Goal: Task Accomplishment & Management: Manage account settings

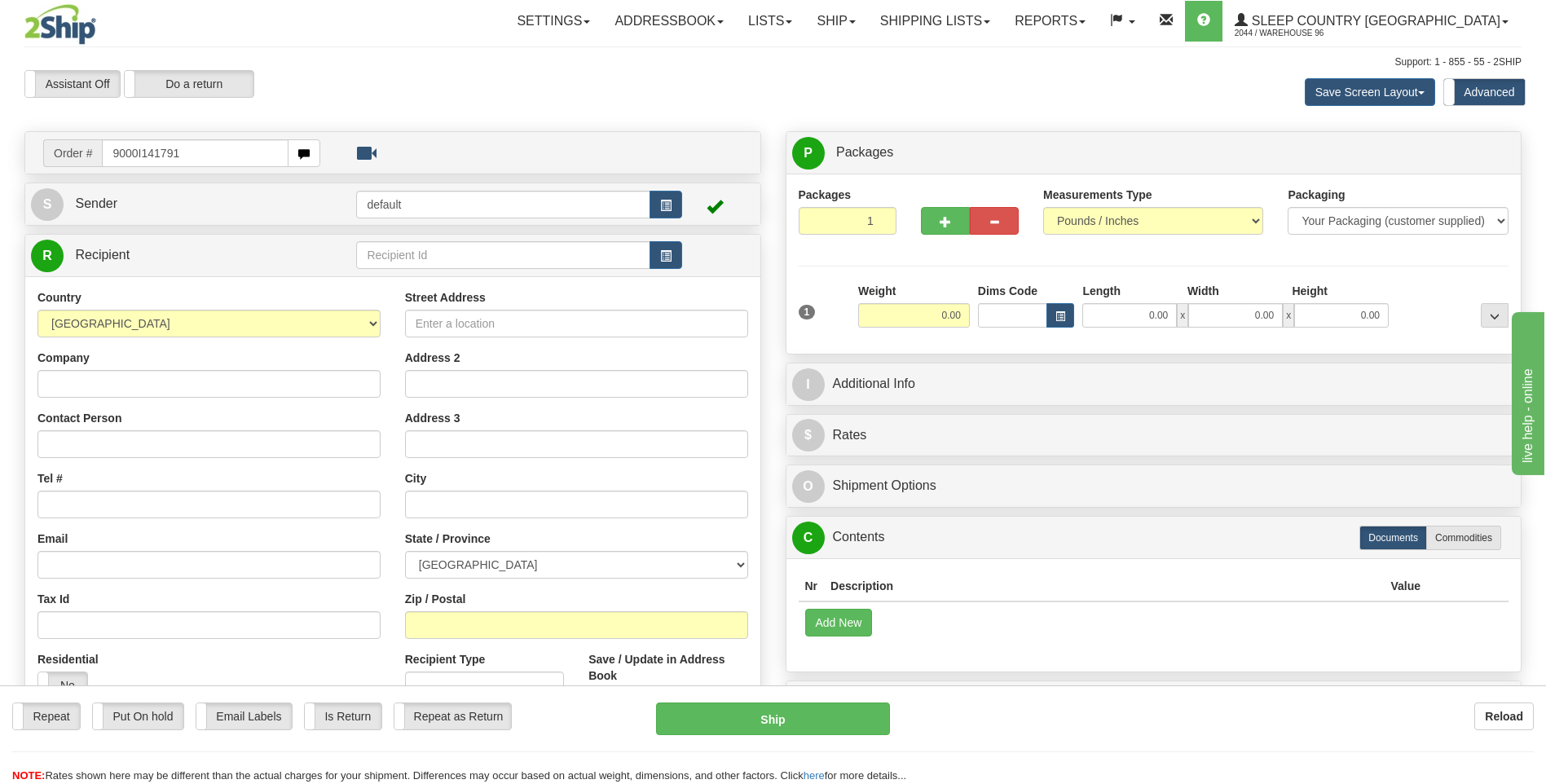
type input "9000I141791"
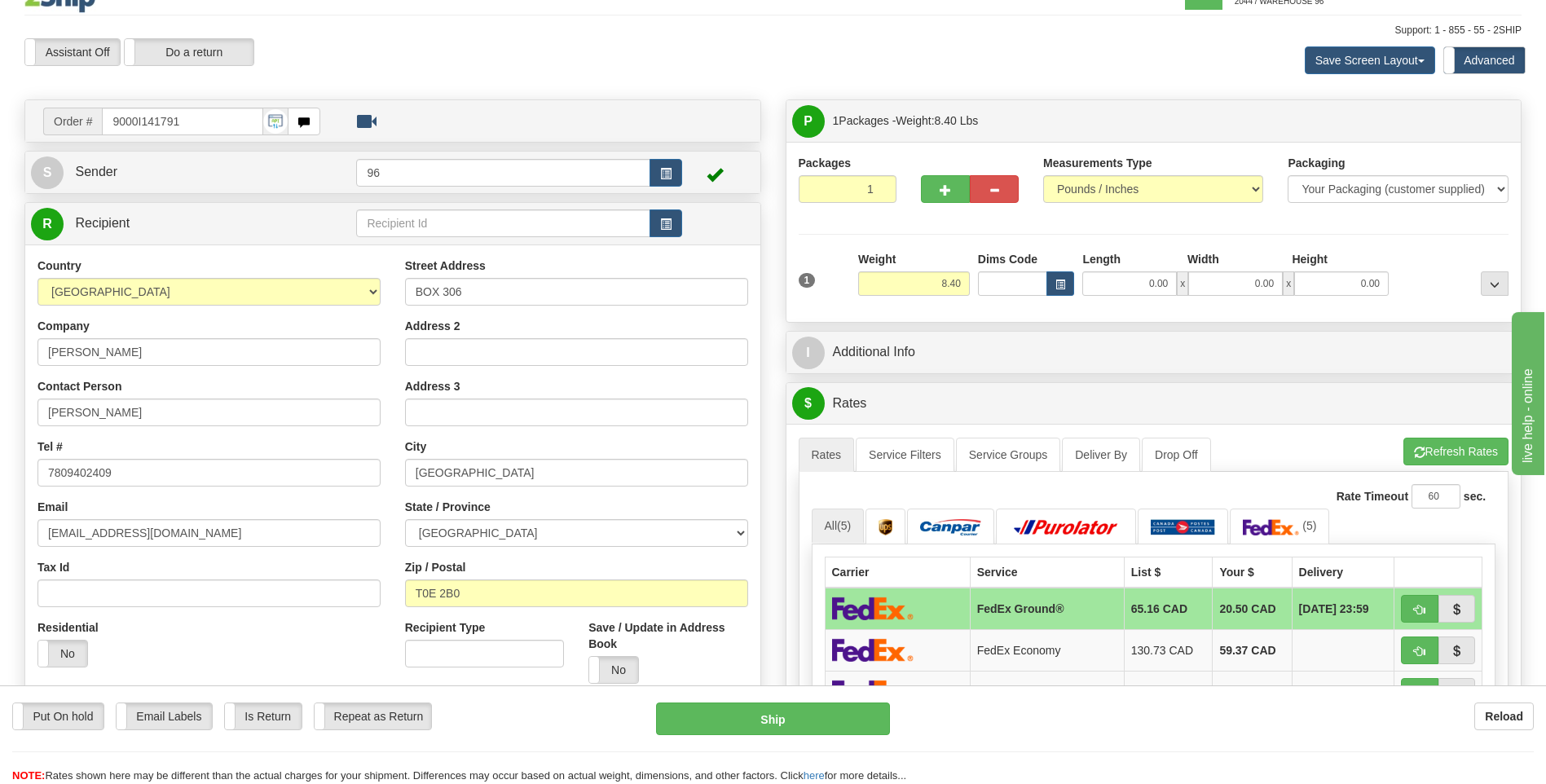
scroll to position [81, 0]
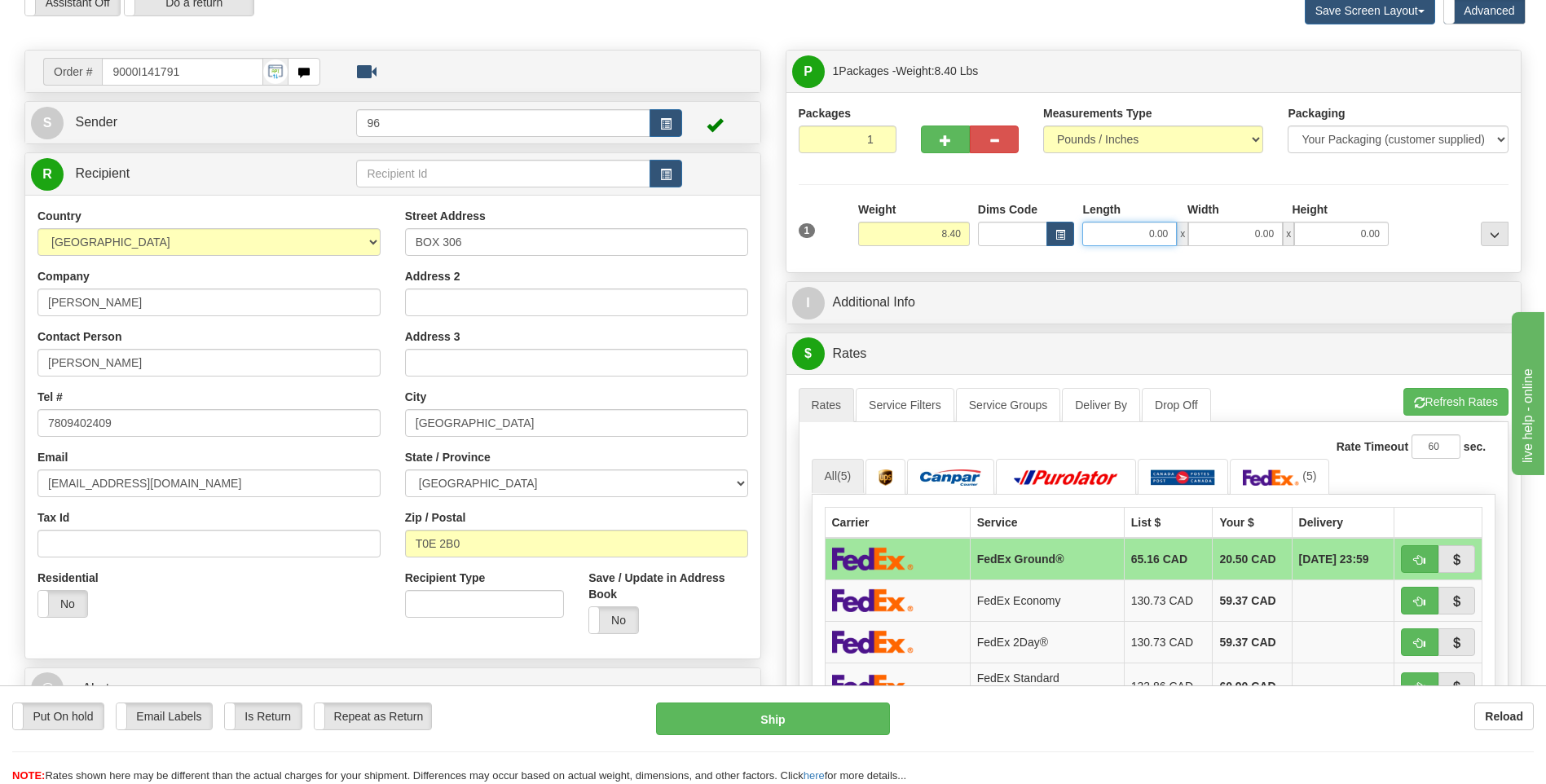
click at [1167, 233] on input "0.00" at bounding box center [1129, 234] width 94 height 25
type input "15.00"
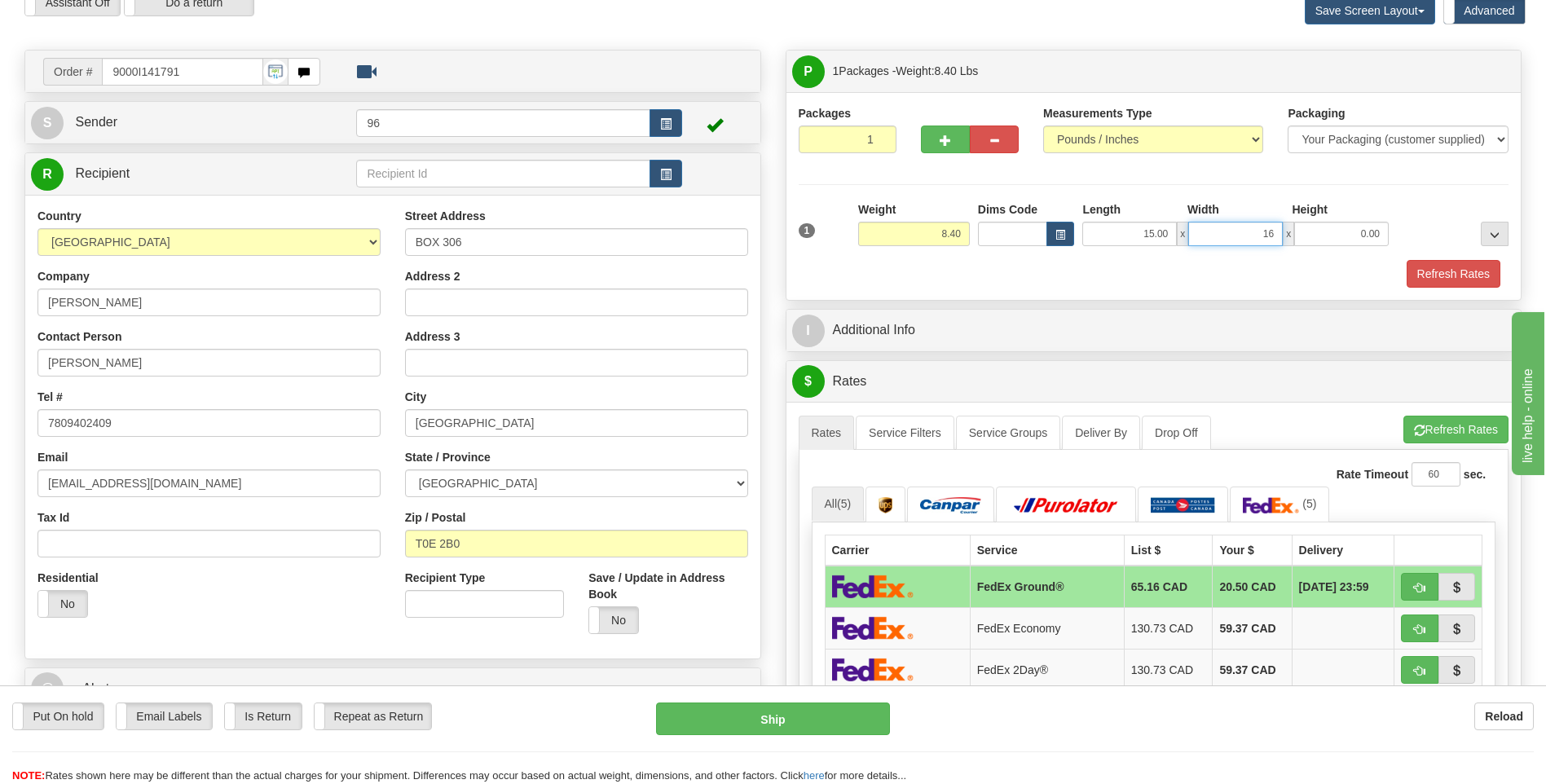
type input "16.00"
type input "7.00"
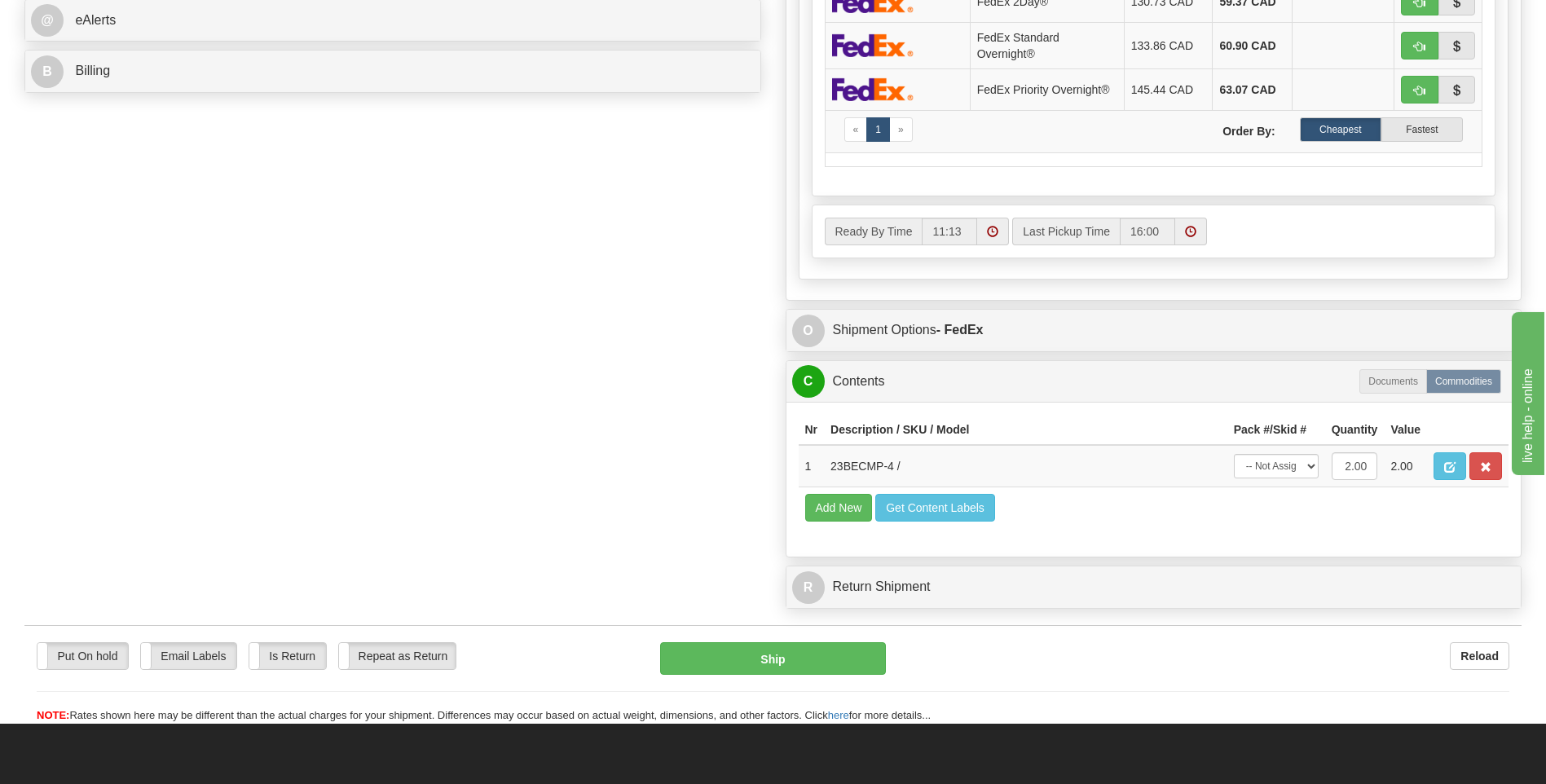
scroll to position [896, 0]
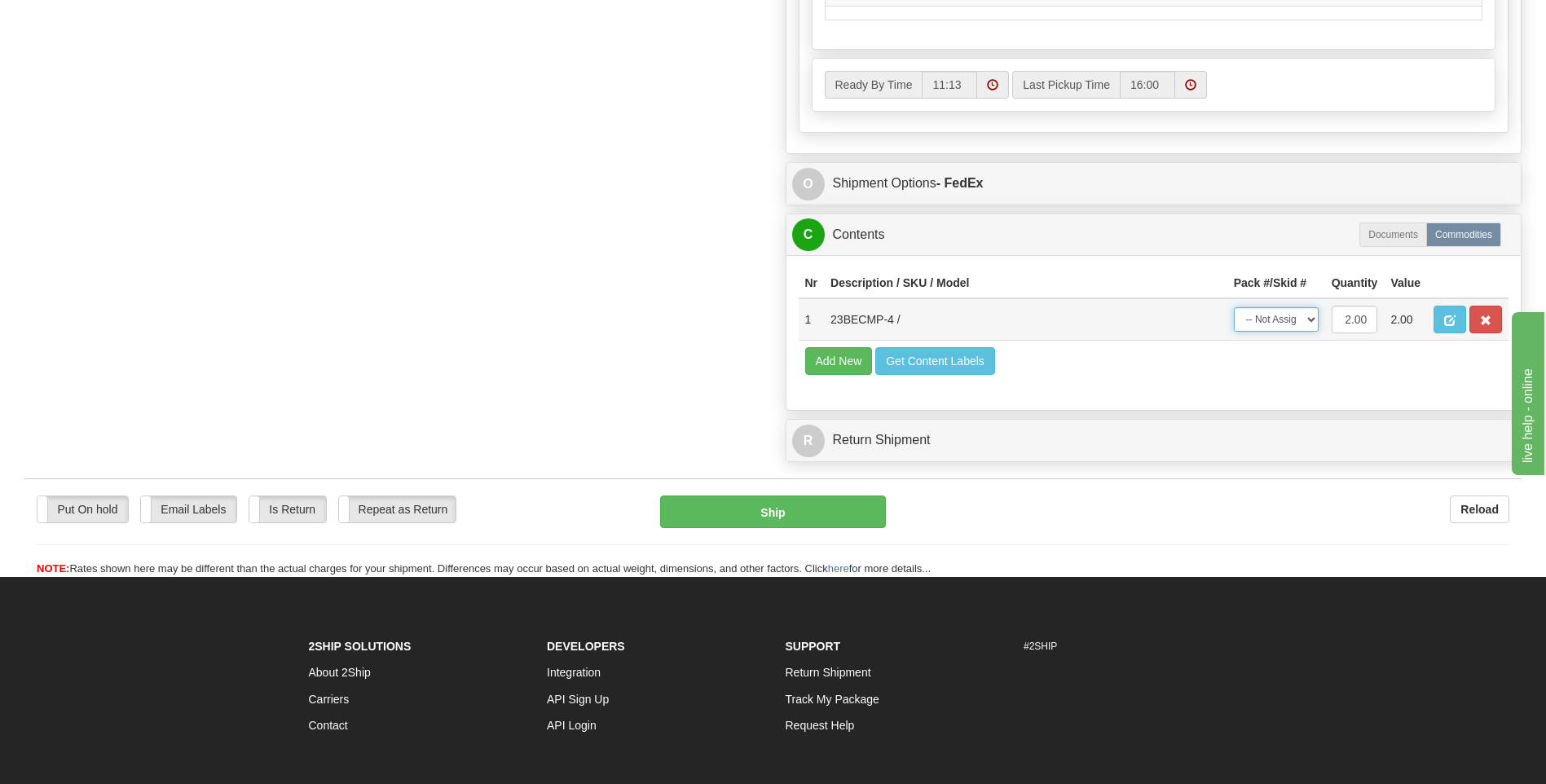
click at [1271, 320] on select "-- Not Assigned -- Package 1" at bounding box center [1276, 319] width 85 height 25
click at [1289, 328] on select "-- Not Assigned -- Package 1" at bounding box center [1276, 319] width 85 height 25
select select "0"
click at [1234, 307] on select "-- Not Assigned -- Package 1" at bounding box center [1276, 319] width 85 height 25
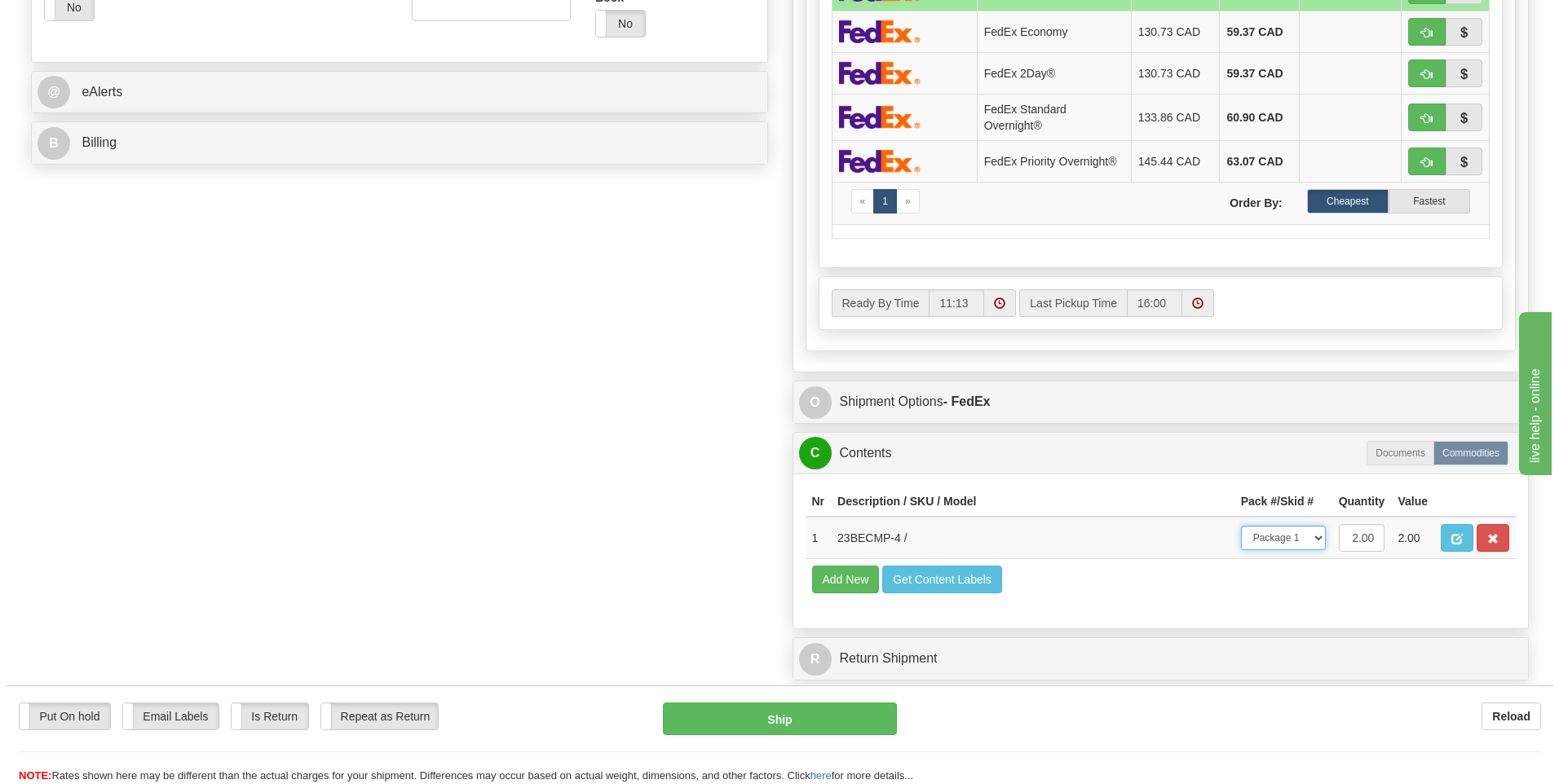
scroll to position [407, 0]
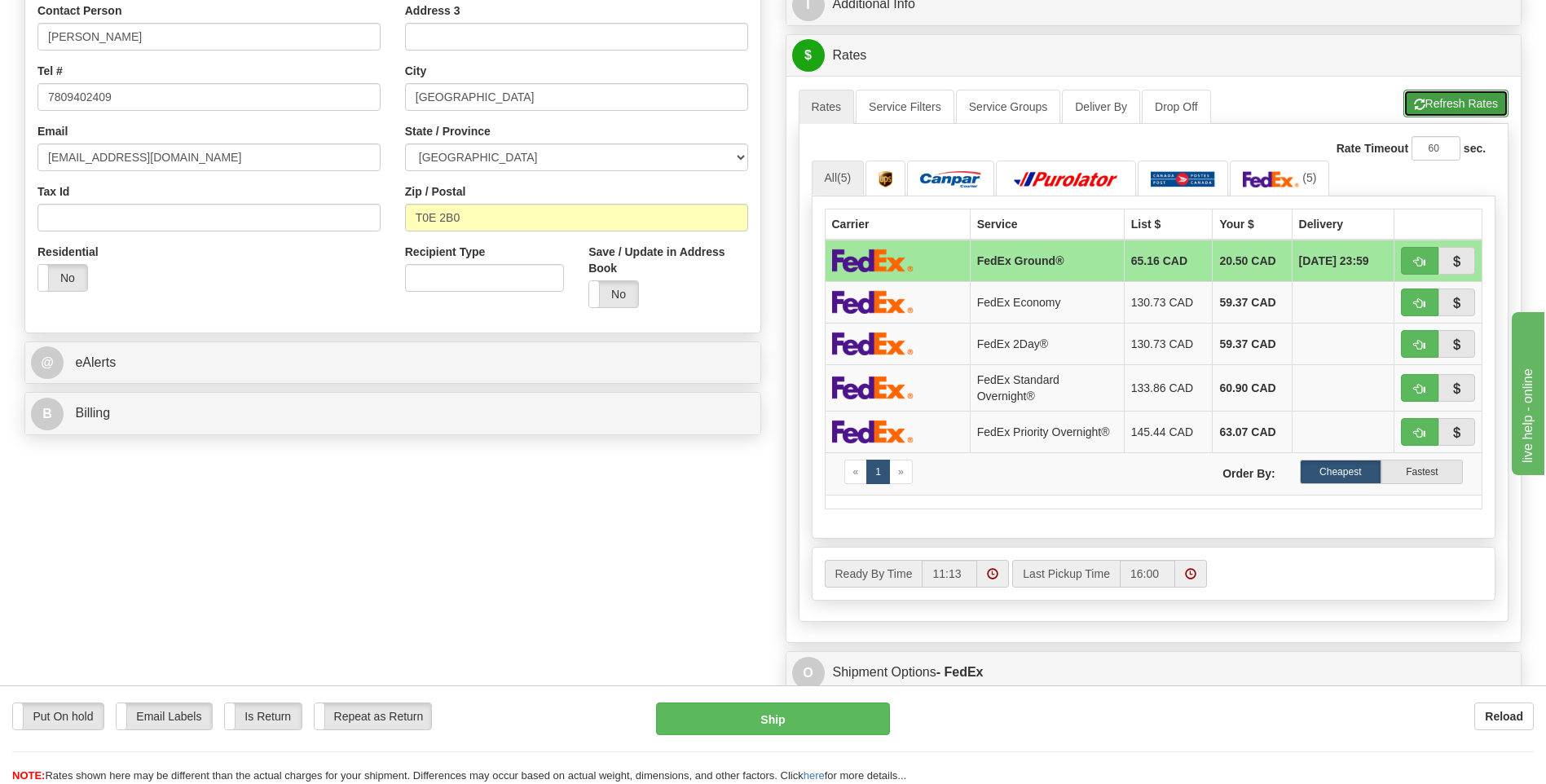
click at [1488, 117] on button "Refresh Rates" at bounding box center [1455, 103] width 105 height 27
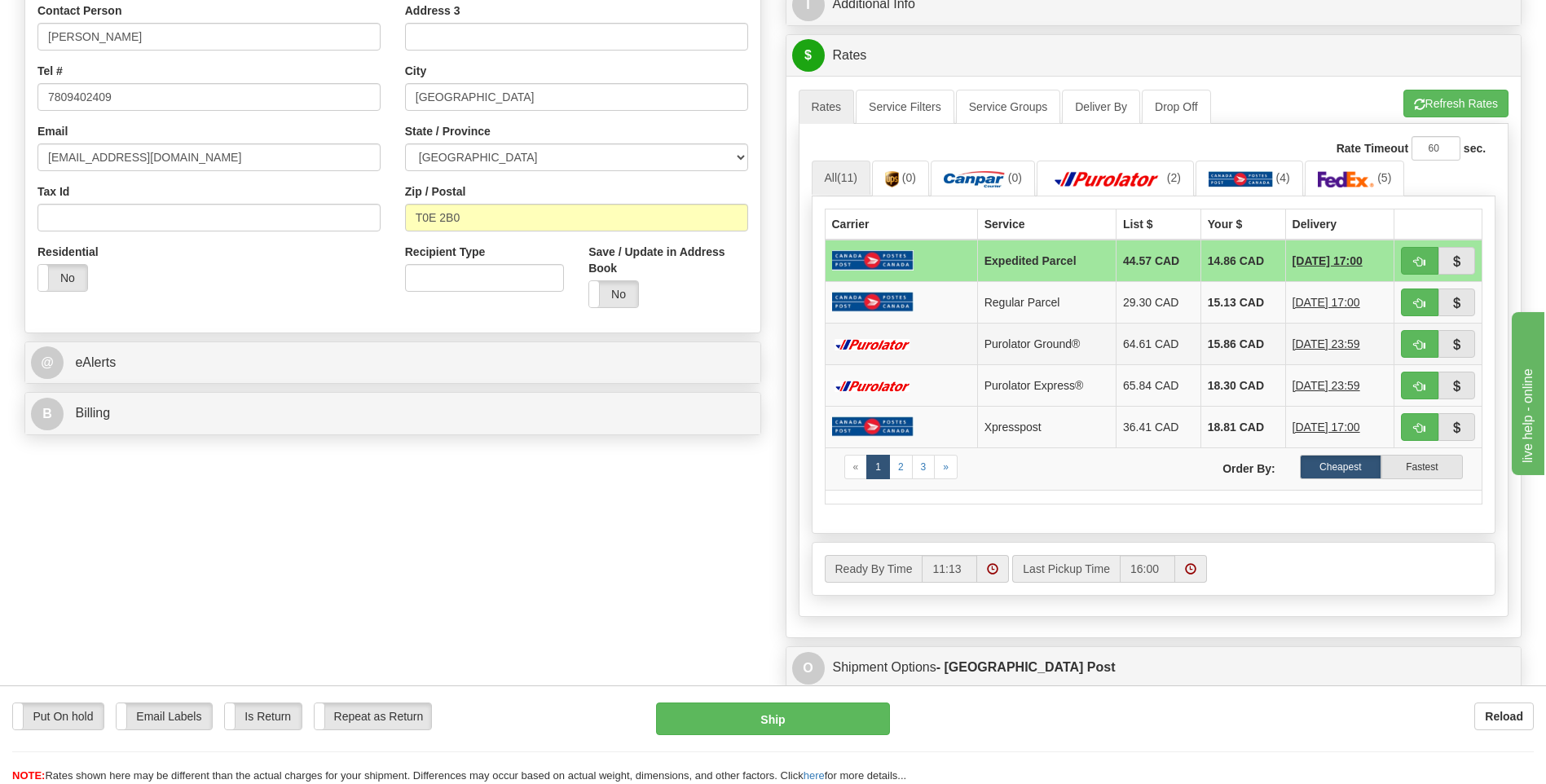
click at [903, 333] on td at bounding box center [900, 343] width 153 height 41
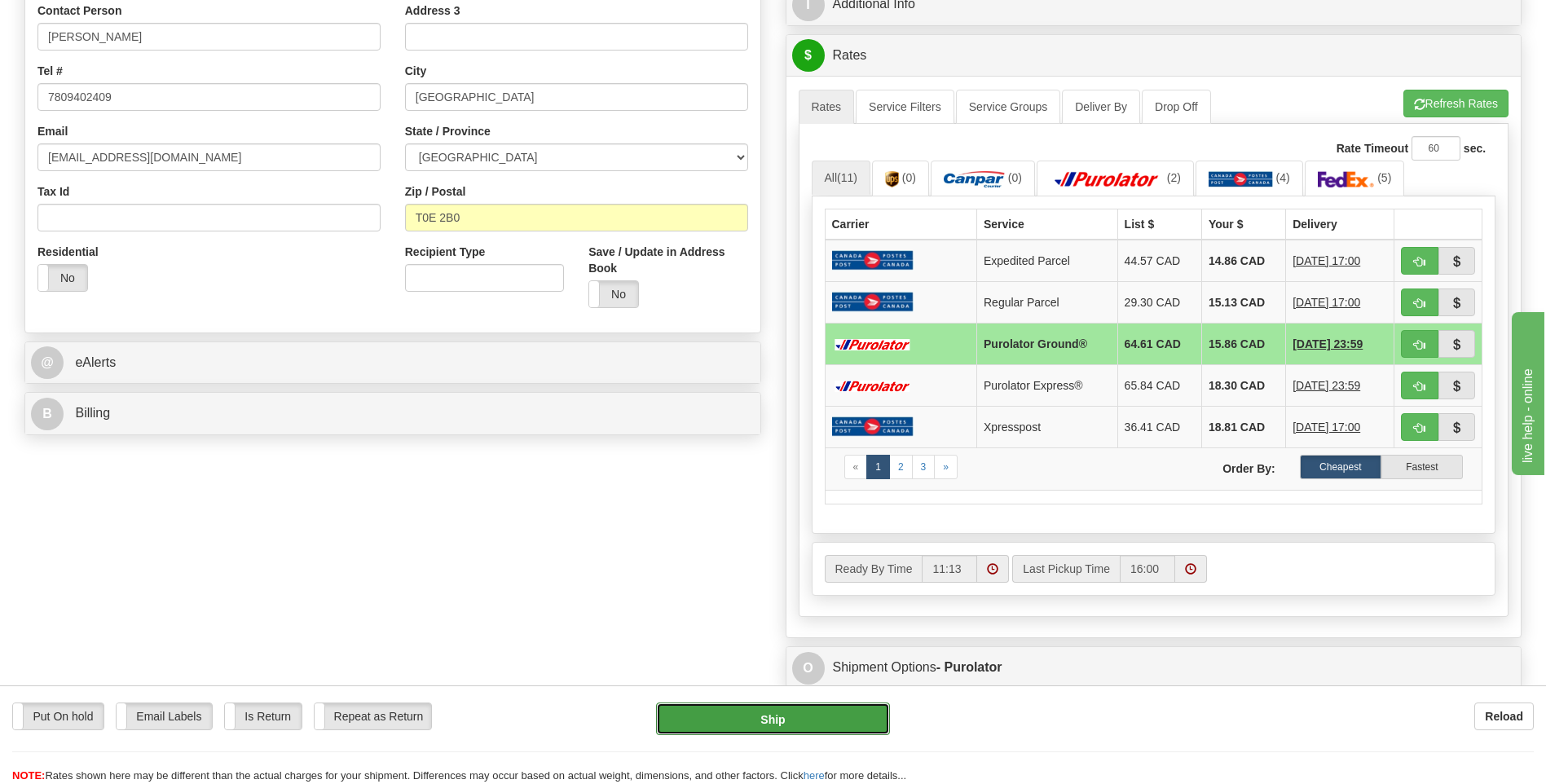
click at [804, 724] on button "Ship" at bounding box center [773, 719] width 233 height 33
type input "260"
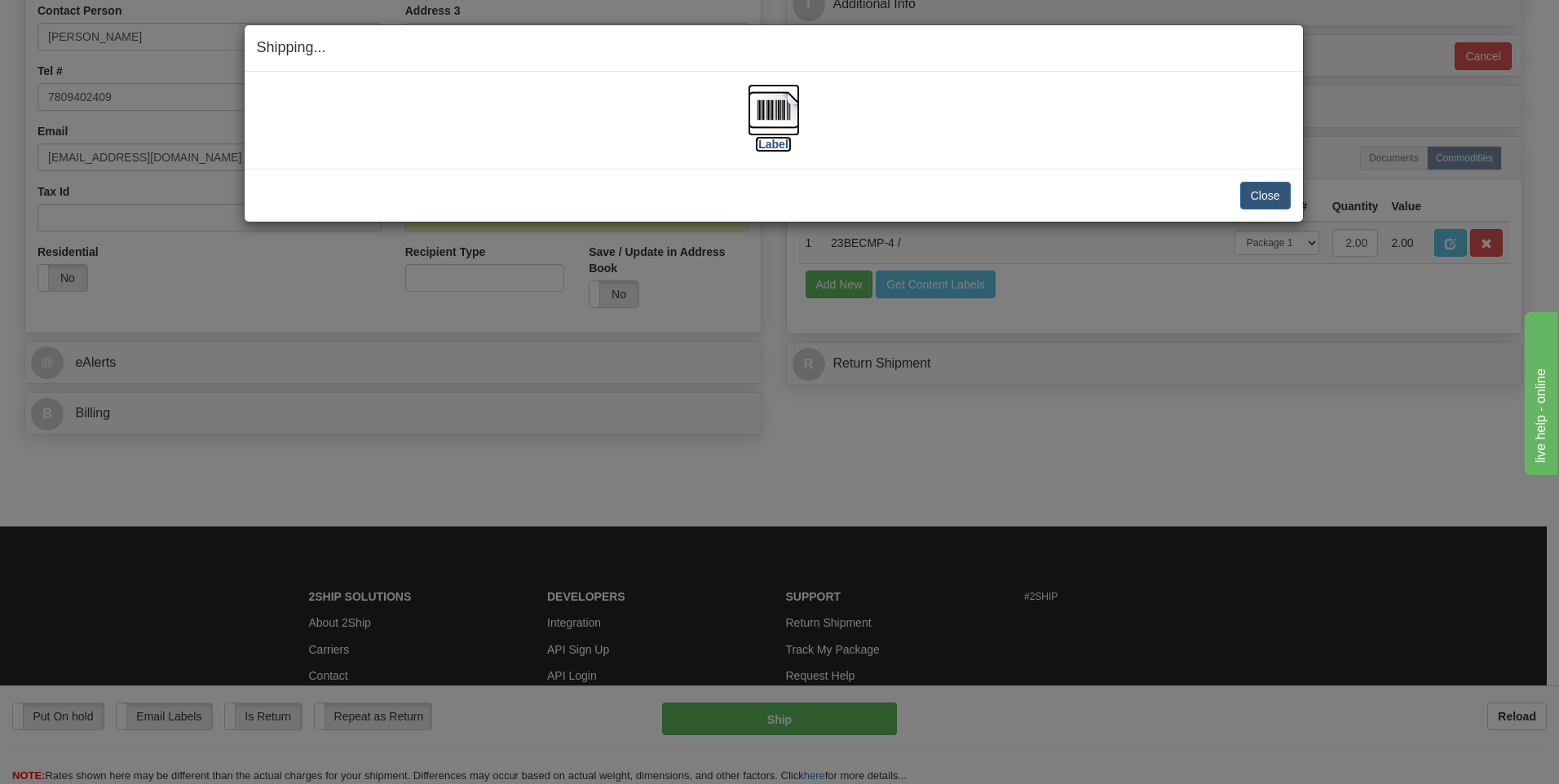
click at [782, 139] on label "[Label]" at bounding box center [774, 144] width 38 height 16
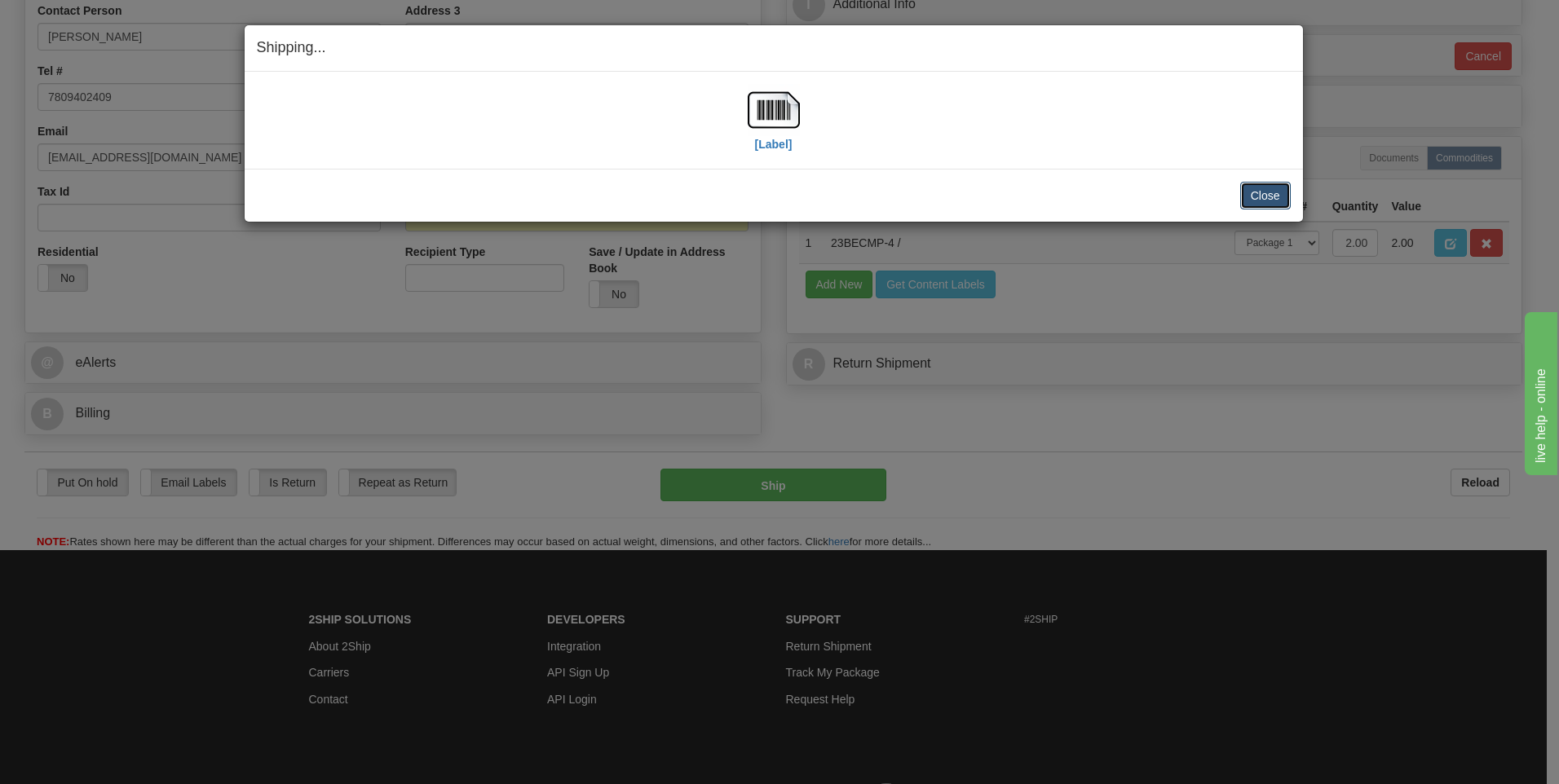
click at [1283, 202] on button "Close" at bounding box center [1265, 195] width 50 height 27
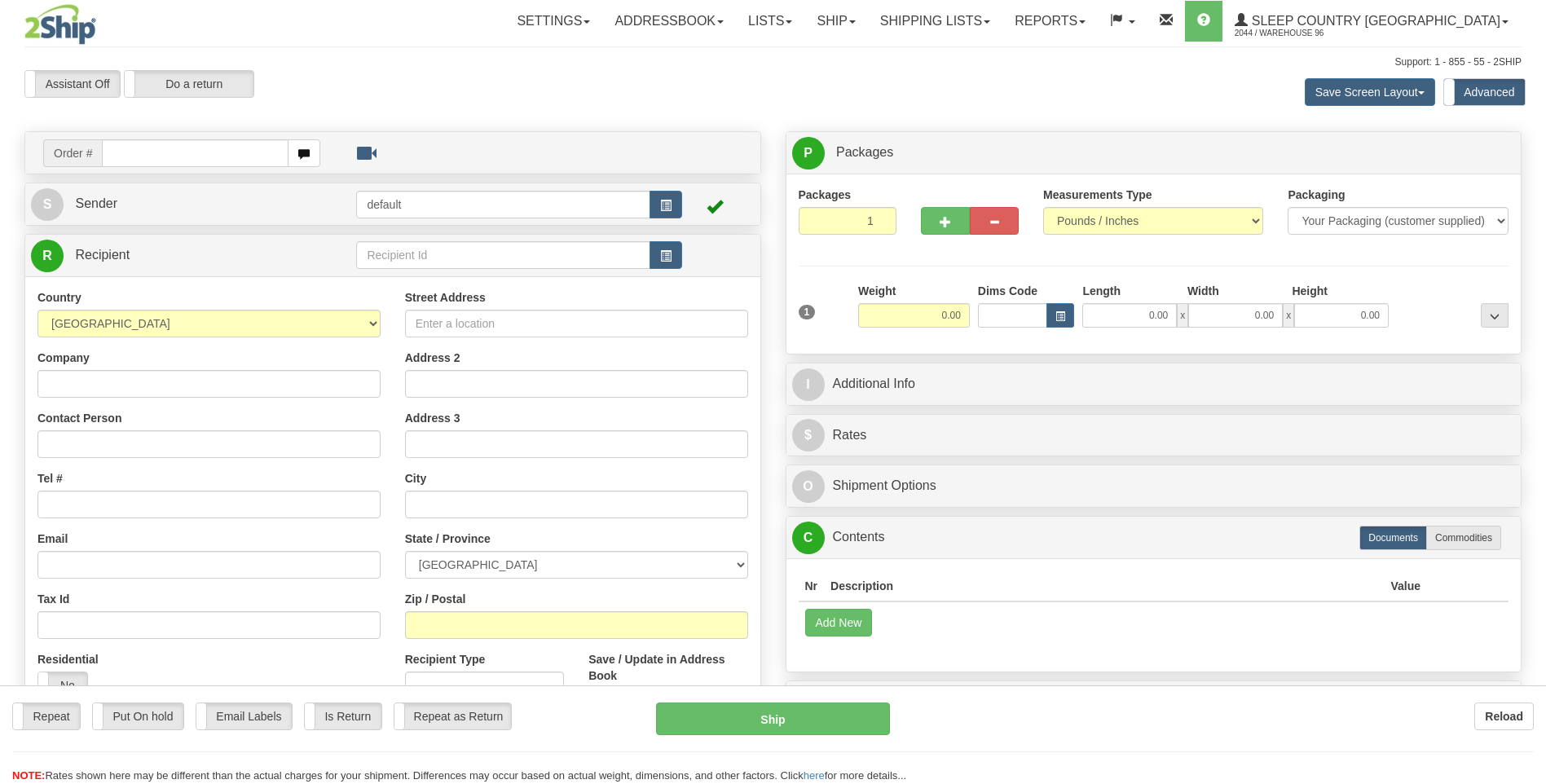
click at [164, 152] on div "Toggle navigation Settings Shipping Preferences Fields Preferences New" at bounding box center [773, 467] width 1546 height 934
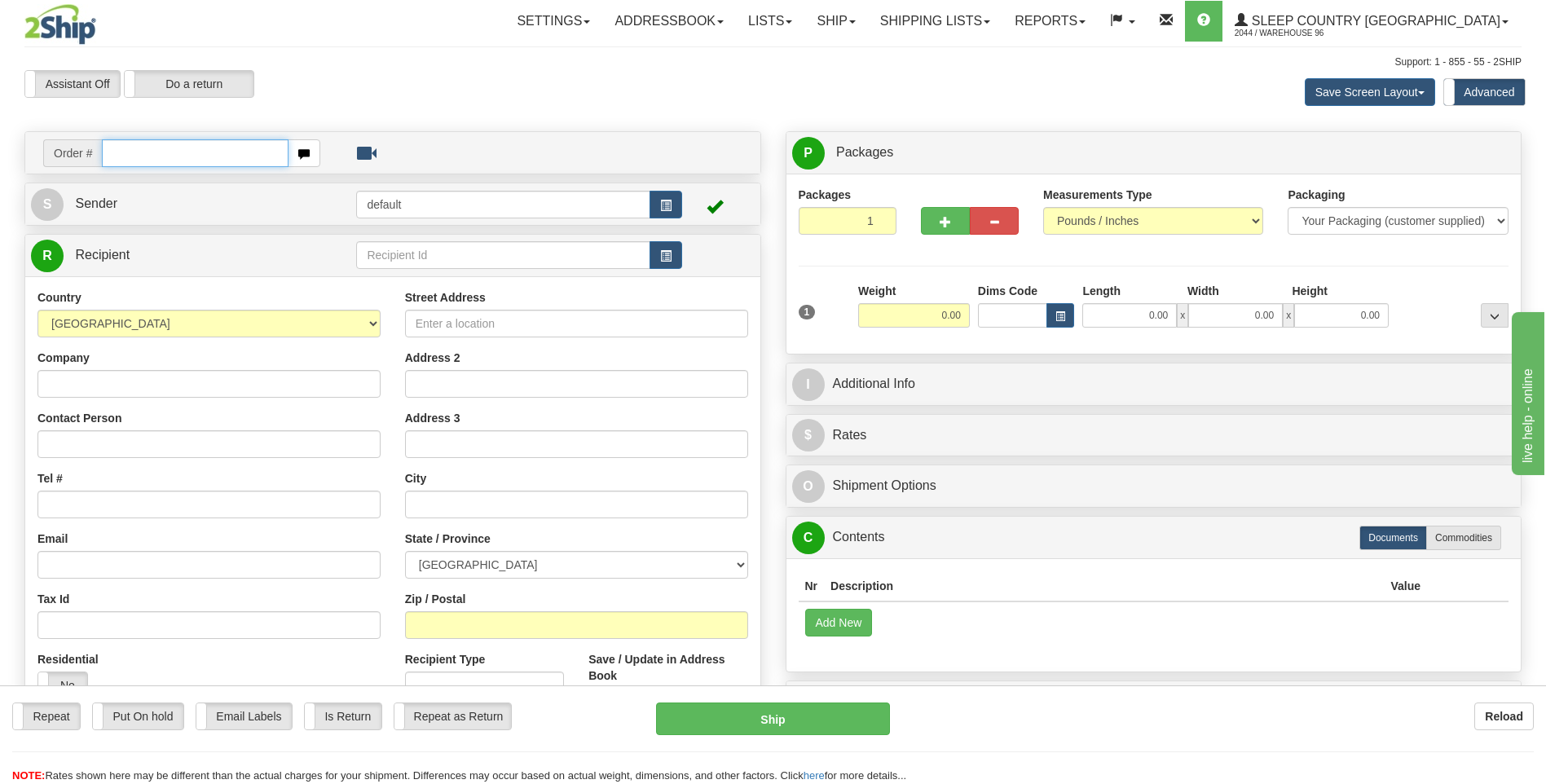
click at [164, 152] on input "text" at bounding box center [195, 153] width 186 height 27
type input "9000I142271"
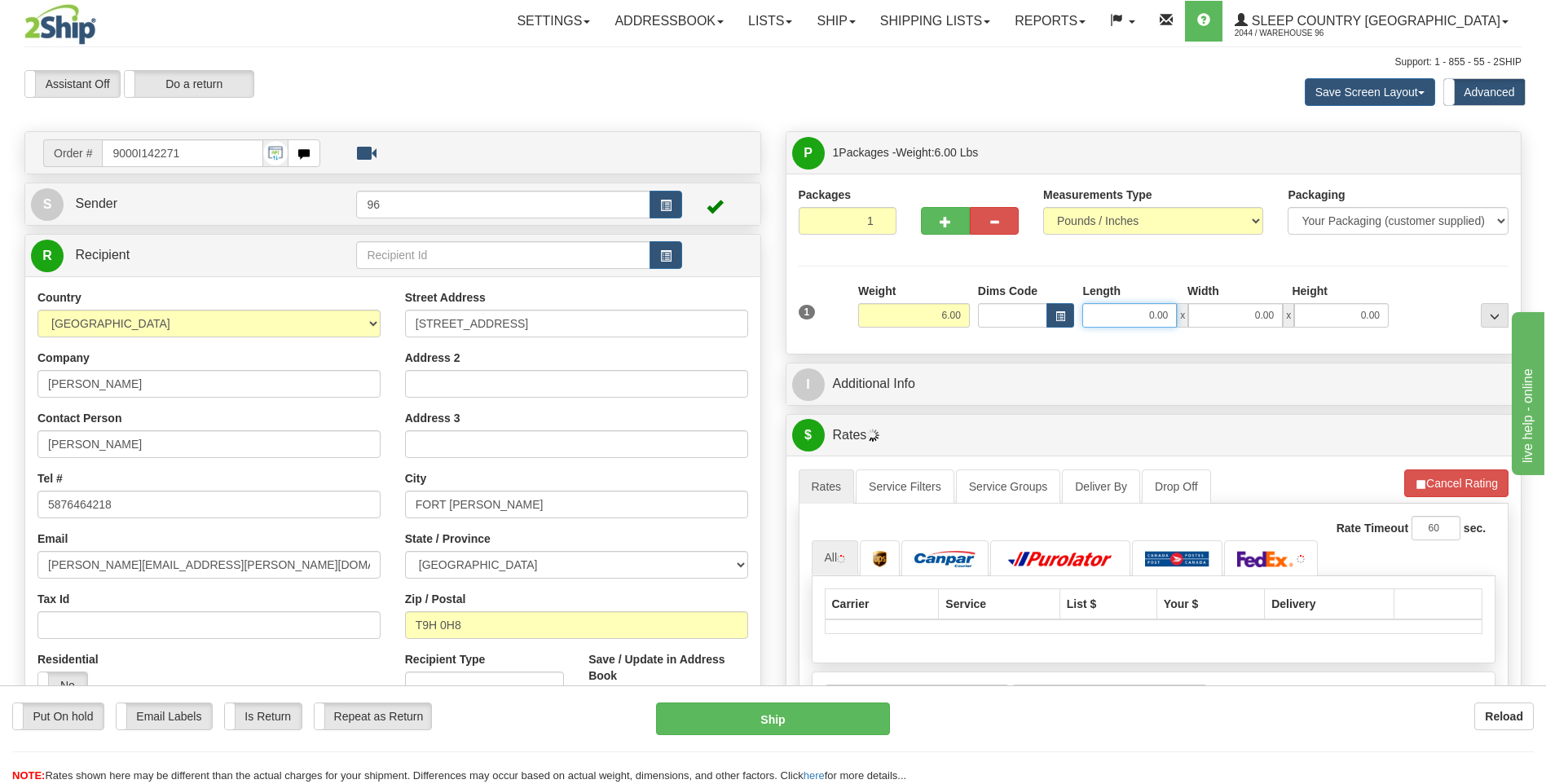
click at [1146, 316] on input "0.00" at bounding box center [1129, 316] width 94 height 25
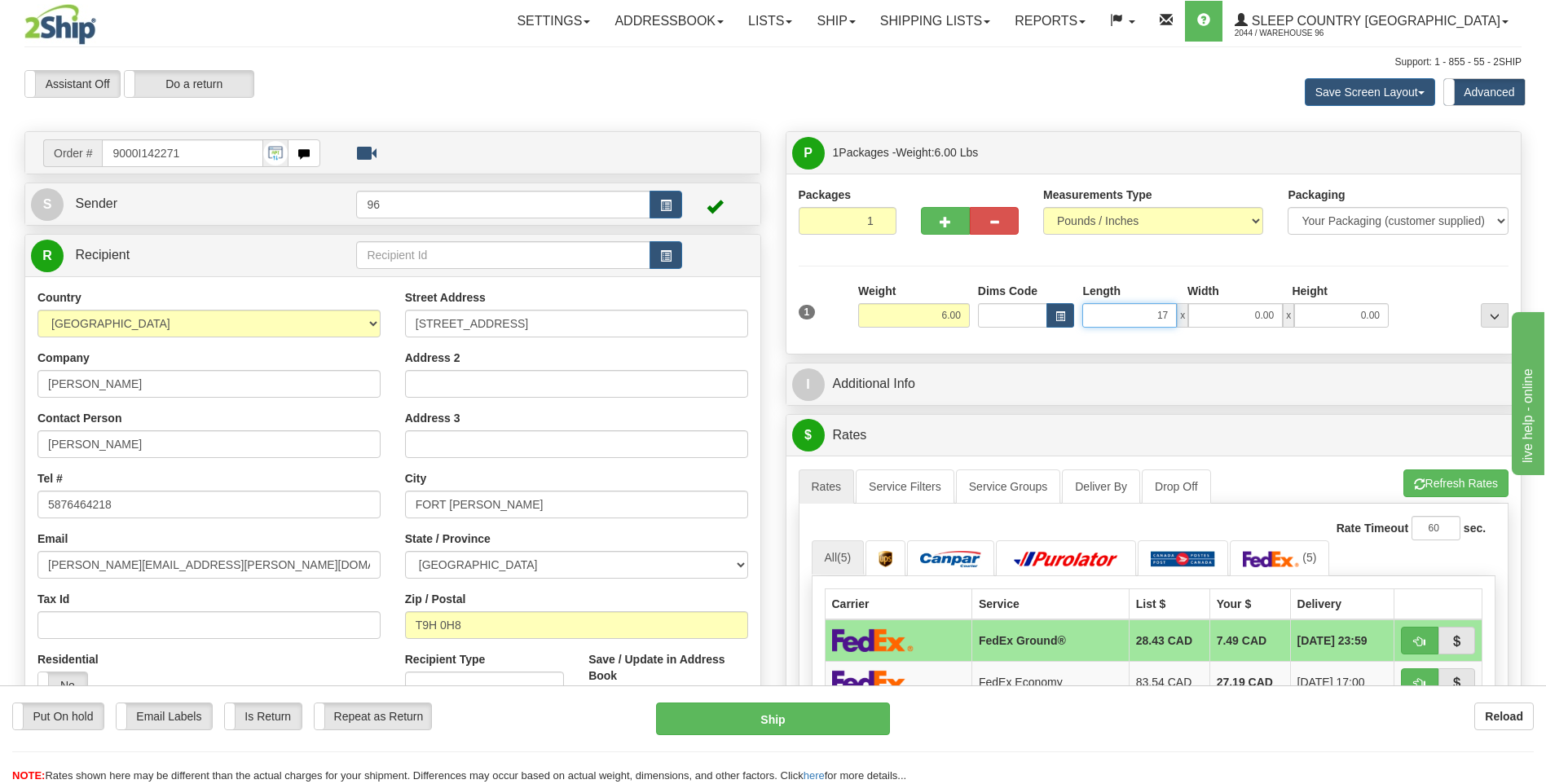
type input "17.00"
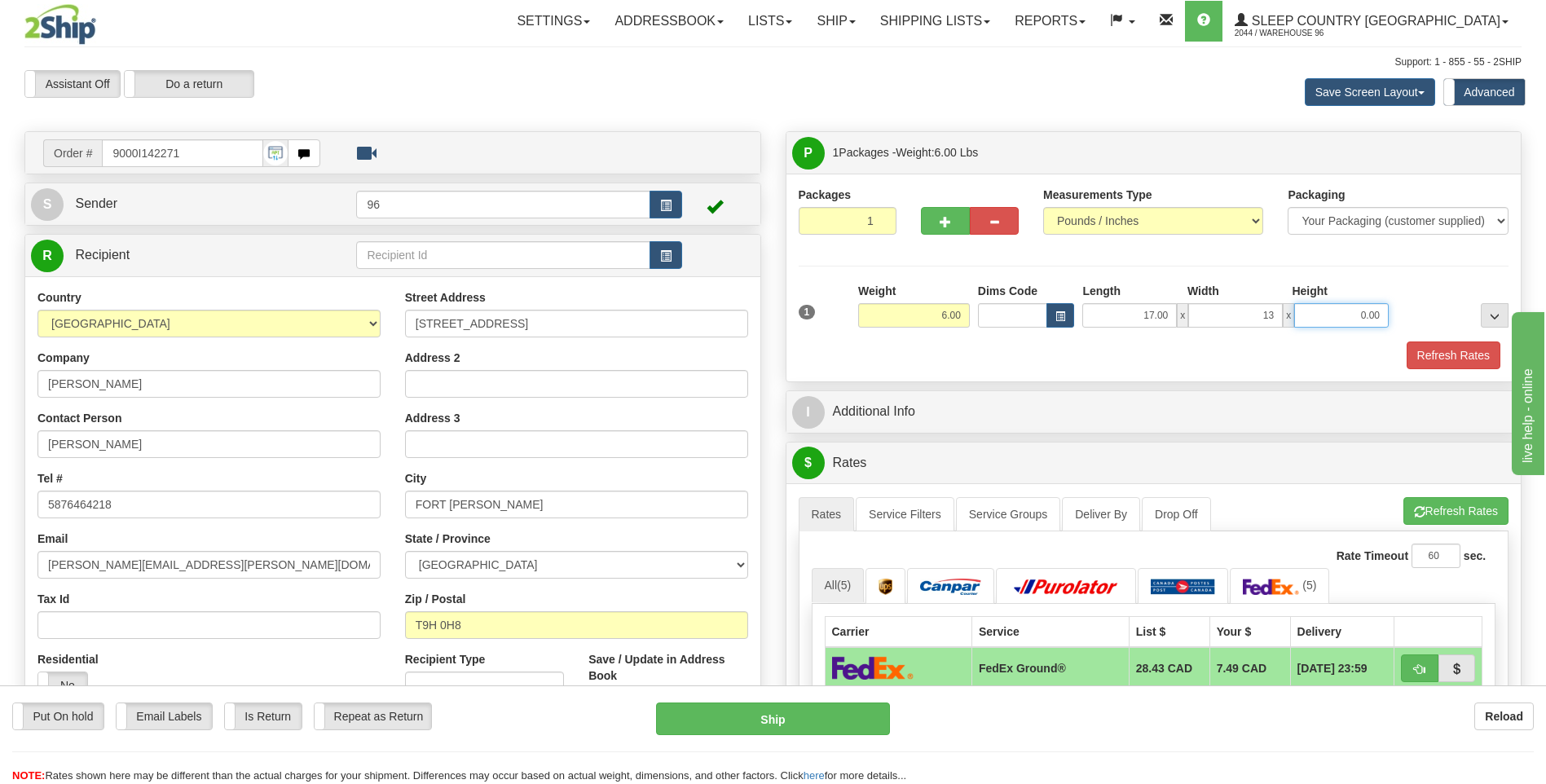
type input "13.00"
type input "6.00"
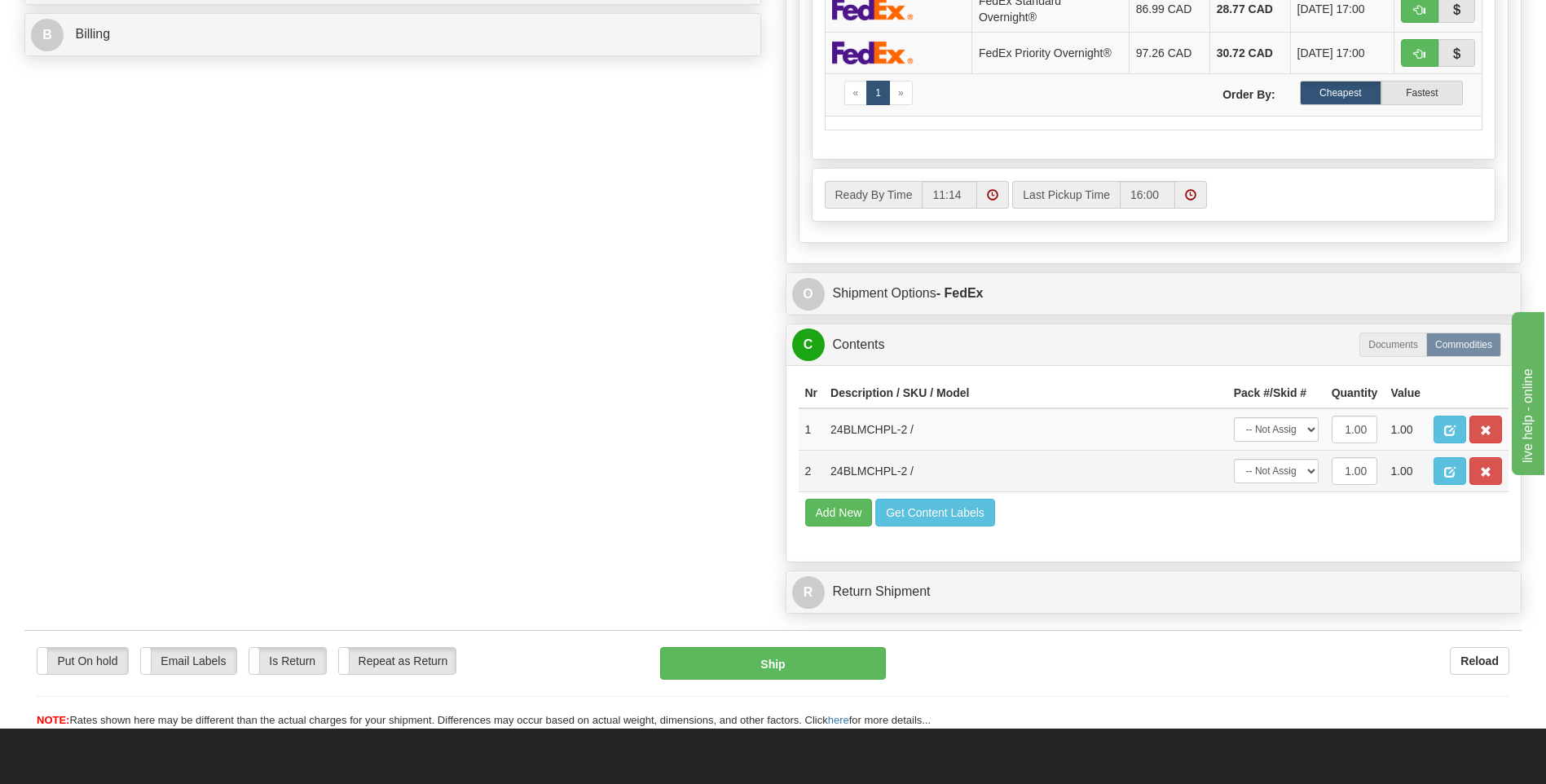
scroll to position [815, 0]
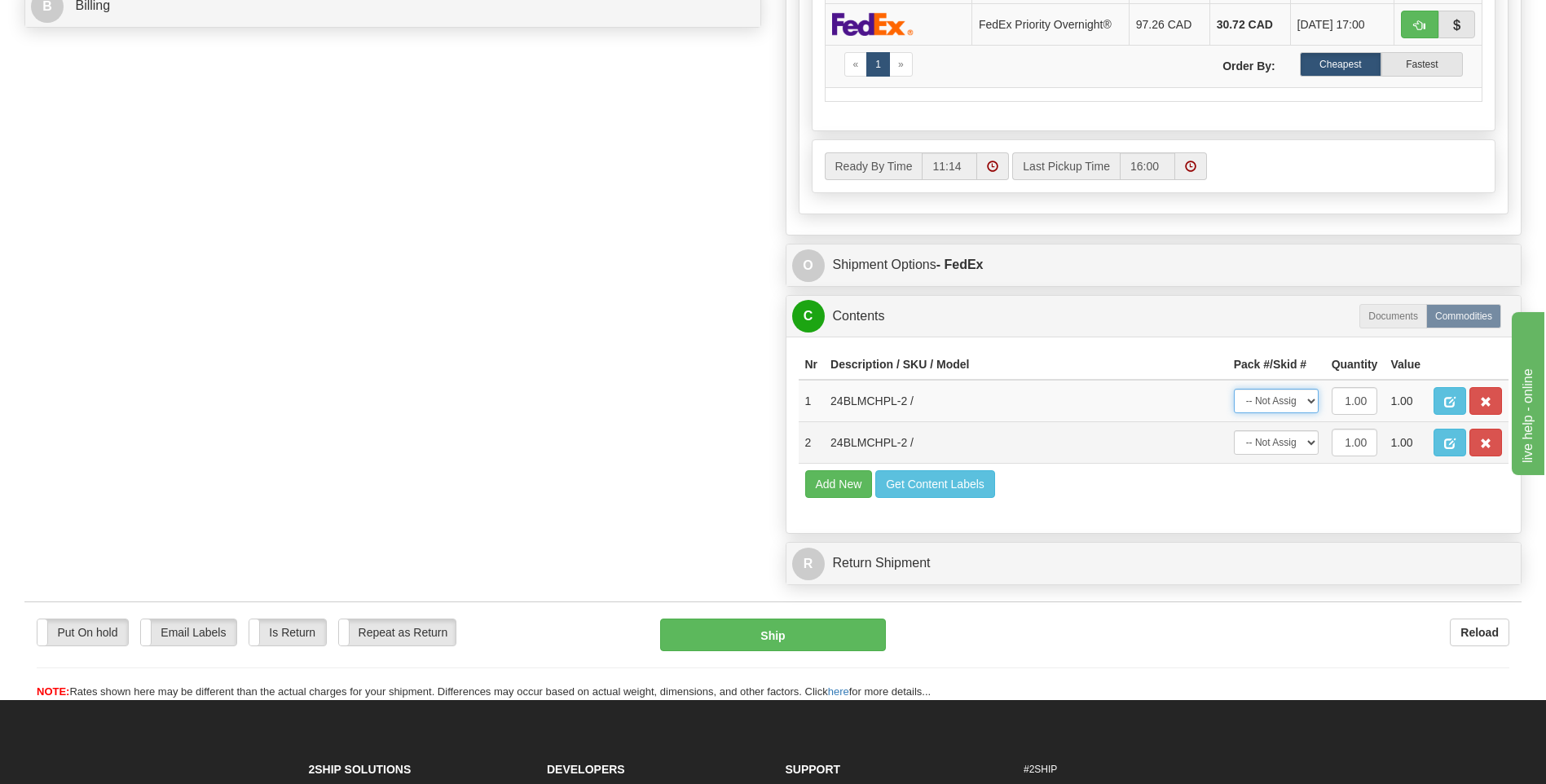
drag, startPoint x: 1290, startPoint y: 393, endPoint x: 1281, endPoint y: 427, distance: 35.2
click at [1290, 393] on select "-- Not Assigned -- Package 1" at bounding box center [1276, 401] width 85 height 25
click at [1279, 440] on select "-- Not Assigned -- Package 1" at bounding box center [1276, 443] width 85 height 25
select select "0"
click at [1234, 430] on select "-- Not Assigned -- Package 1" at bounding box center [1276, 443] width 85 height 25
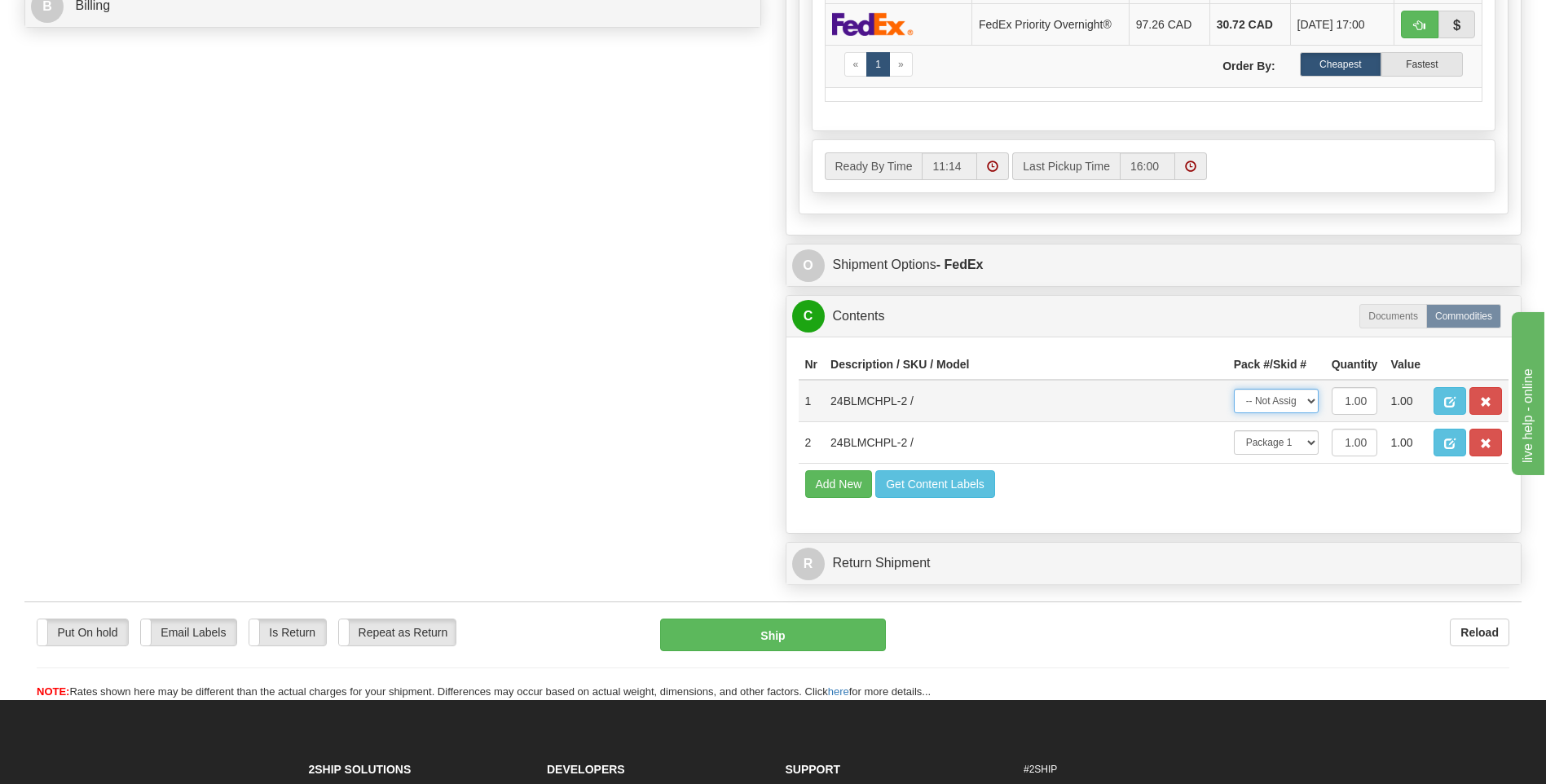
drag, startPoint x: 1299, startPoint y: 395, endPoint x: 1293, endPoint y: 414, distance: 19.9
click at [1299, 395] on select "-- Not Assigned -- Package 1" at bounding box center [1276, 401] width 85 height 25
select select "0"
click at [1234, 389] on select "-- Not Assigned -- Package 1" at bounding box center [1276, 401] width 85 height 25
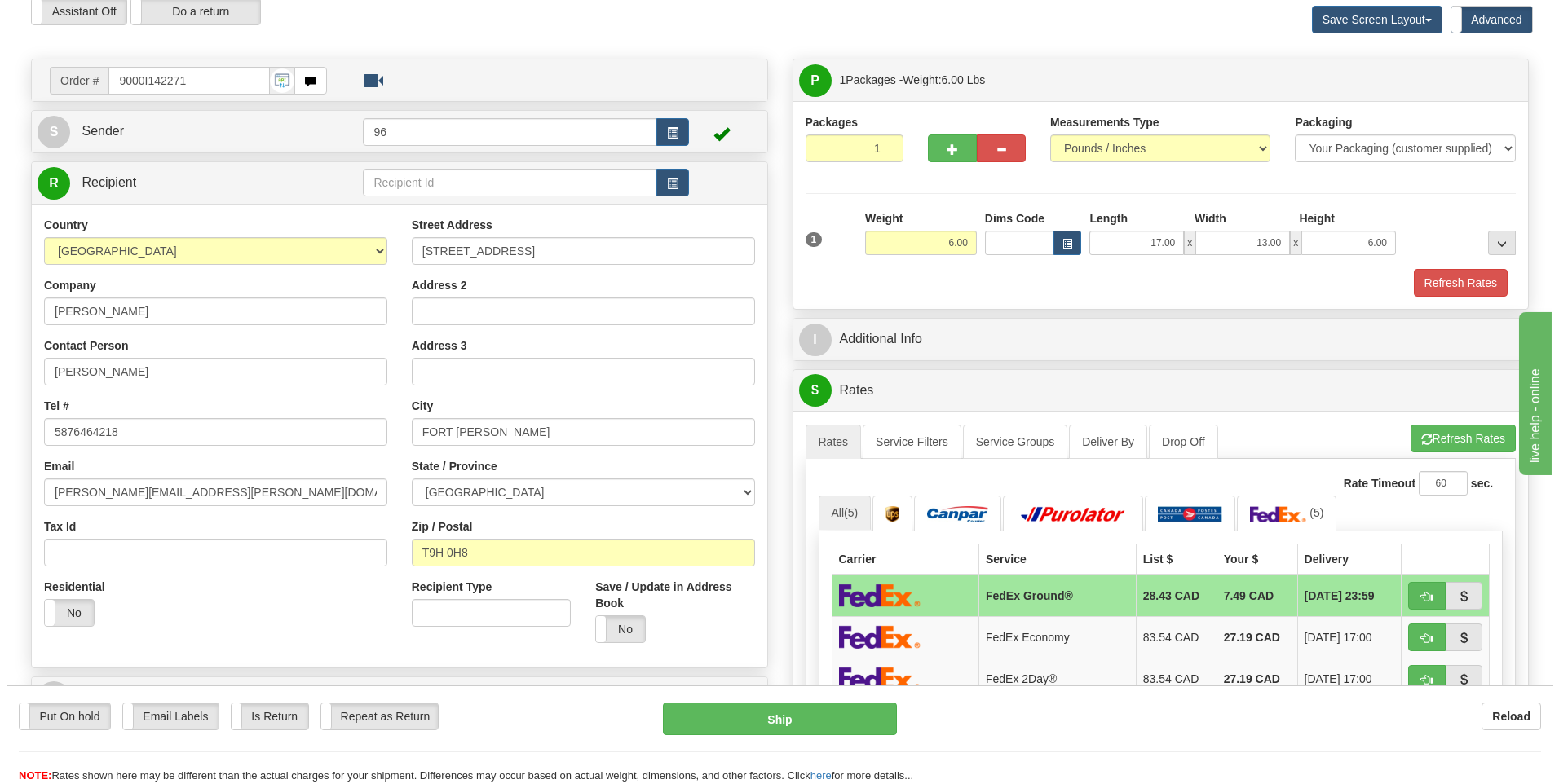
scroll to position [163, 0]
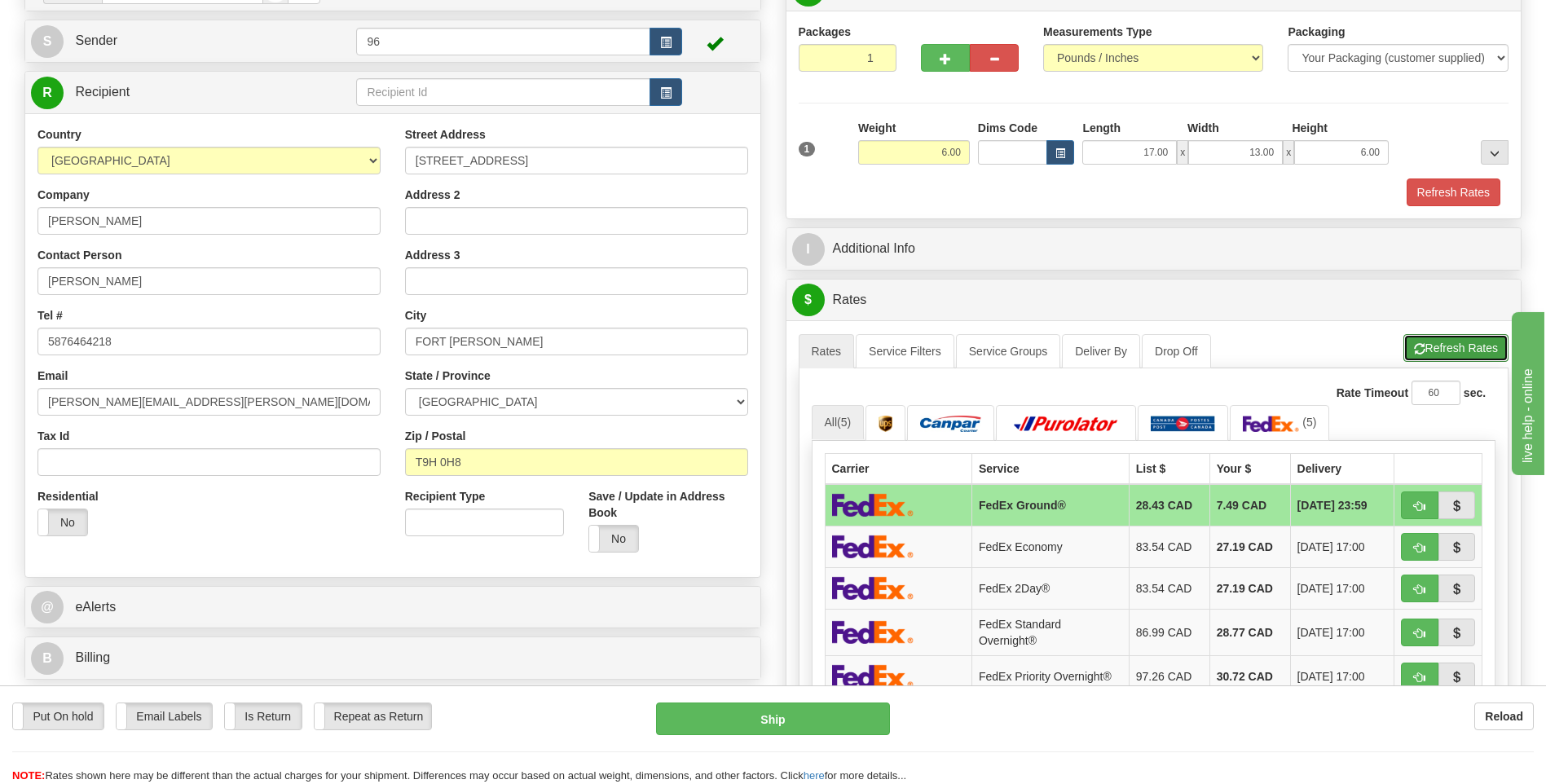
click at [1465, 361] on button "Refresh Rates" at bounding box center [1455, 347] width 105 height 27
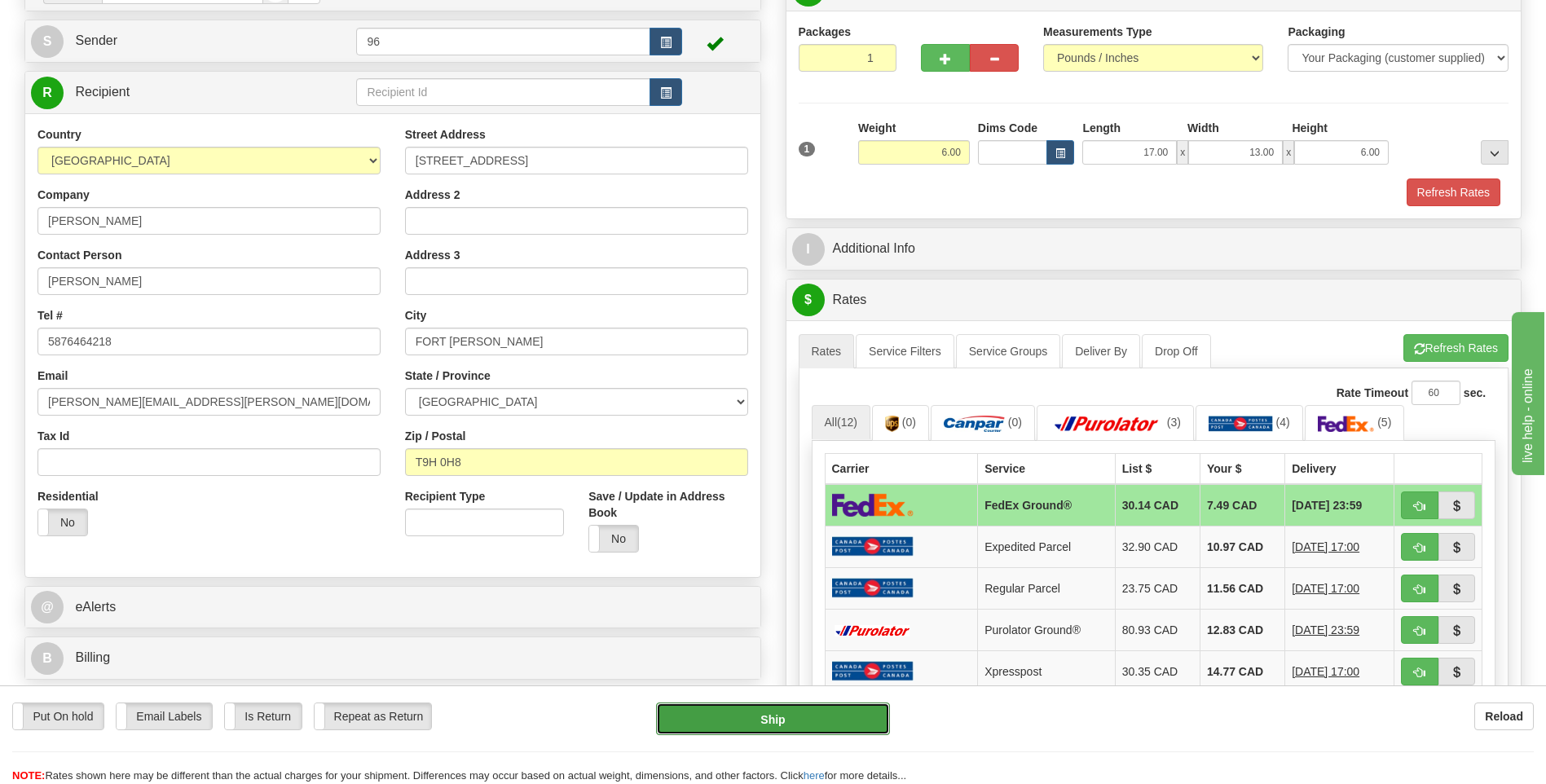
click at [799, 709] on button "Ship" at bounding box center [773, 719] width 233 height 33
type input "92"
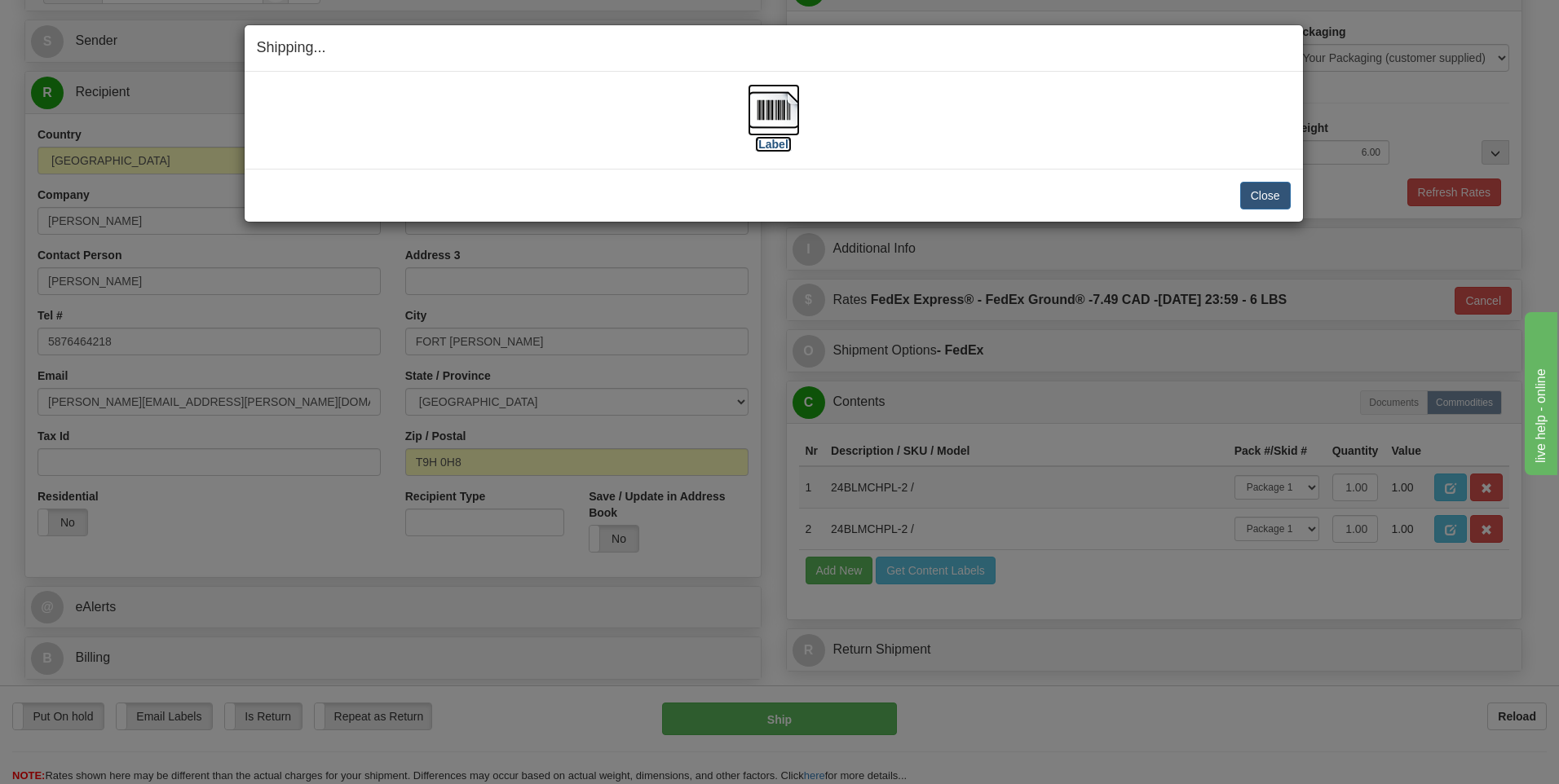
click at [777, 106] on img at bounding box center [773, 109] width 52 height 52
click at [1263, 187] on button "Close" at bounding box center [1265, 195] width 50 height 27
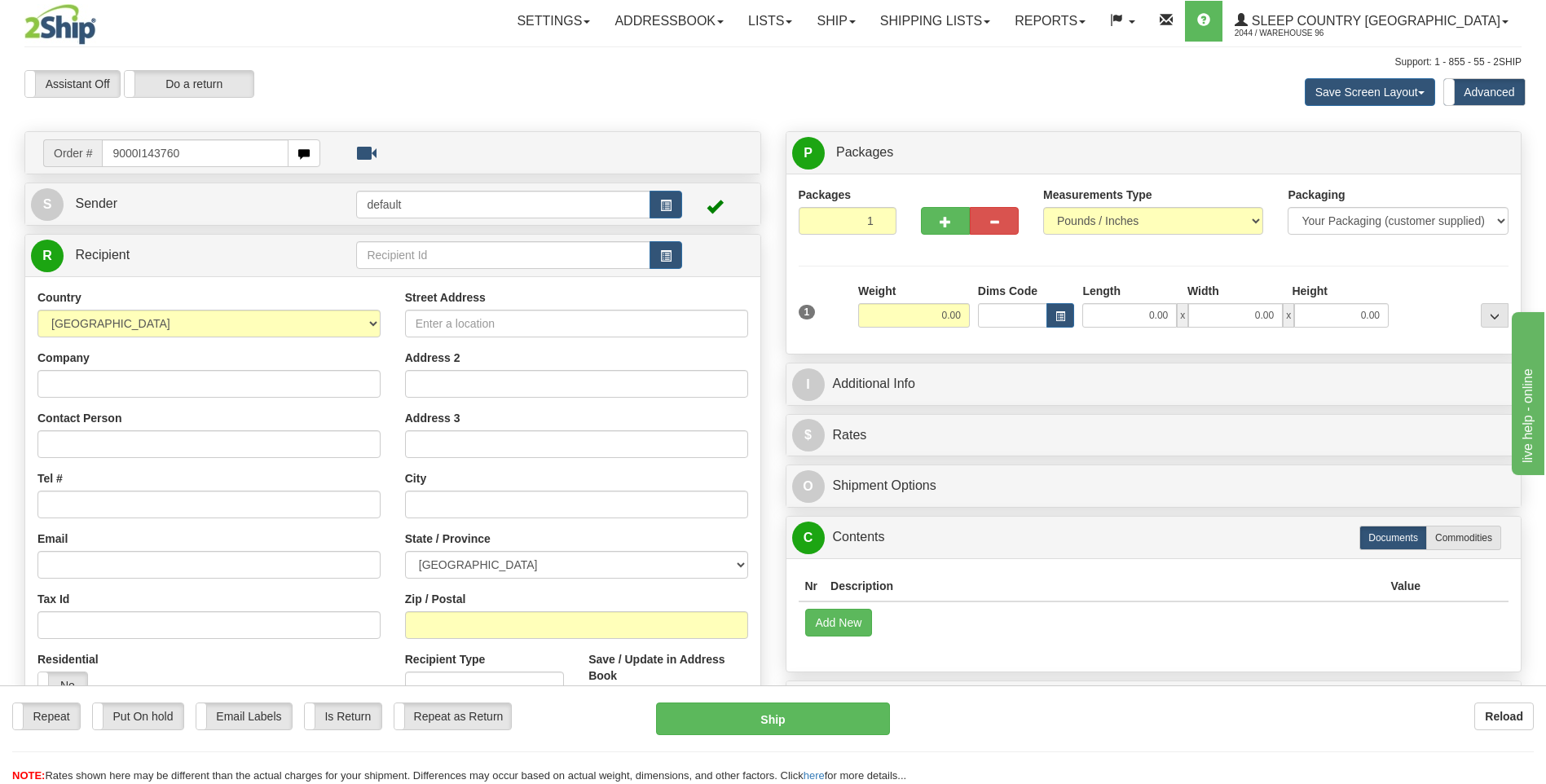
type input "9000I143760"
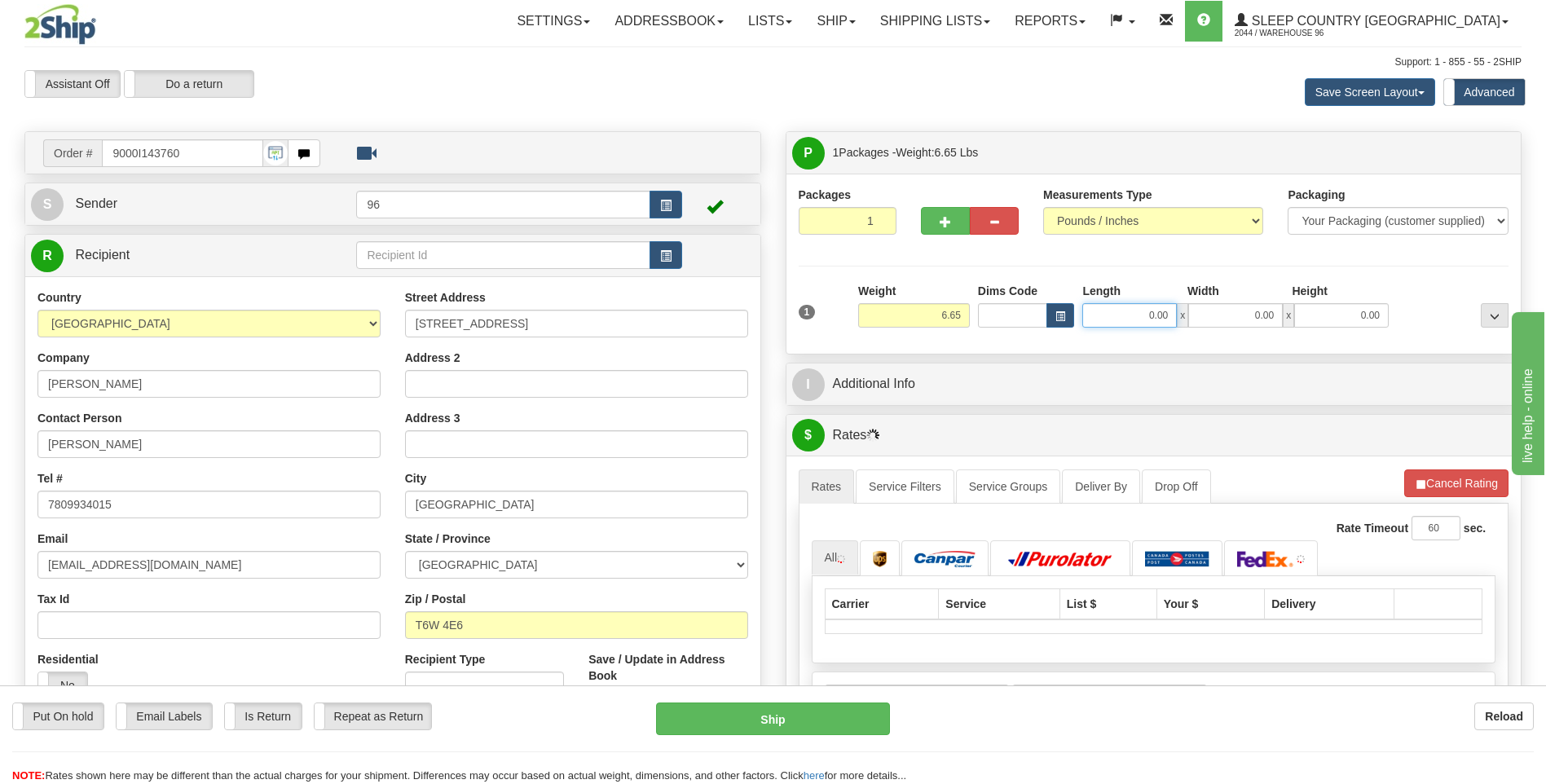
click at [1127, 304] on input "0.00" at bounding box center [1129, 316] width 94 height 25
type input "13.00"
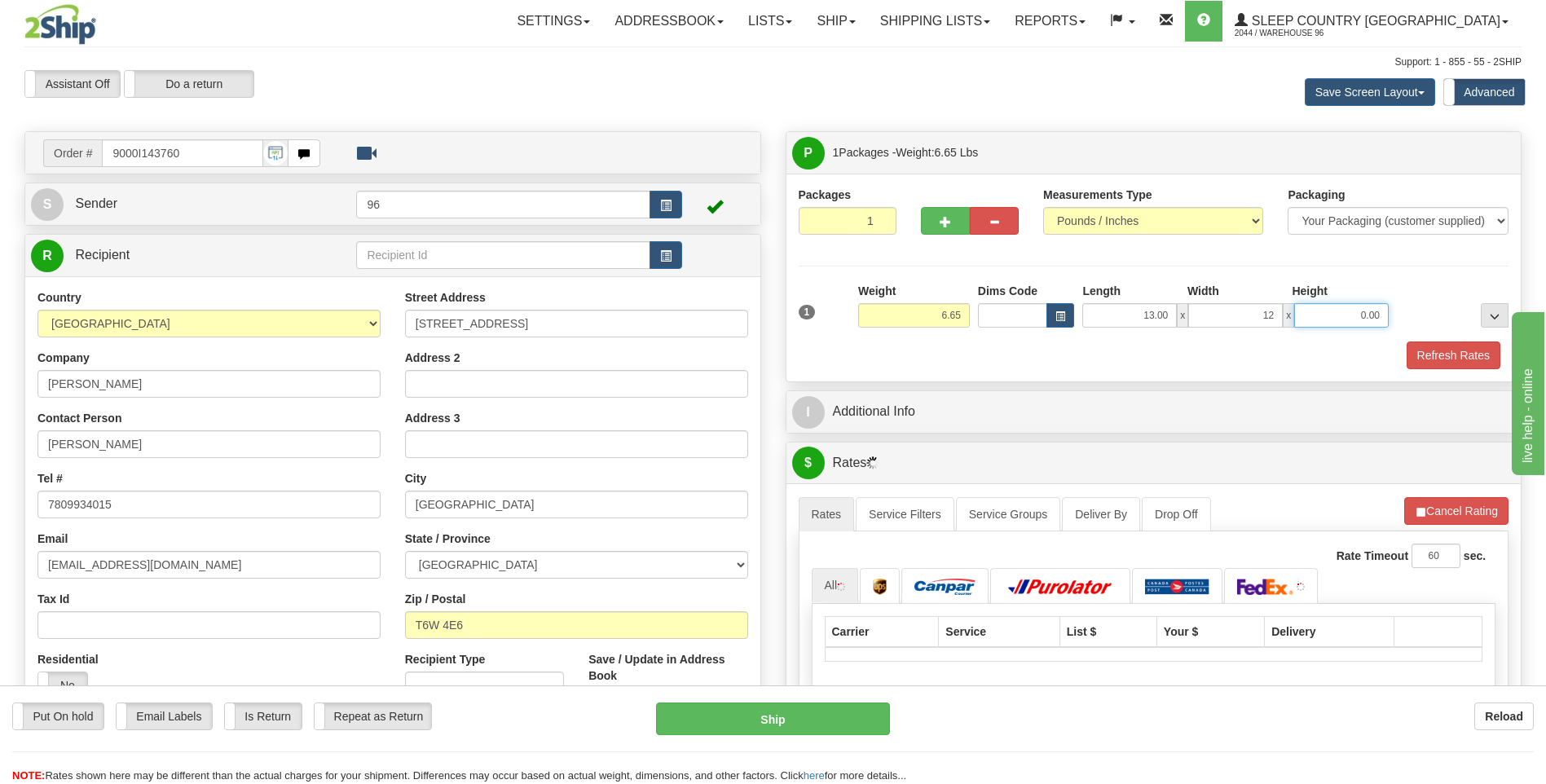
type input "12.00"
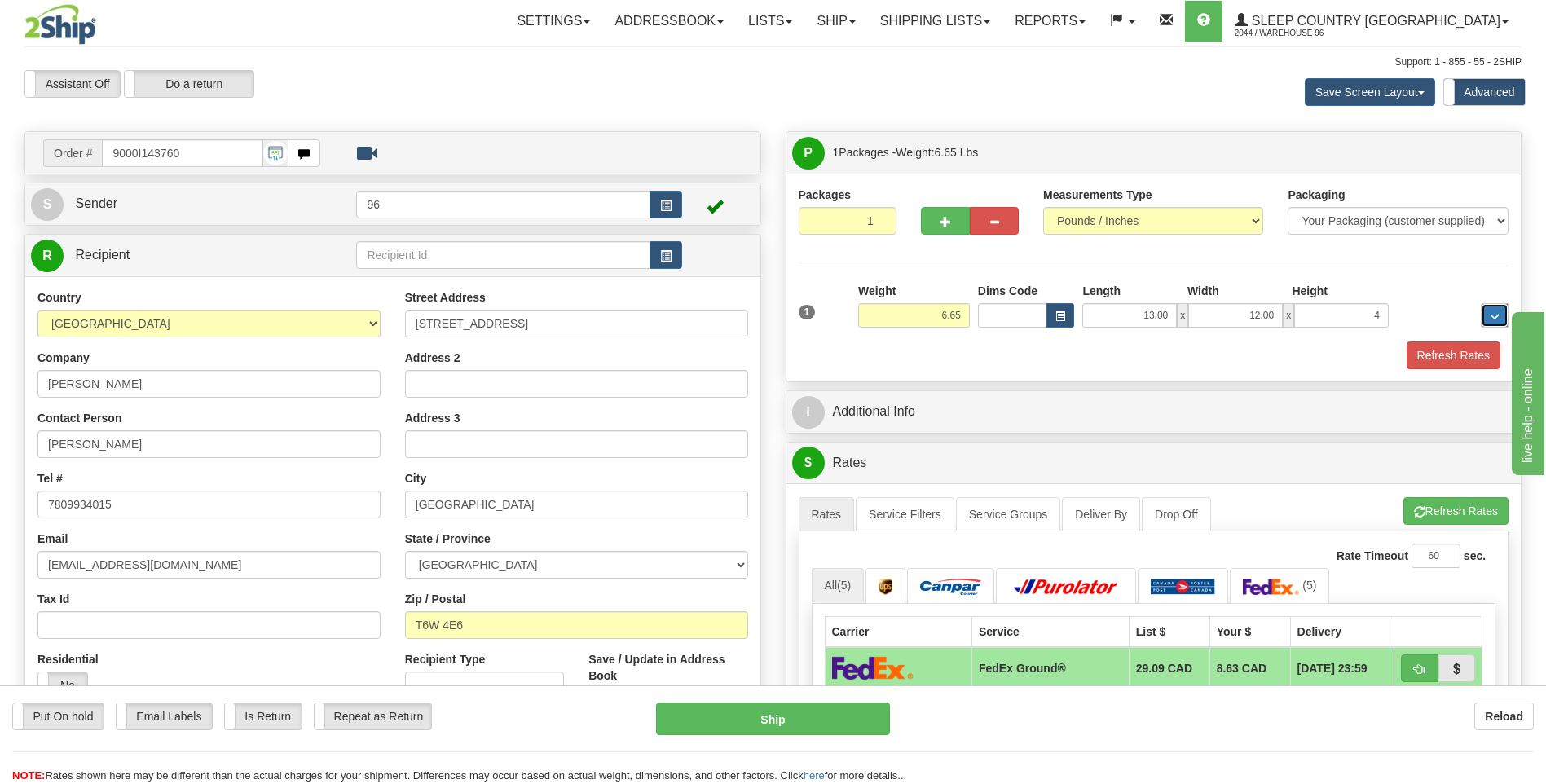
type input "4.00"
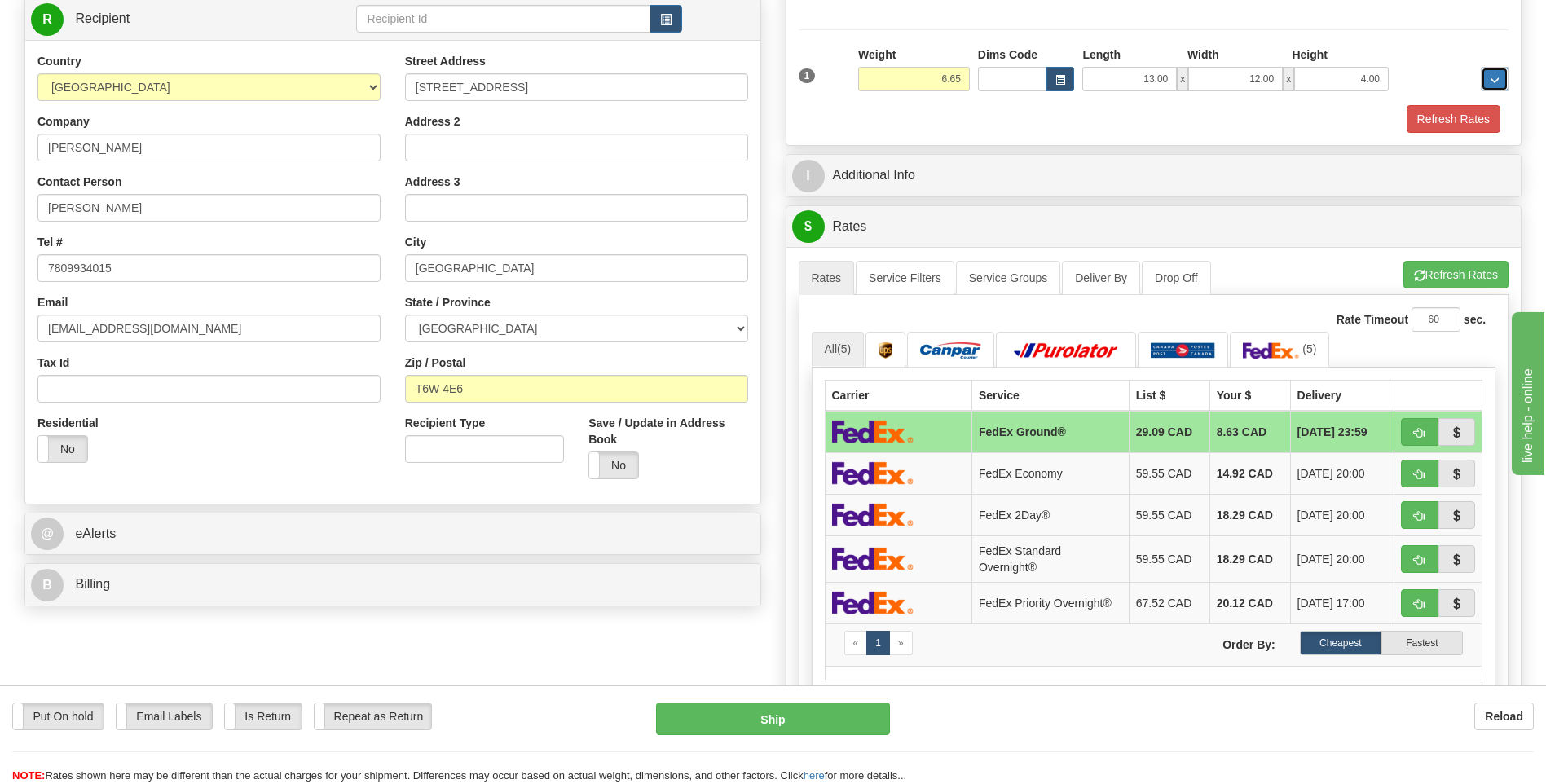
scroll to position [734, 0]
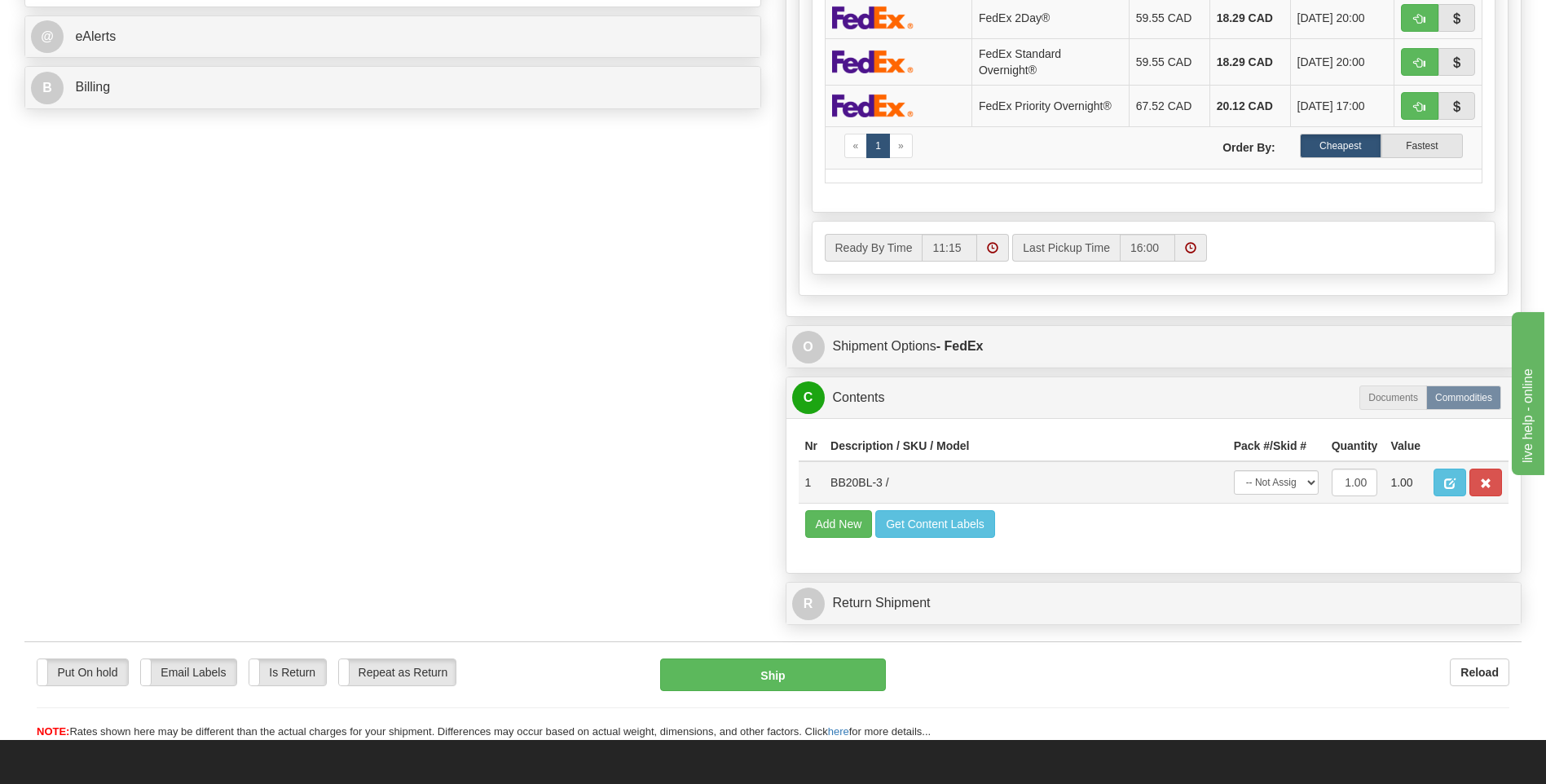
drag, startPoint x: 1261, startPoint y: 444, endPoint x: 1272, endPoint y: 474, distance: 32.0
click at [1261, 445] on th "Pack #/Skid #" at bounding box center [1276, 446] width 98 height 30
drag, startPoint x: 1272, startPoint y: 476, endPoint x: 1280, endPoint y: 490, distance: 16.1
click at [1272, 477] on select "-- Not Assigned -- Package 1" at bounding box center [1276, 482] width 85 height 25
select select "0"
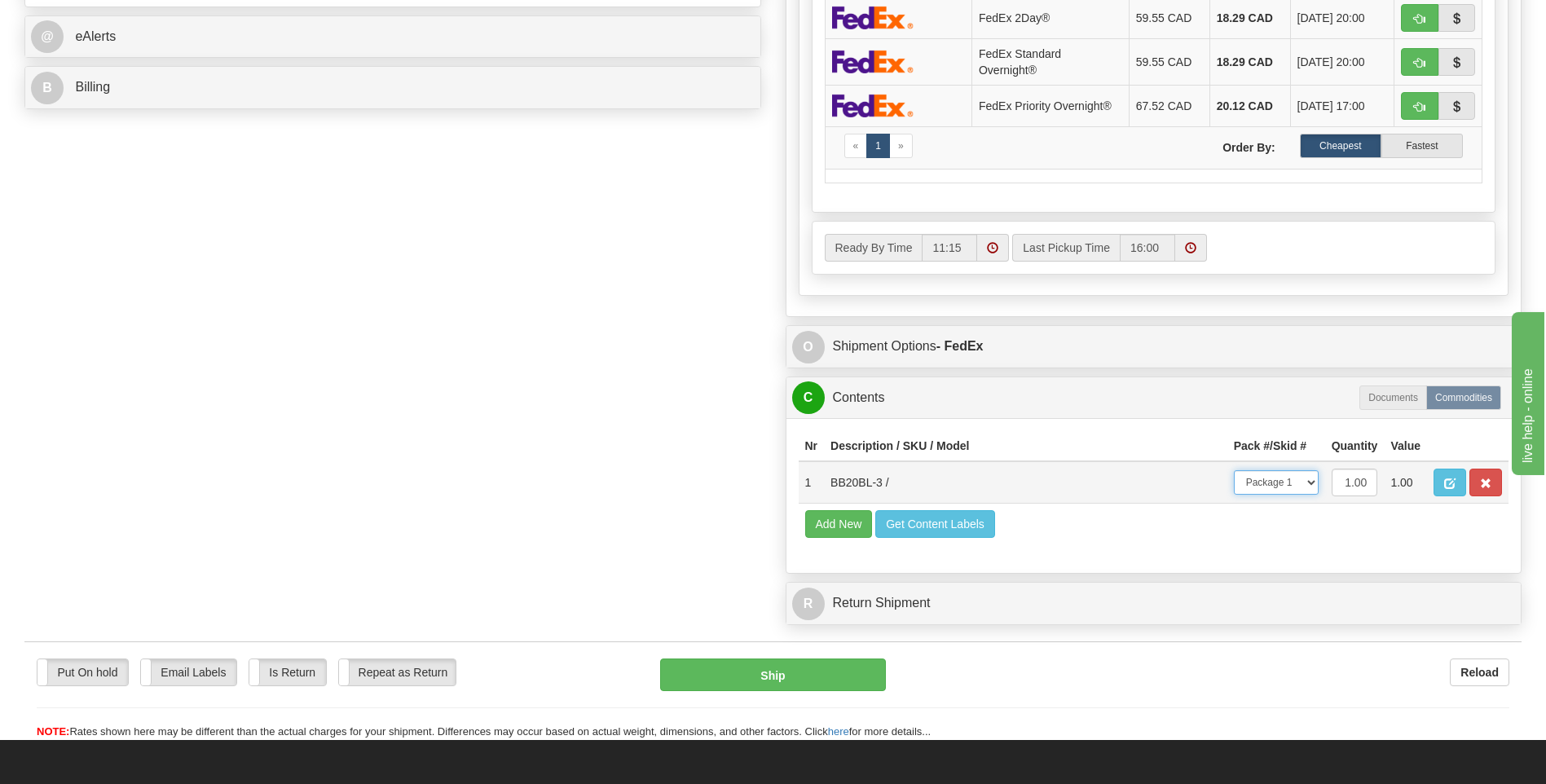
click at [1234, 470] on select "-- Not Assigned -- Package 1" at bounding box center [1276, 482] width 85 height 25
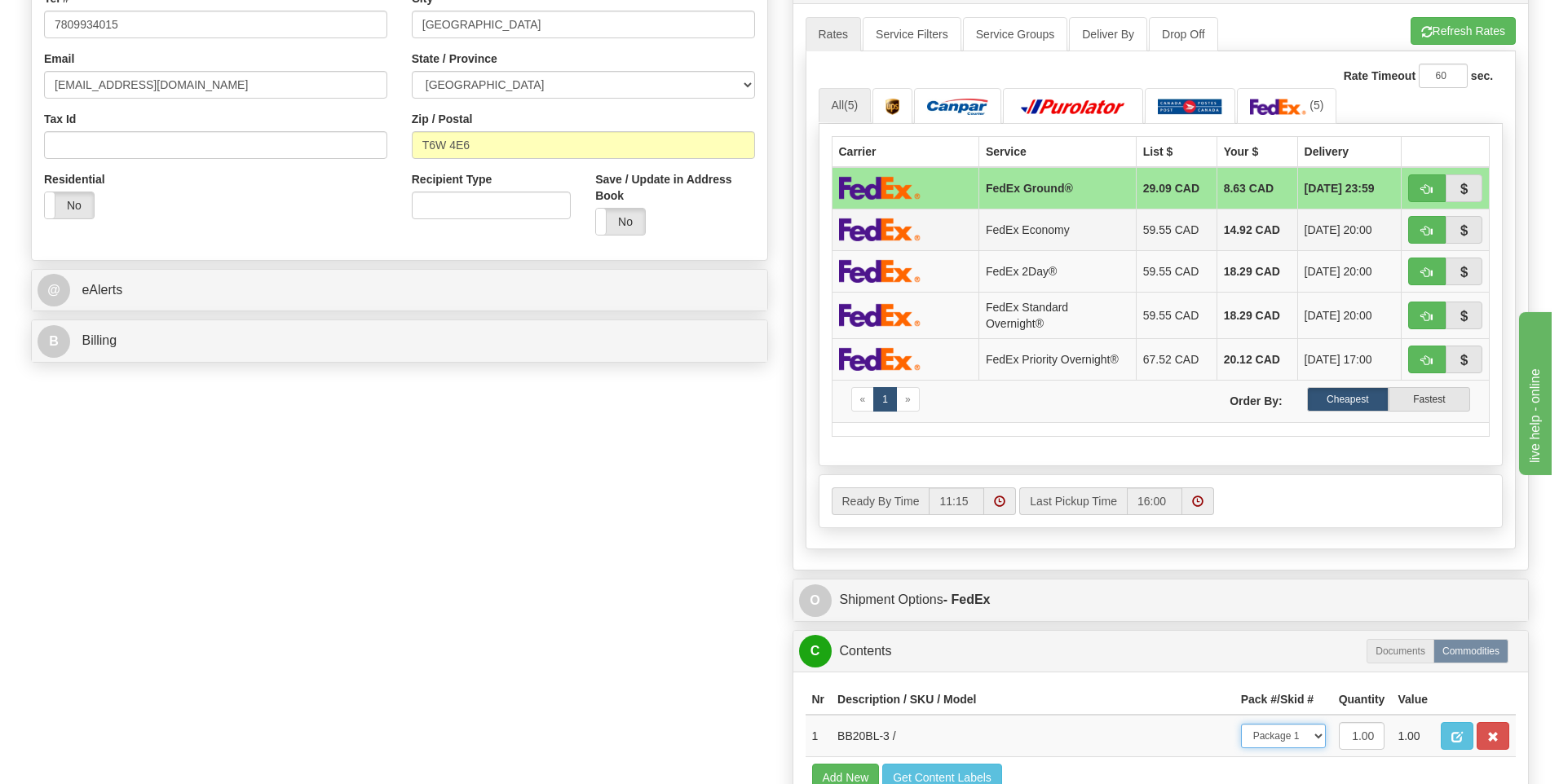
scroll to position [244, 0]
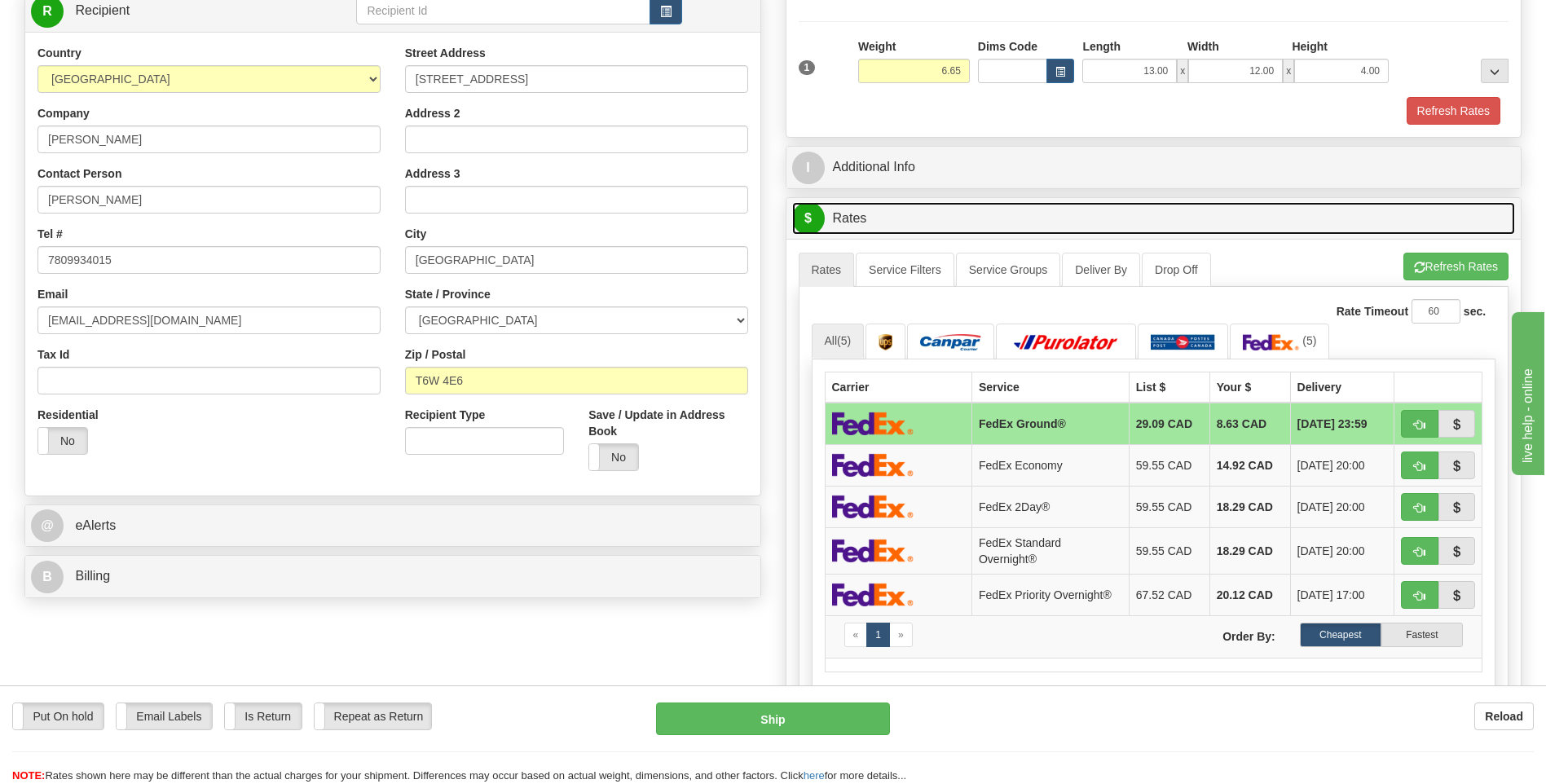
click at [1440, 227] on link "$ Rates" at bounding box center [1154, 219] width 724 height 34
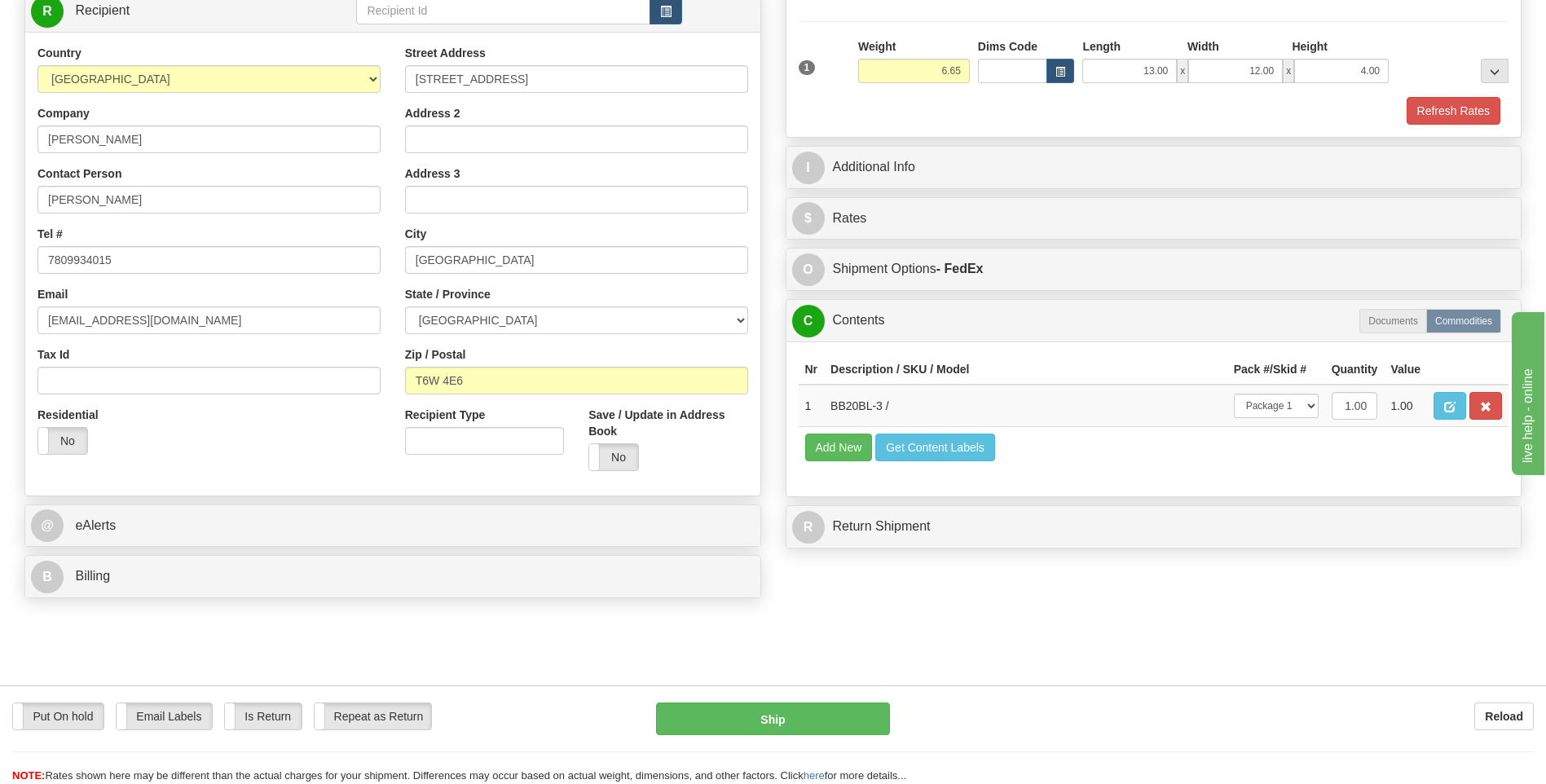
click at [1439, 261] on button "Refresh Rates" at bounding box center [1455, 265] width 105 height 27
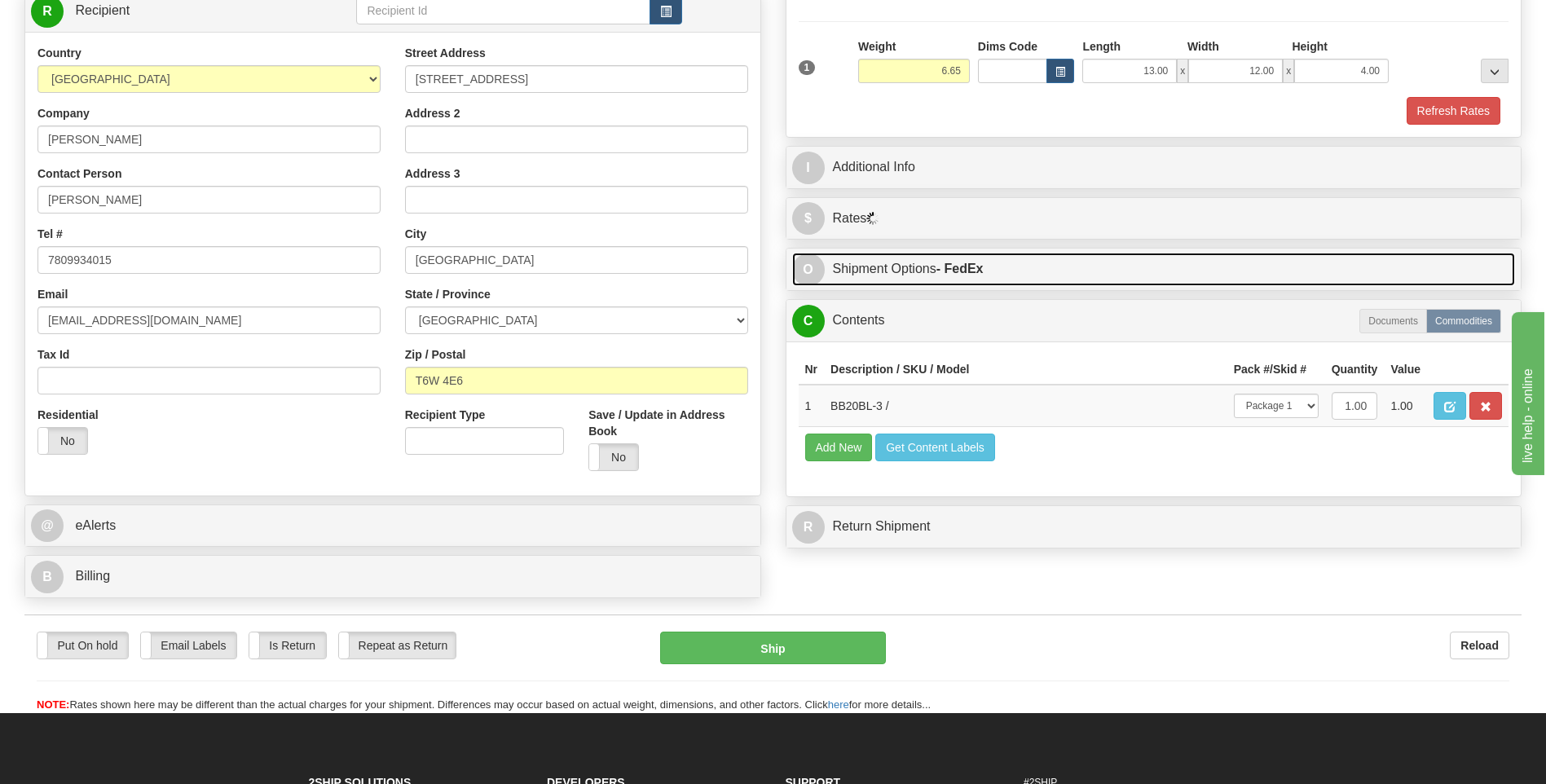
click at [1315, 273] on link "O Shipment Options - FedEx" at bounding box center [1154, 269] width 724 height 34
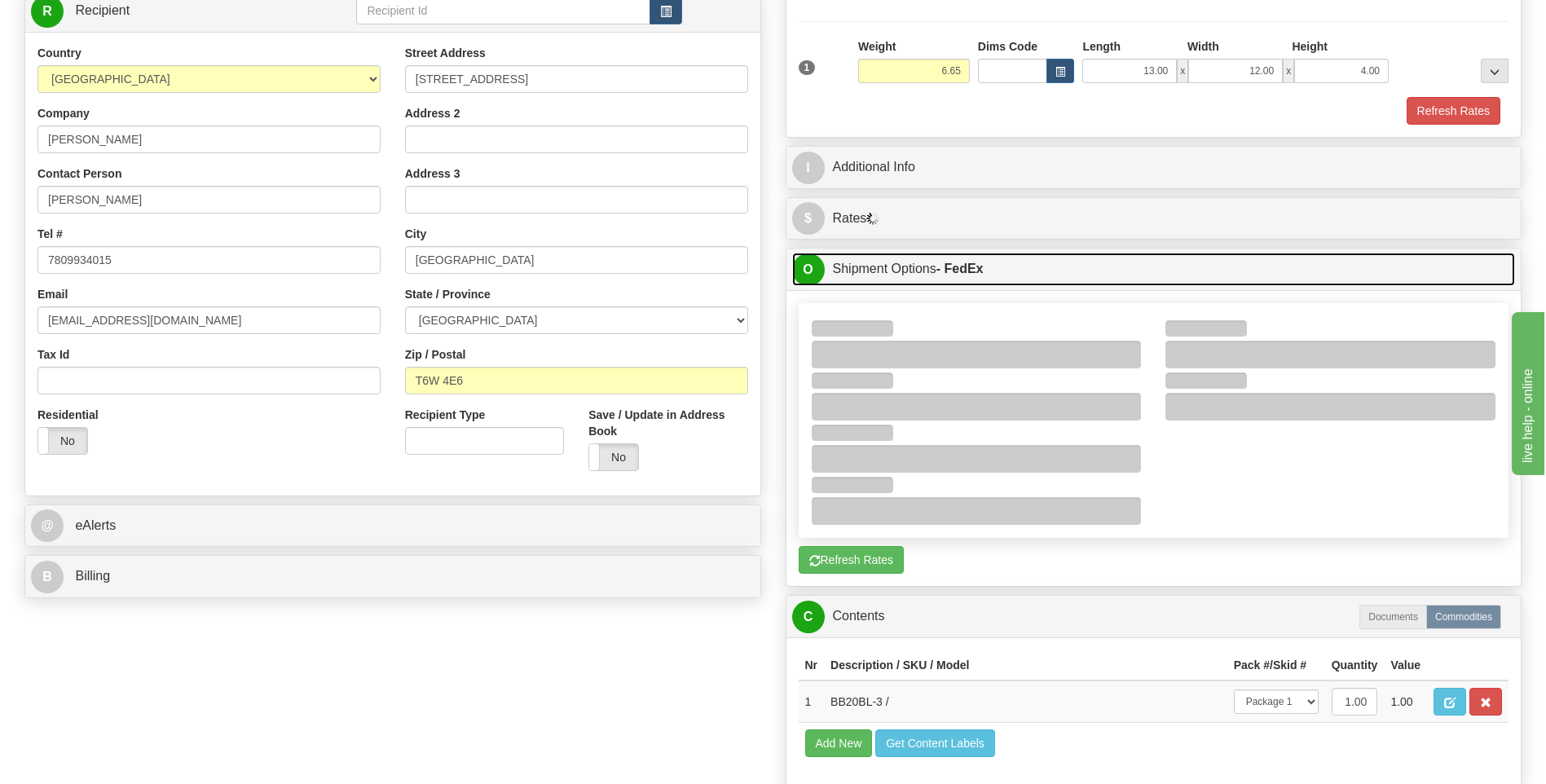
click at [1138, 275] on link "O Shipment Options - FedEx" at bounding box center [1154, 269] width 724 height 34
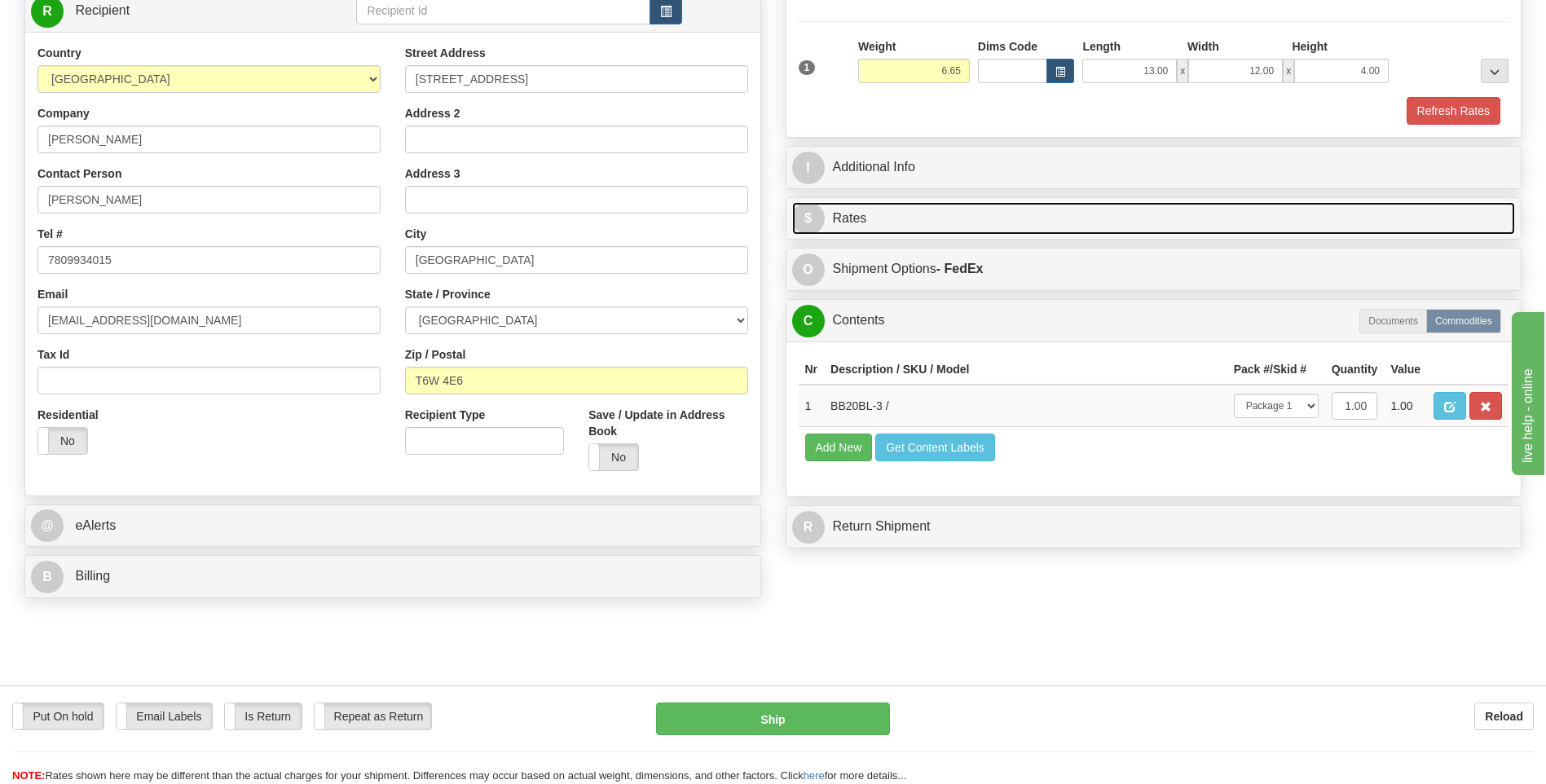
click at [1137, 234] on link "$ Rates" at bounding box center [1154, 219] width 724 height 34
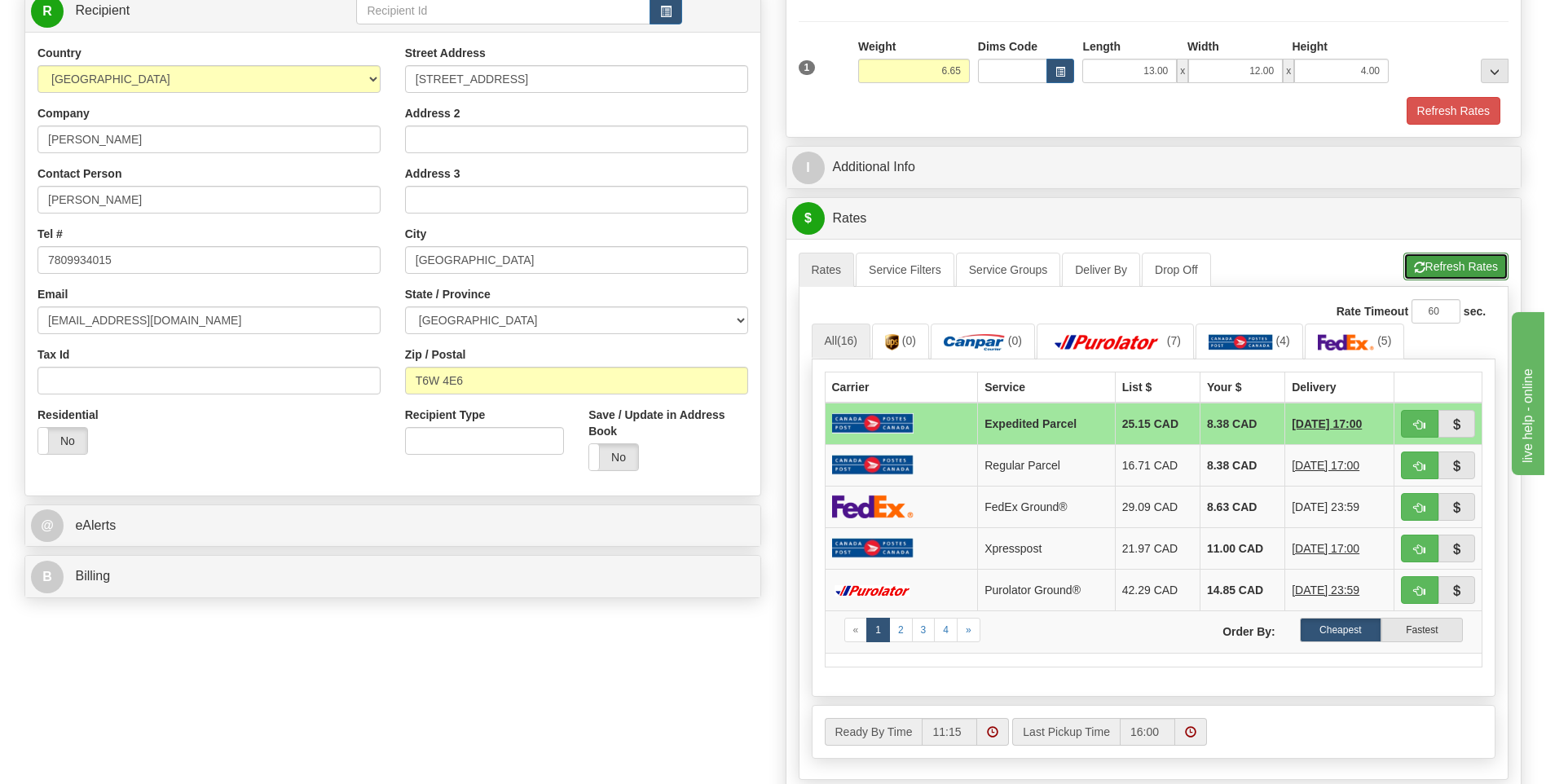
click at [1418, 267] on span "button" at bounding box center [1419, 268] width 11 height 11
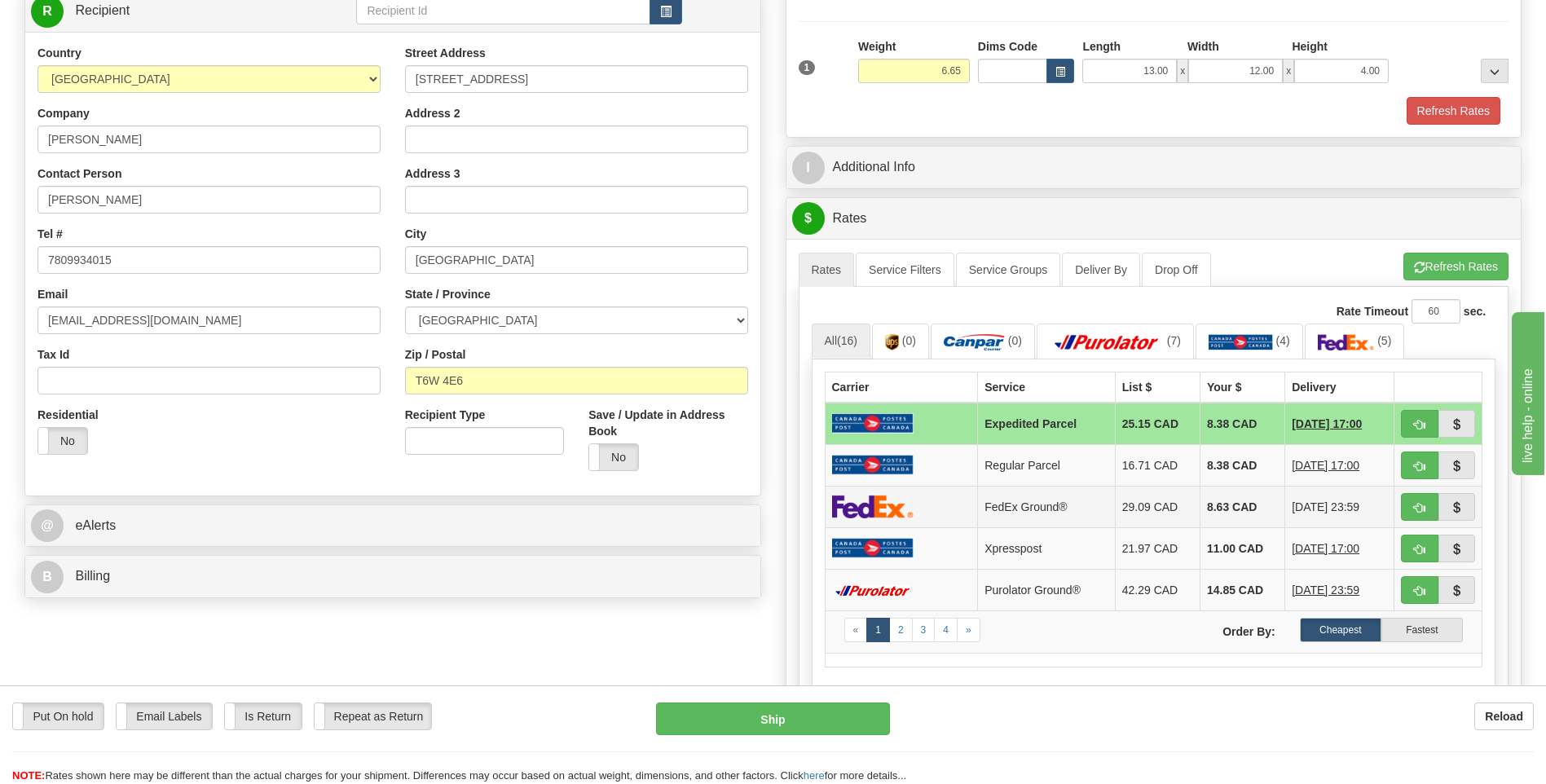
click at [933, 497] on td at bounding box center [901, 506] width 153 height 41
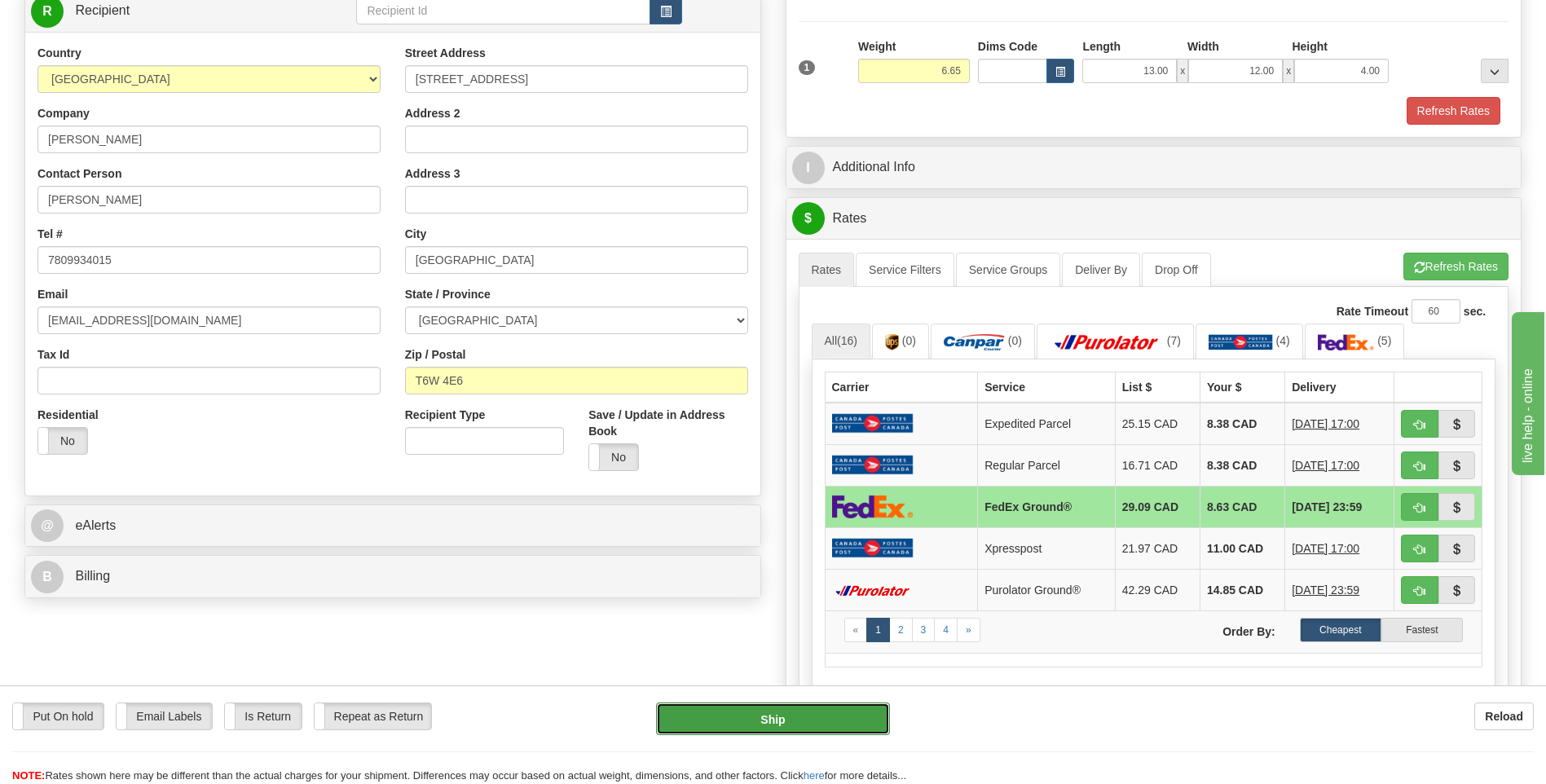
click at [751, 706] on button "Ship" at bounding box center [773, 719] width 233 height 33
type input "92"
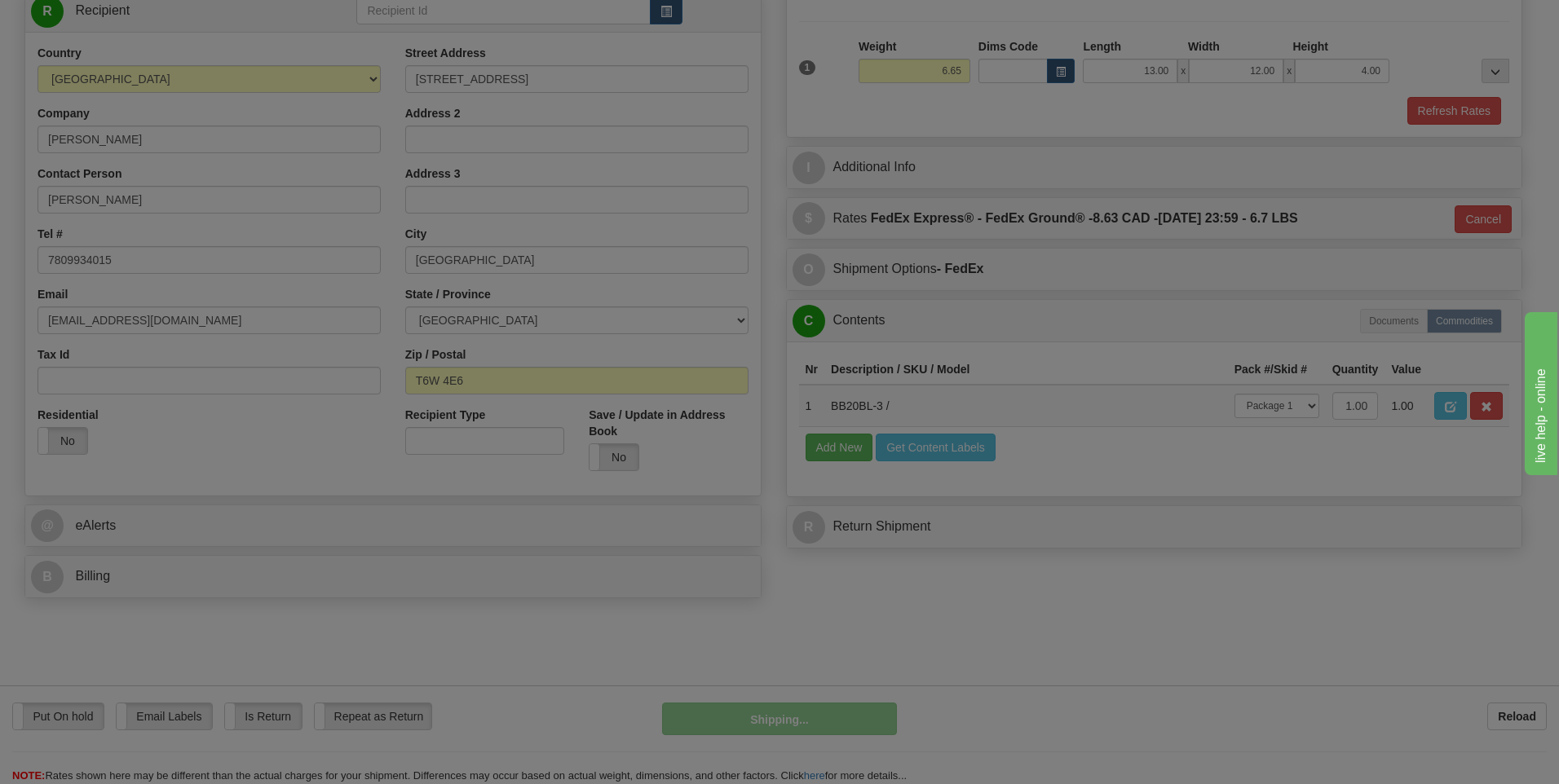
click at [0, 0] on div "Shipping... Your SHIPMENT will EXPIRE in Please wait... Cancel Cancel Shipment …" at bounding box center [0, 0] width 0 height 0
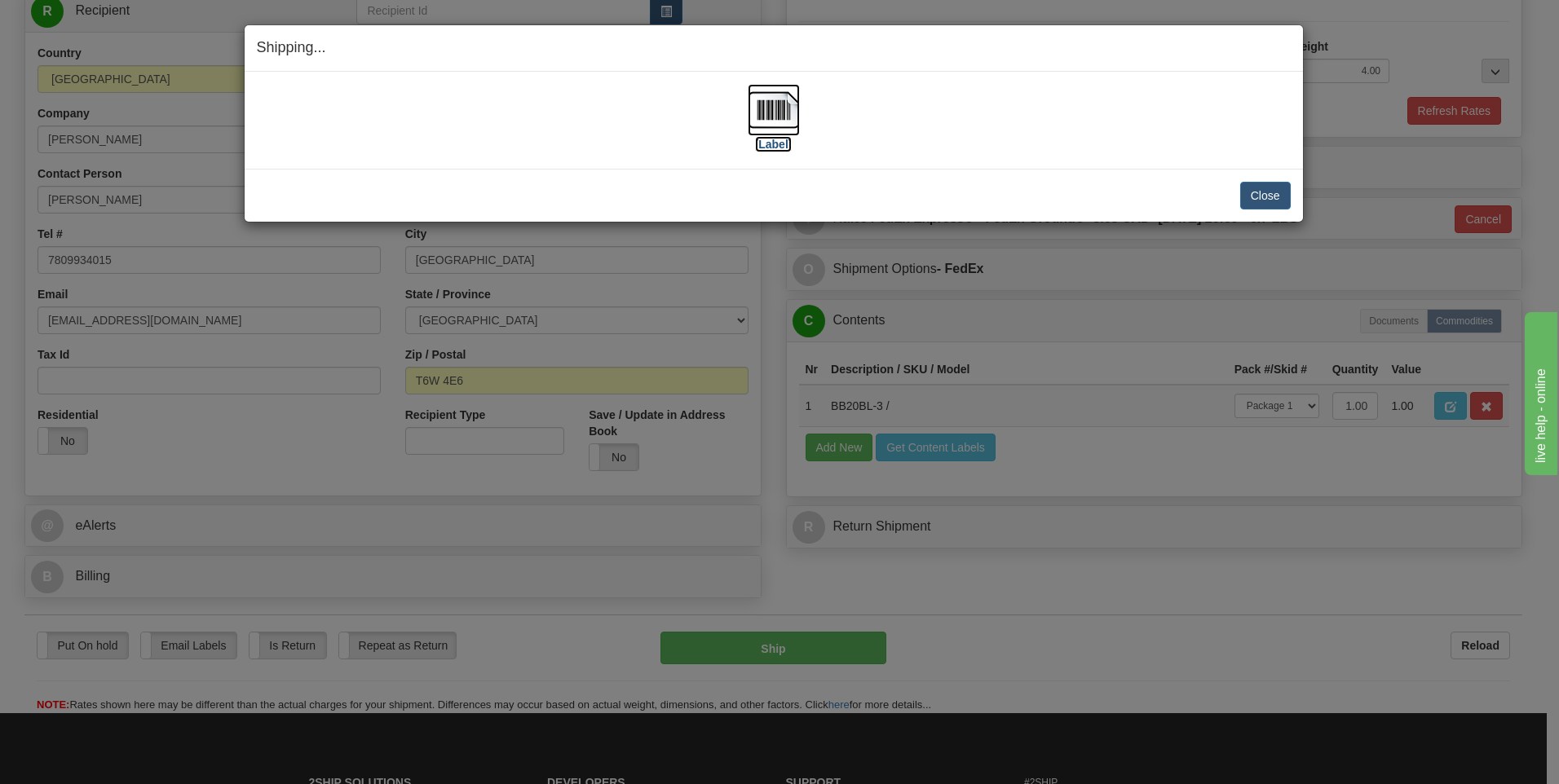
click at [774, 93] on img at bounding box center [773, 109] width 52 height 52
click at [1251, 198] on button "Close" at bounding box center [1265, 195] width 50 height 27
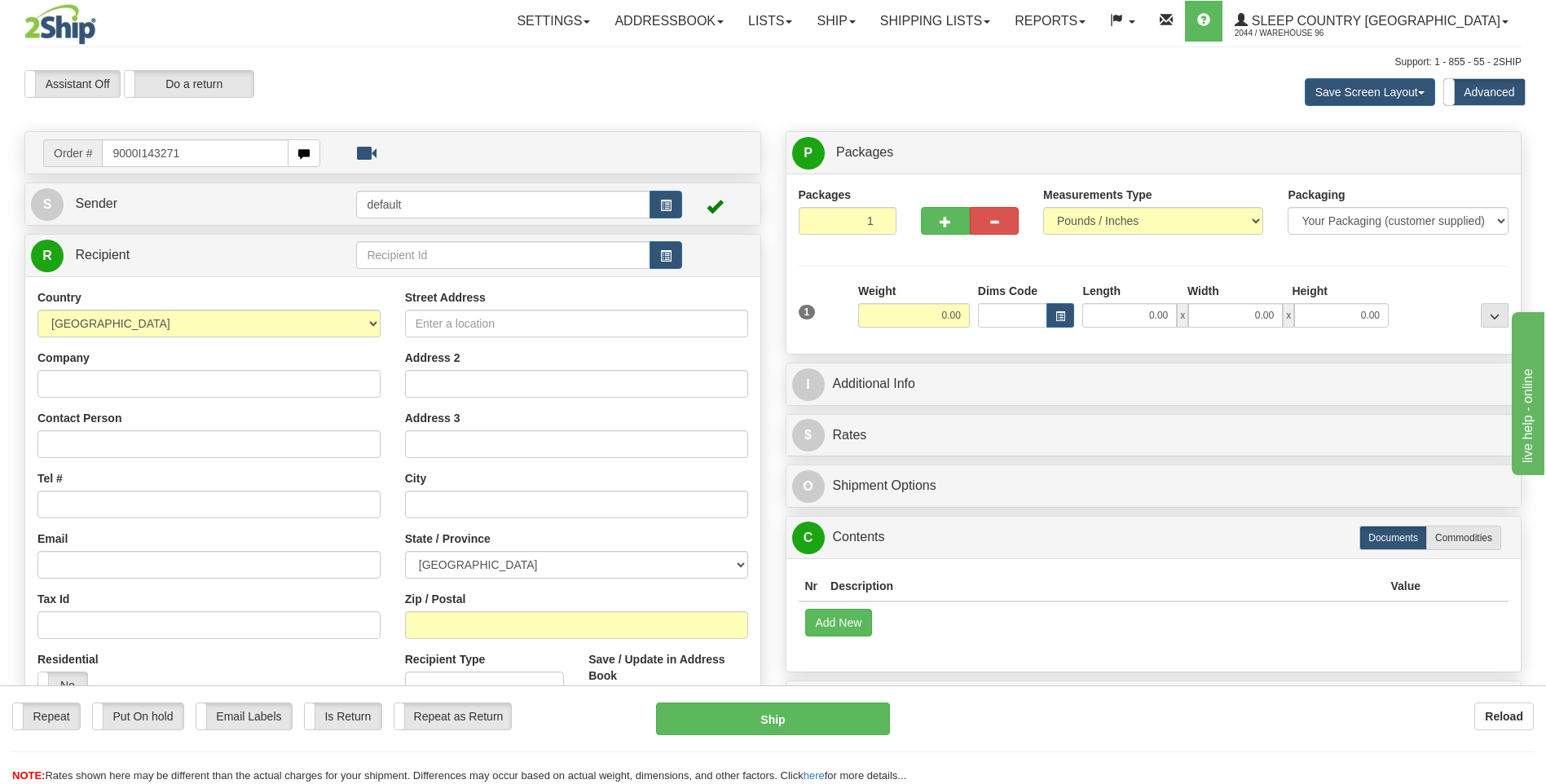
type input "9000I143271"
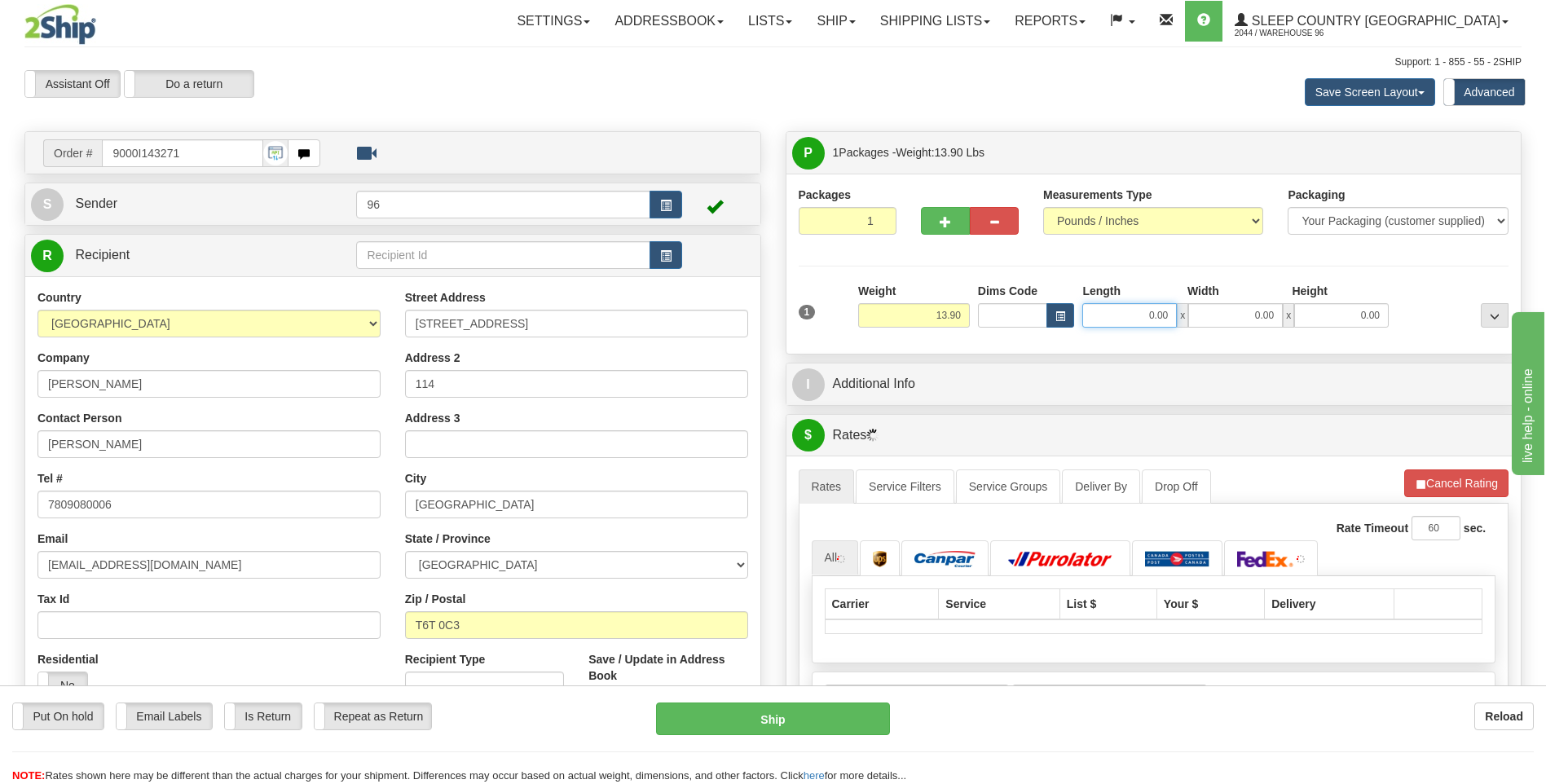
click at [1125, 320] on input "0.00" at bounding box center [1129, 316] width 94 height 25
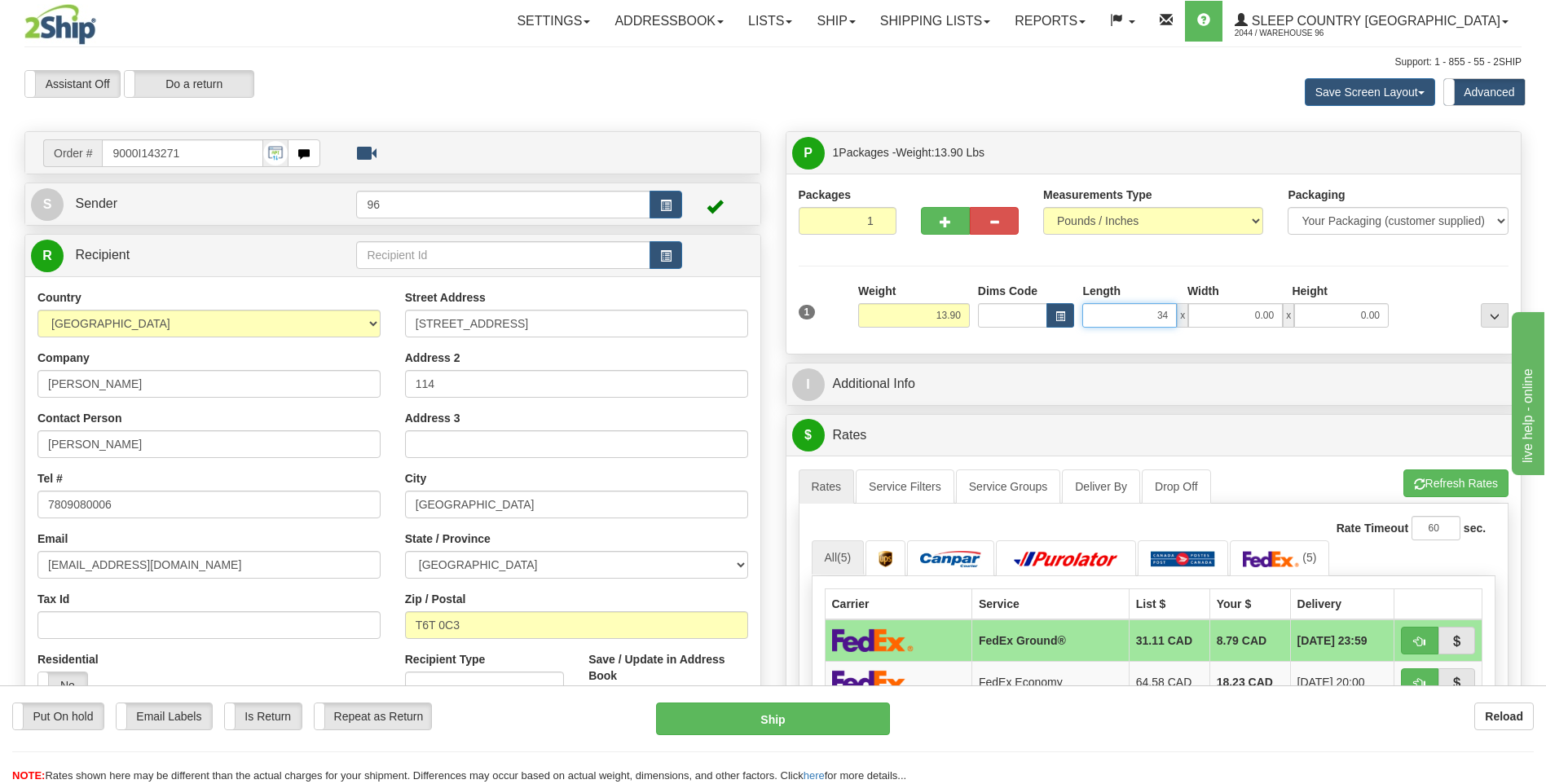
type input "34.00"
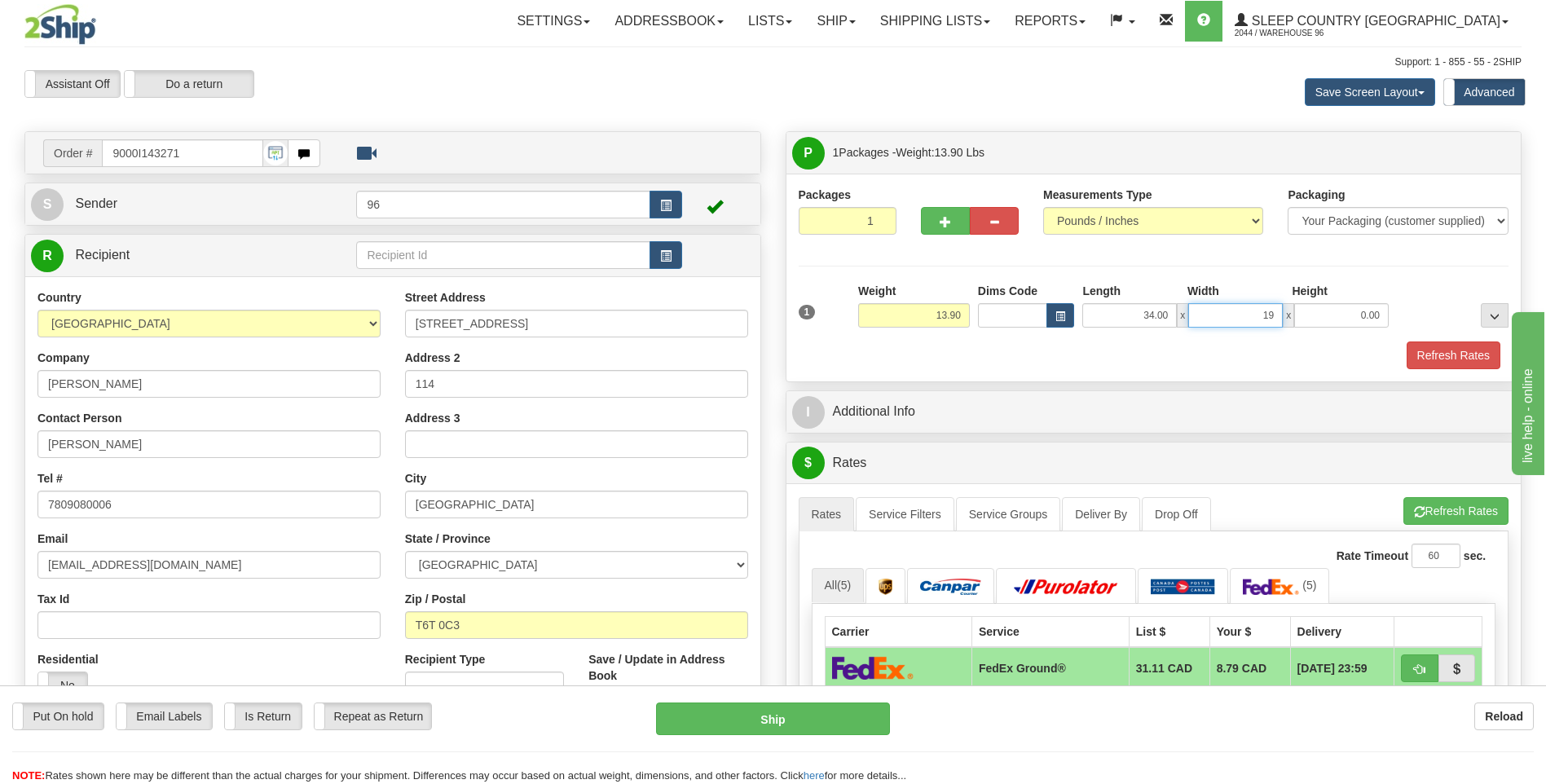
type input "19.00"
type input "17.00"
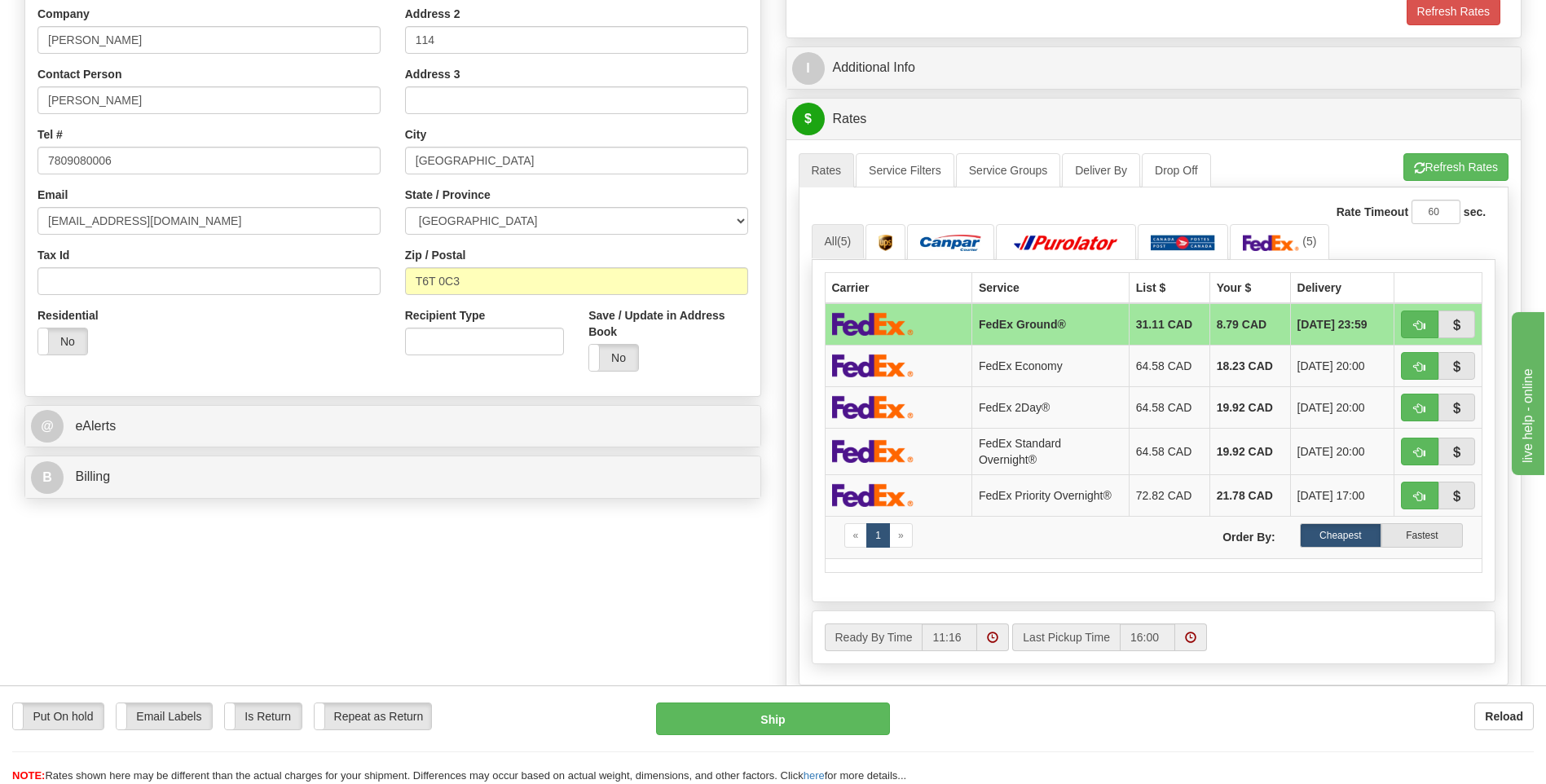
scroll to position [734, 0]
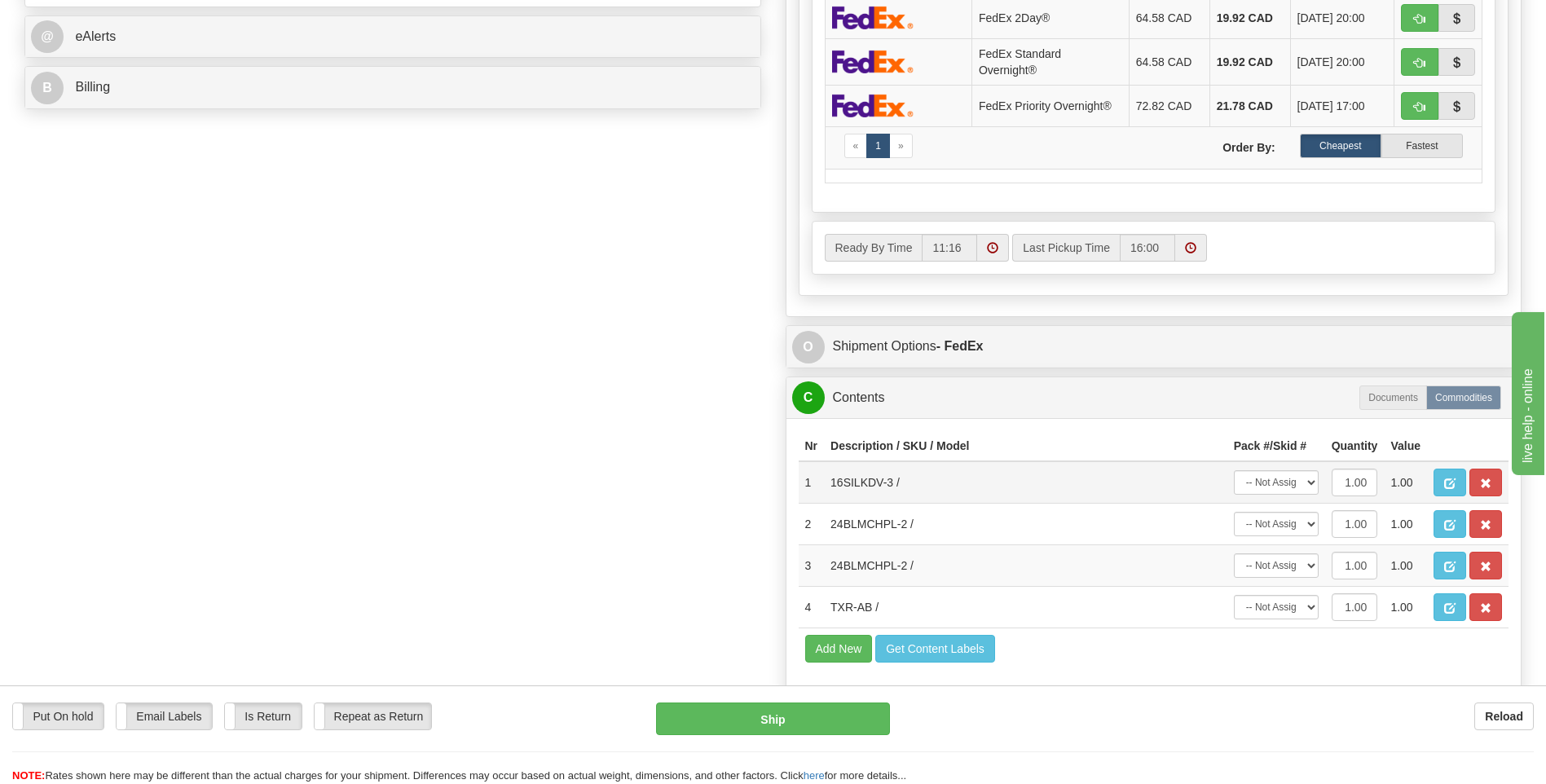
click at [1251, 470] on td "-- Not Assigned -- Package 1" at bounding box center [1276, 482] width 98 height 42
click at [1278, 492] on select "-- Not Assigned -- Package 1" at bounding box center [1276, 482] width 85 height 25
select select "0"
click at [1234, 470] on select "-- Not Assigned -- Package 1" at bounding box center [1276, 482] width 85 height 25
drag, startPoint x: 1283, startPoint y: 525, endPoint x: 1286, endPoint y: 539, distance: 14.3
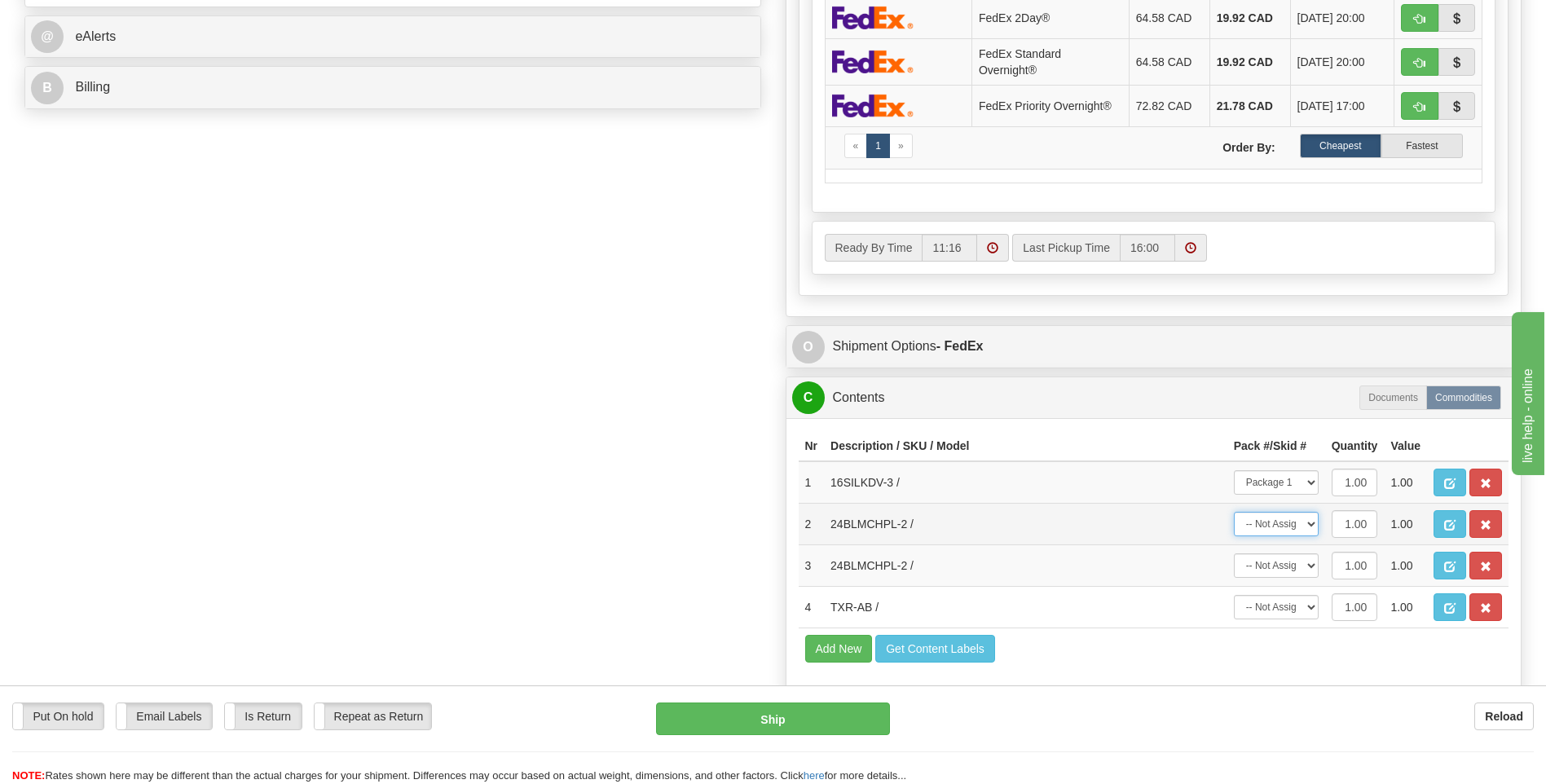
click at [1283, 525] on select "-- Not Assigned -- Package 1" at bounding box center [1276, 524] width 85 height 25
select select "0"
click at [1234, 511] on select "-- Not Assigned -- Package 1" at bounding box center [1276, 524] width 85 height 25
click at [1290, 566] on select "-- Not Assigned -- Package 1" at bounding box center [1276, 565] width 85 height 25
select select "0"
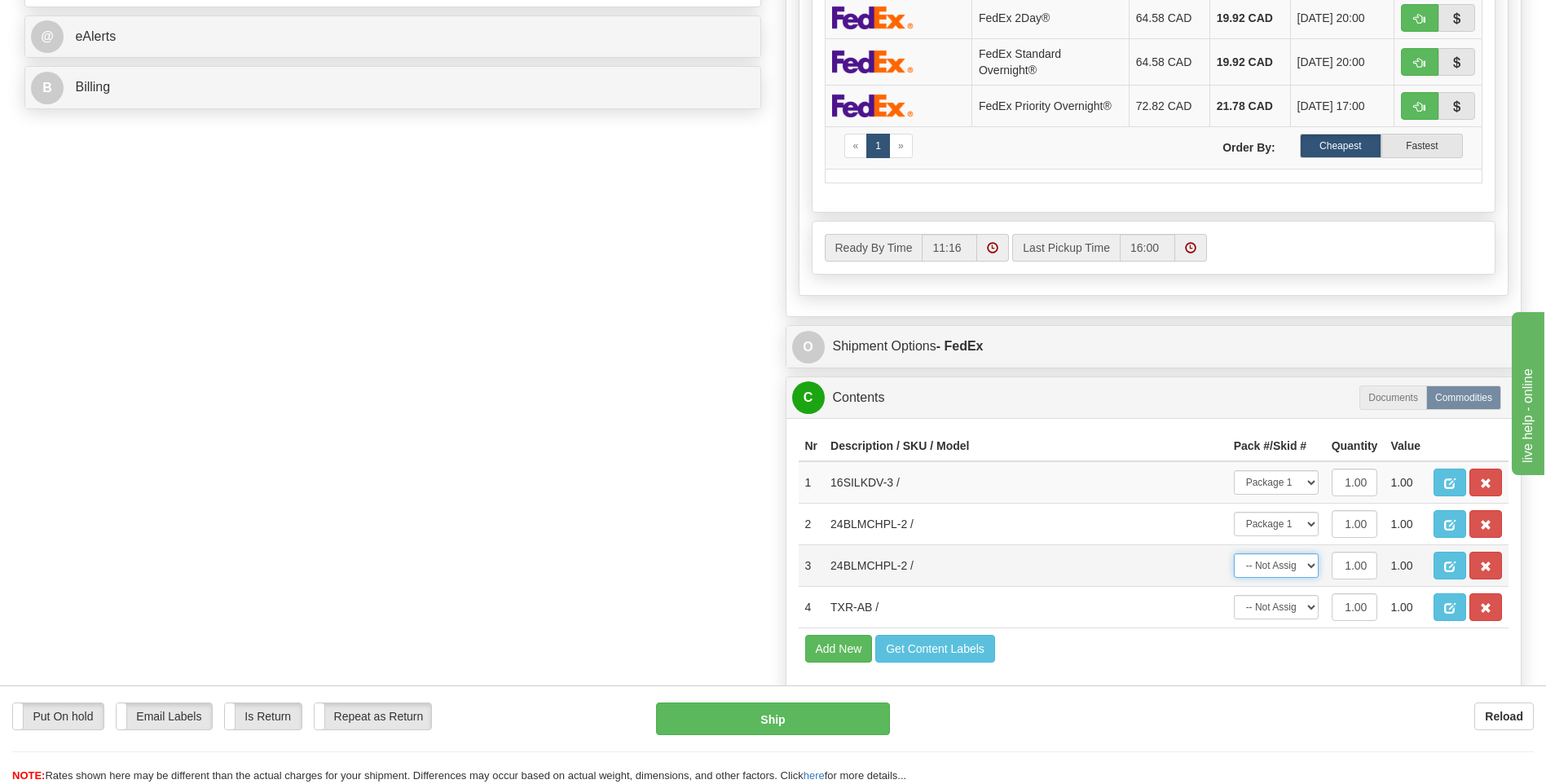
click at [1234, 553] on select "-- Not Assigned -- Package 1" at bounding box center [1276, 565] width 85 height 25
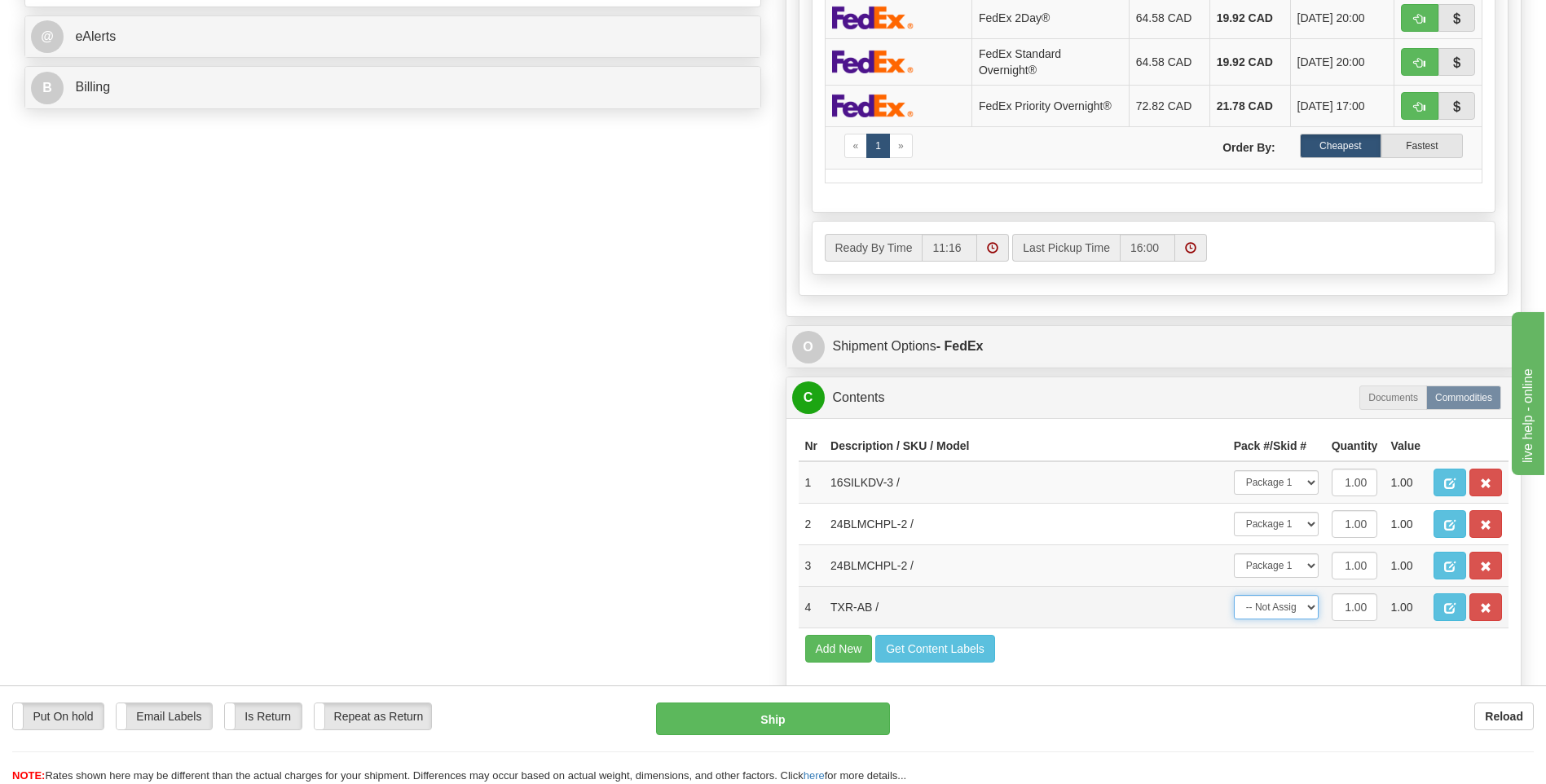
drag, startPoint x: 1287, startPoint y: 609, endPoint x: 1284, endPoint y: 623, distance: 14.3
click at [1287, 611] on select "-- Not Assigned -- Package 1" at bounding box center [1276, 608] width 85 height 25
select select "0"
click at [1234, 595] on select "-- Not Assigned -- Package 1" at bounding box center [1276, 608] width 85 height 25
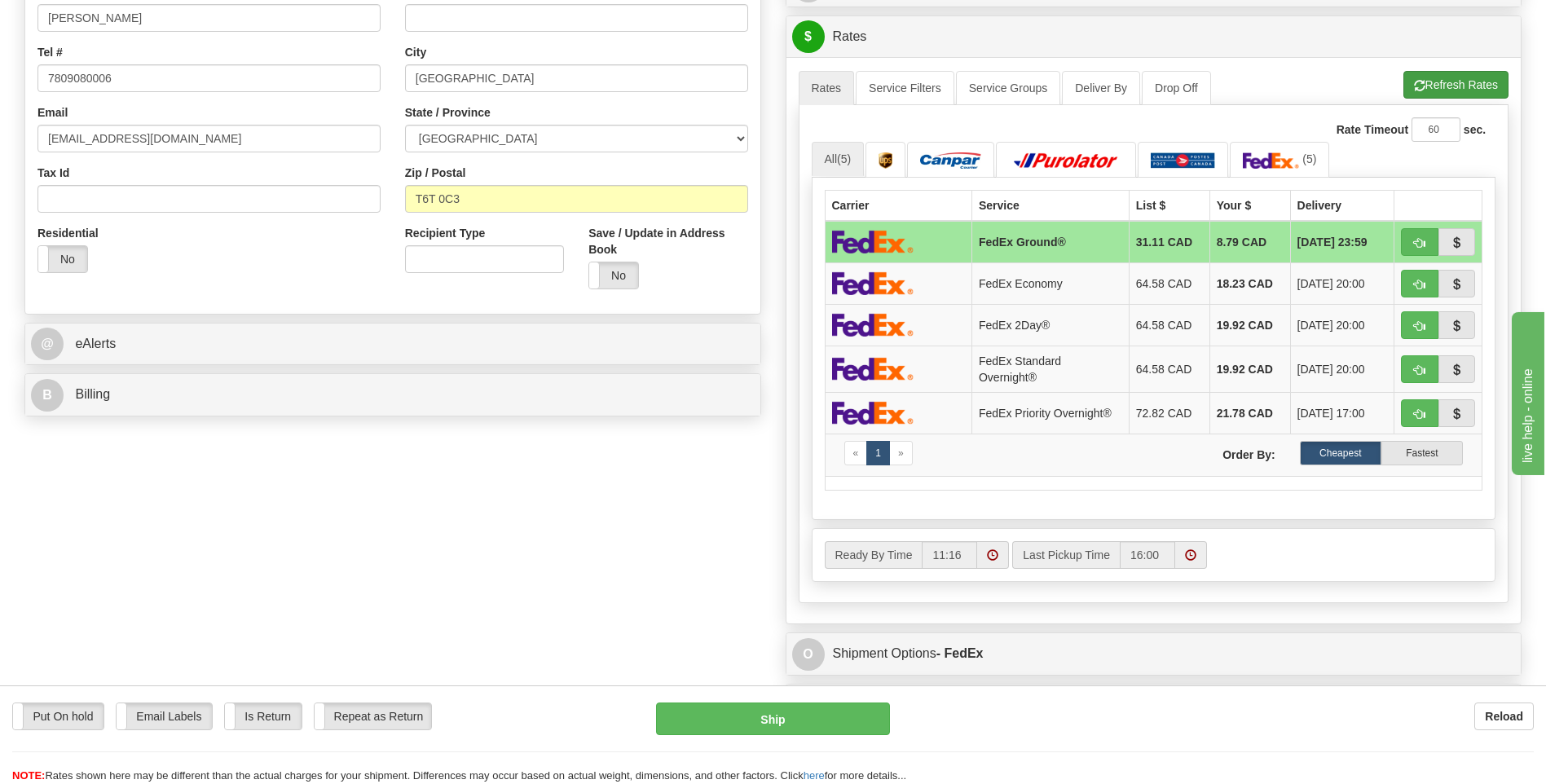
scroll to position [244, 0]
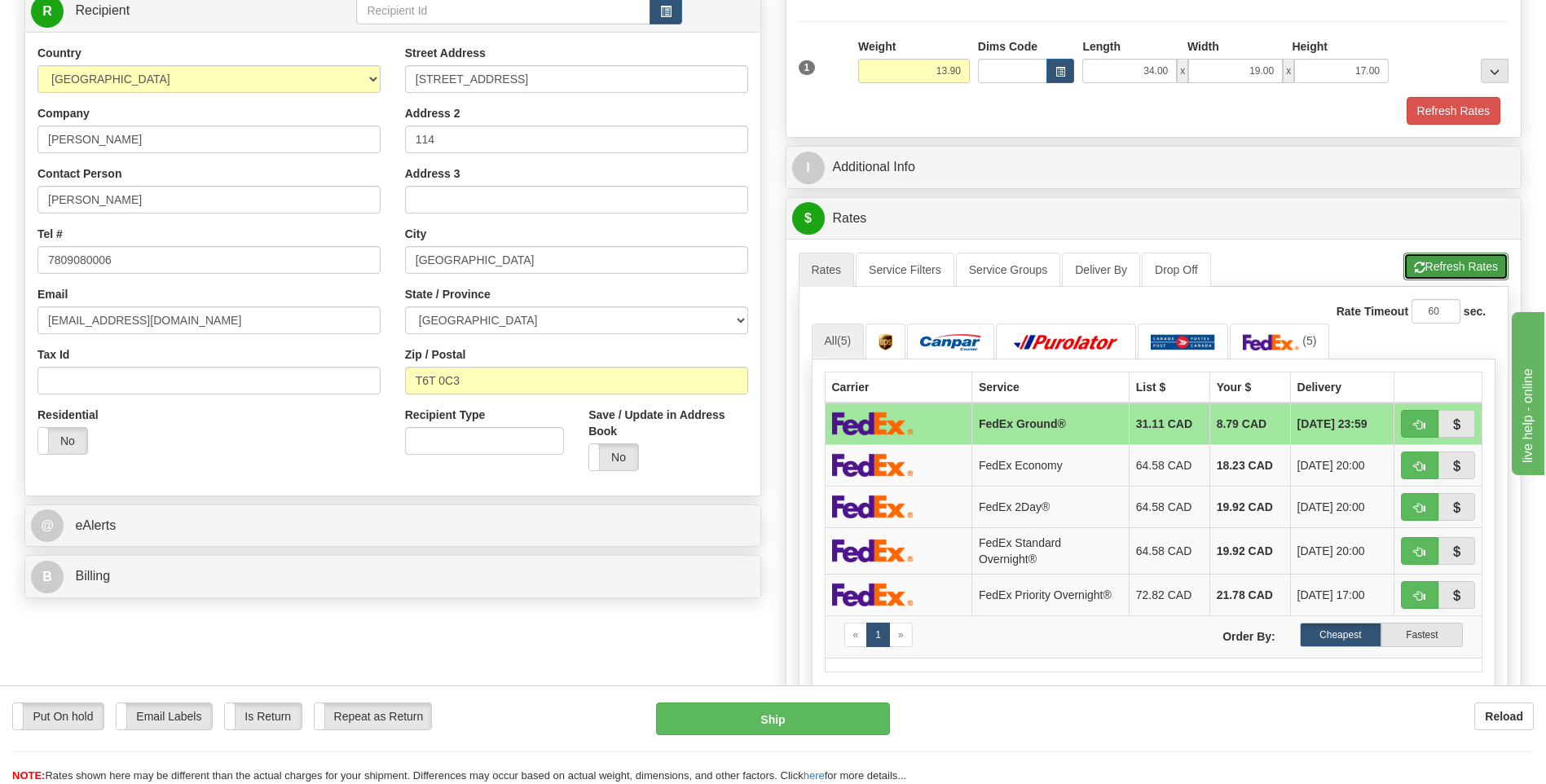
click at [1477, 268] on button "Refresh Rates" at bounding box center [1455, 265] width 105 height 27
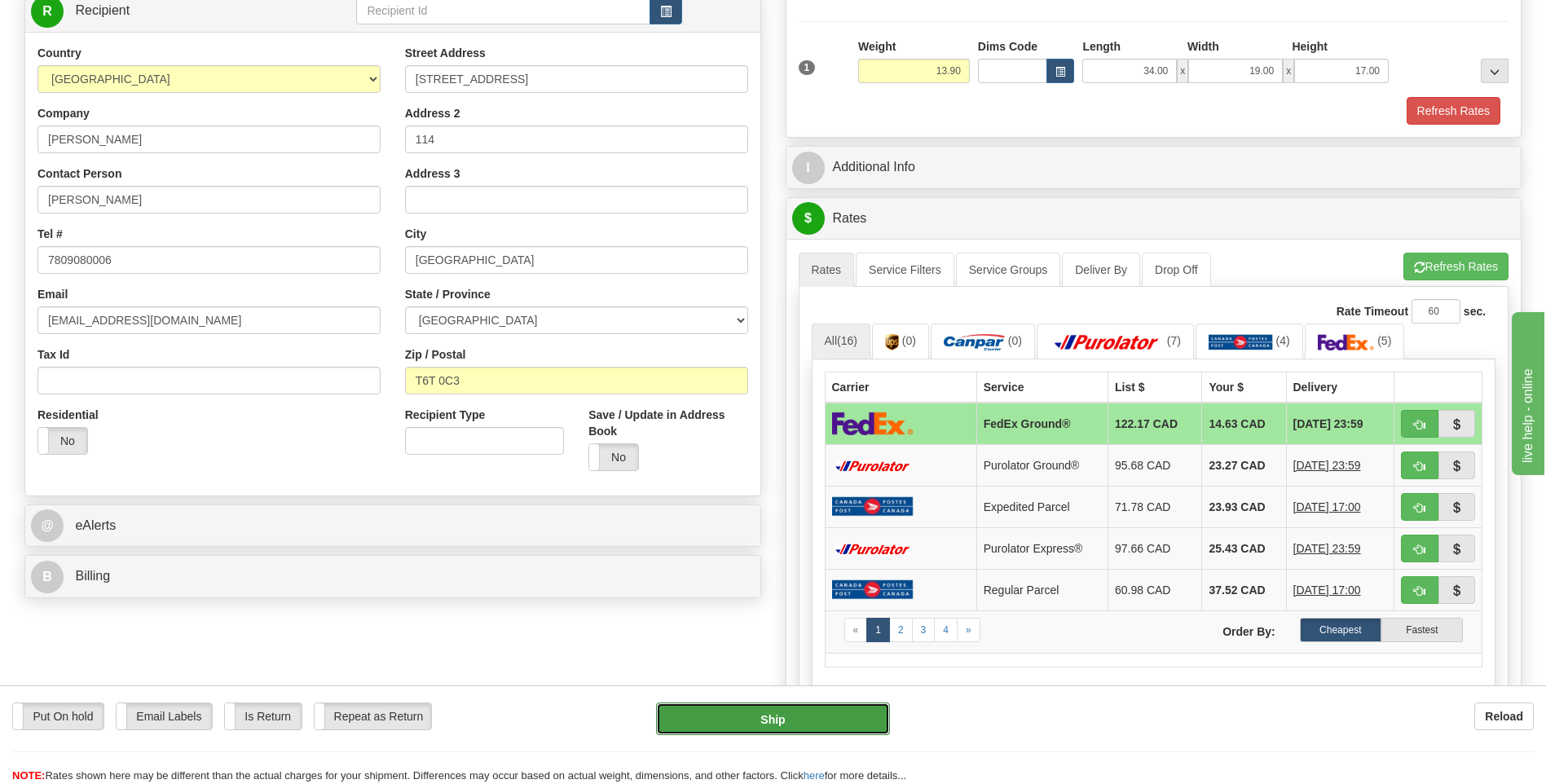
click at [789, 720] on button "Ship" at bounding box center [773, 719] width 233 height 33
type input "92"
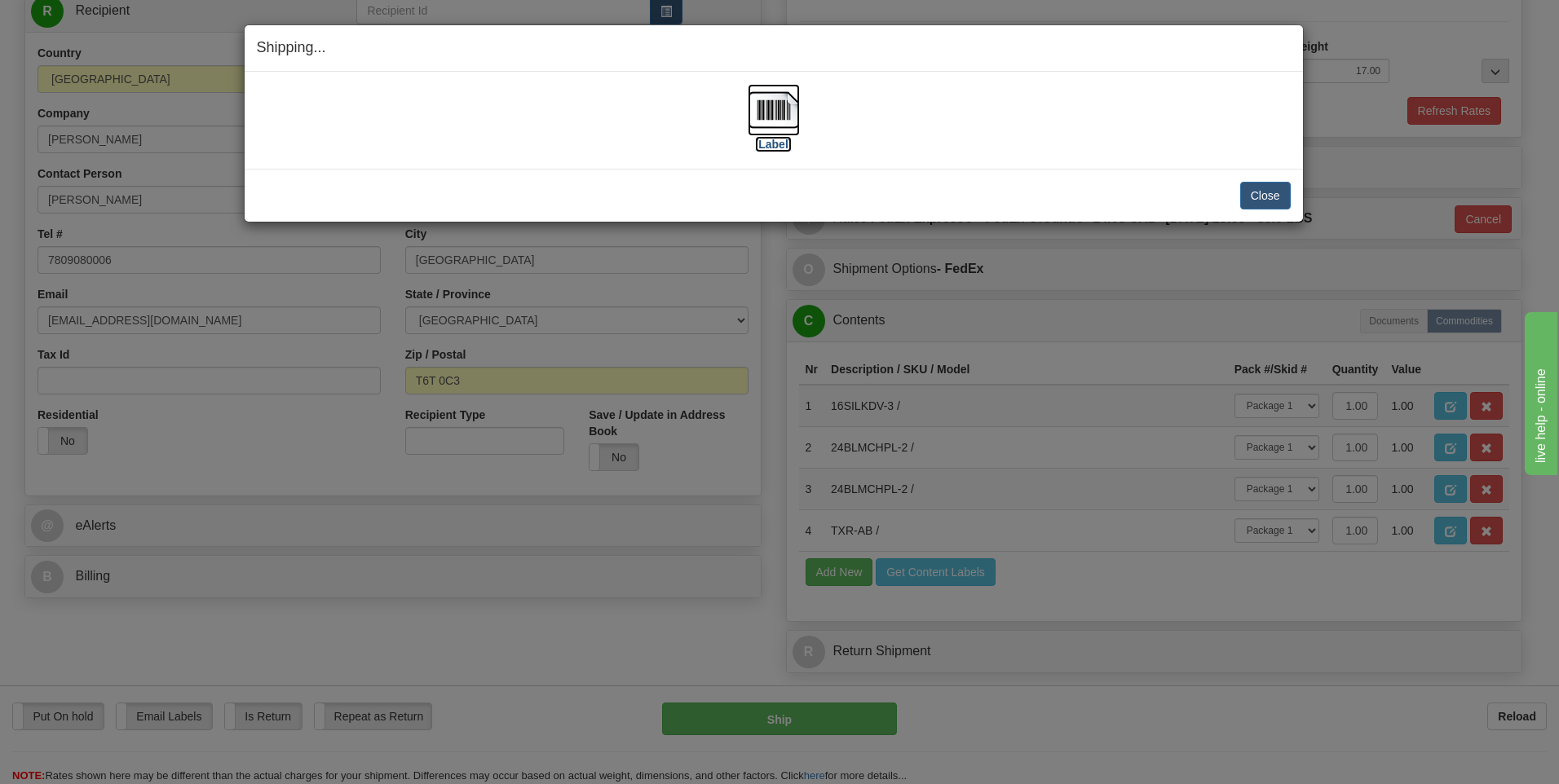
click at [792, 135] on img at bounding box center [773, 109] width 52 height 52
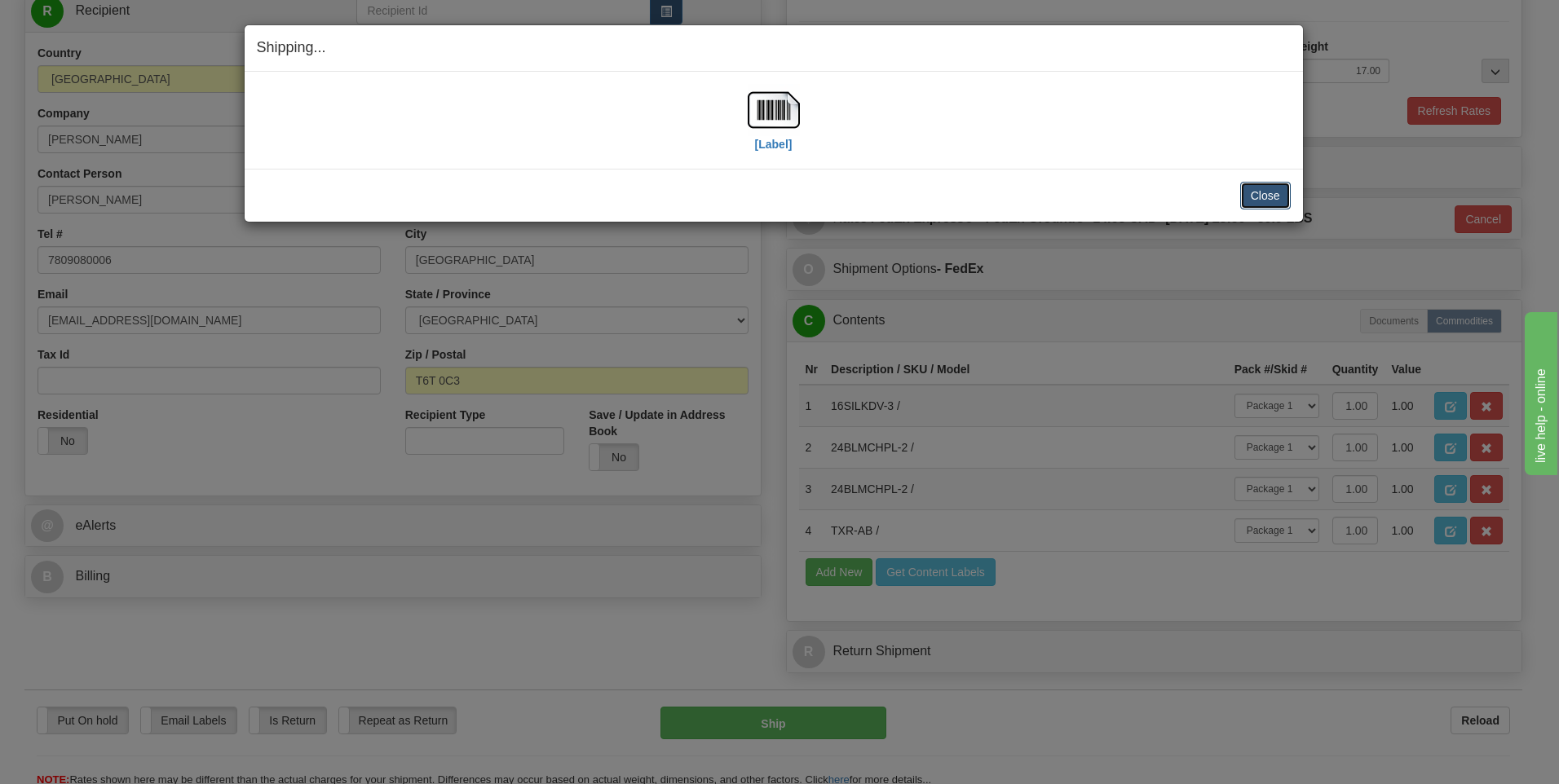
click at [1272, 183] on button "Close" at bounding box center [1265, 195] width 50 height 27
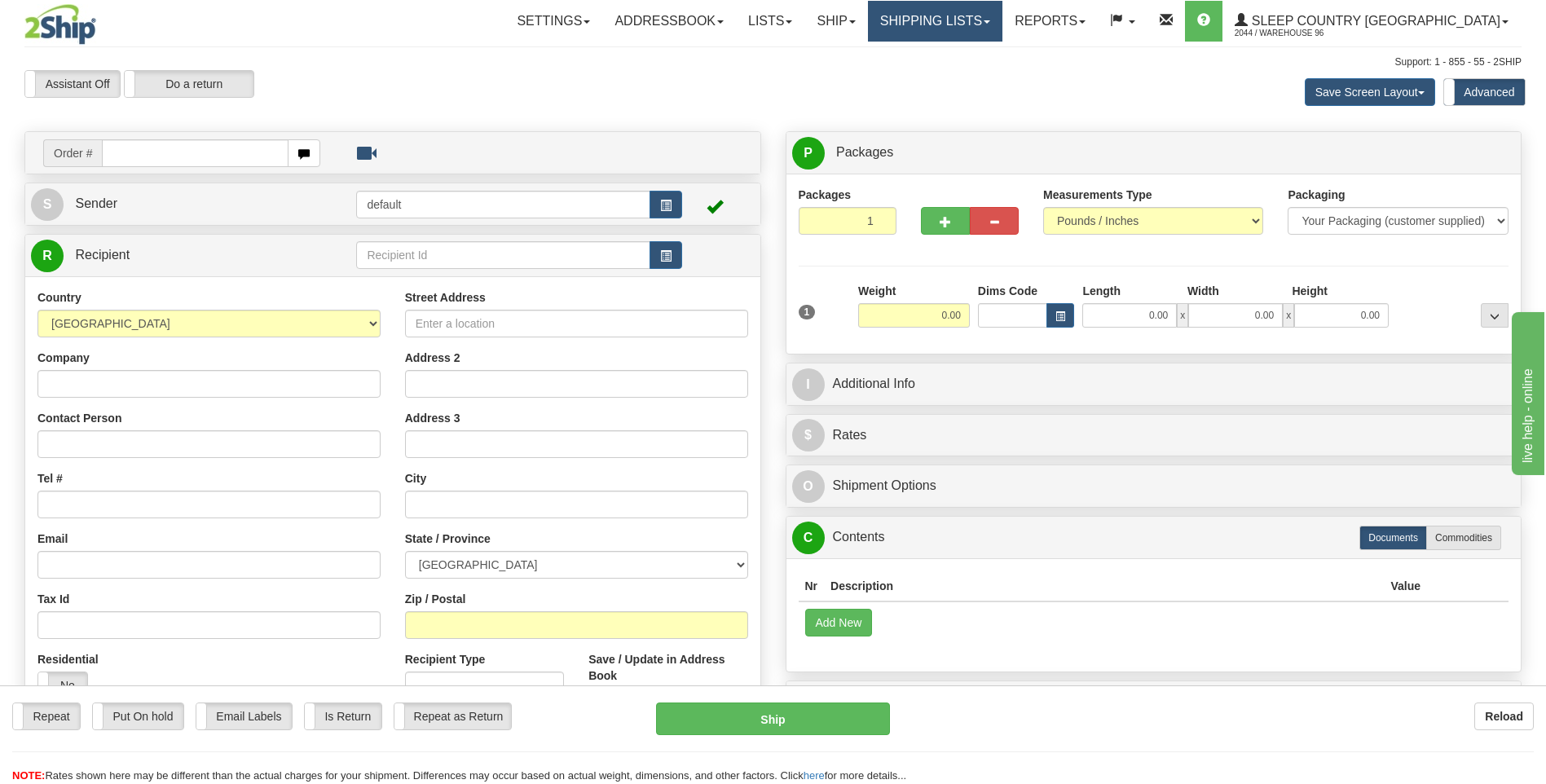
click at [966, 37] on link "Shipping lists" at bounding box center [935, 21] width 134 height 41
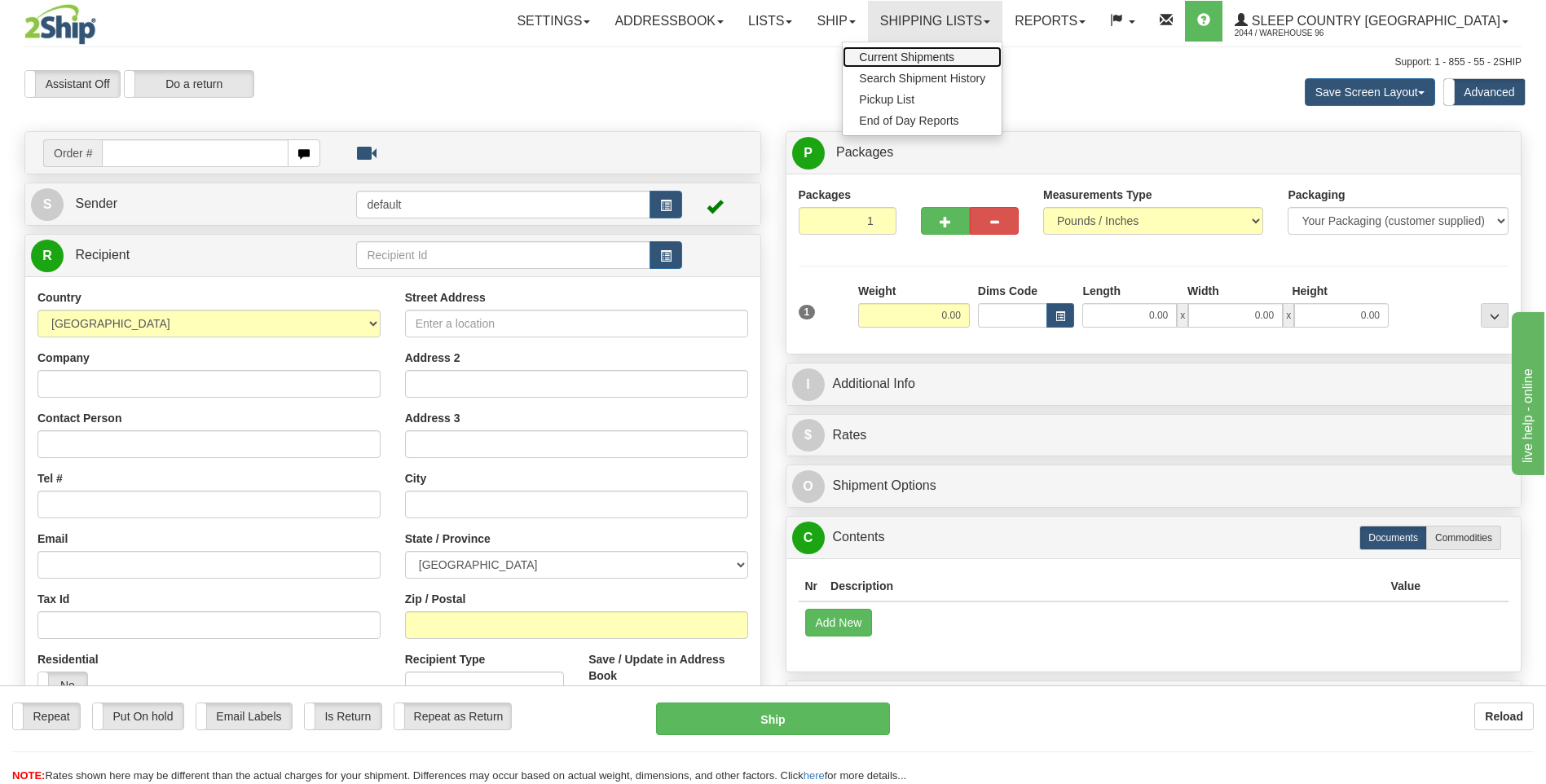
click at [954, 59] on span "Current Shipments" at bounding box center [907, 56] width 95 height 13
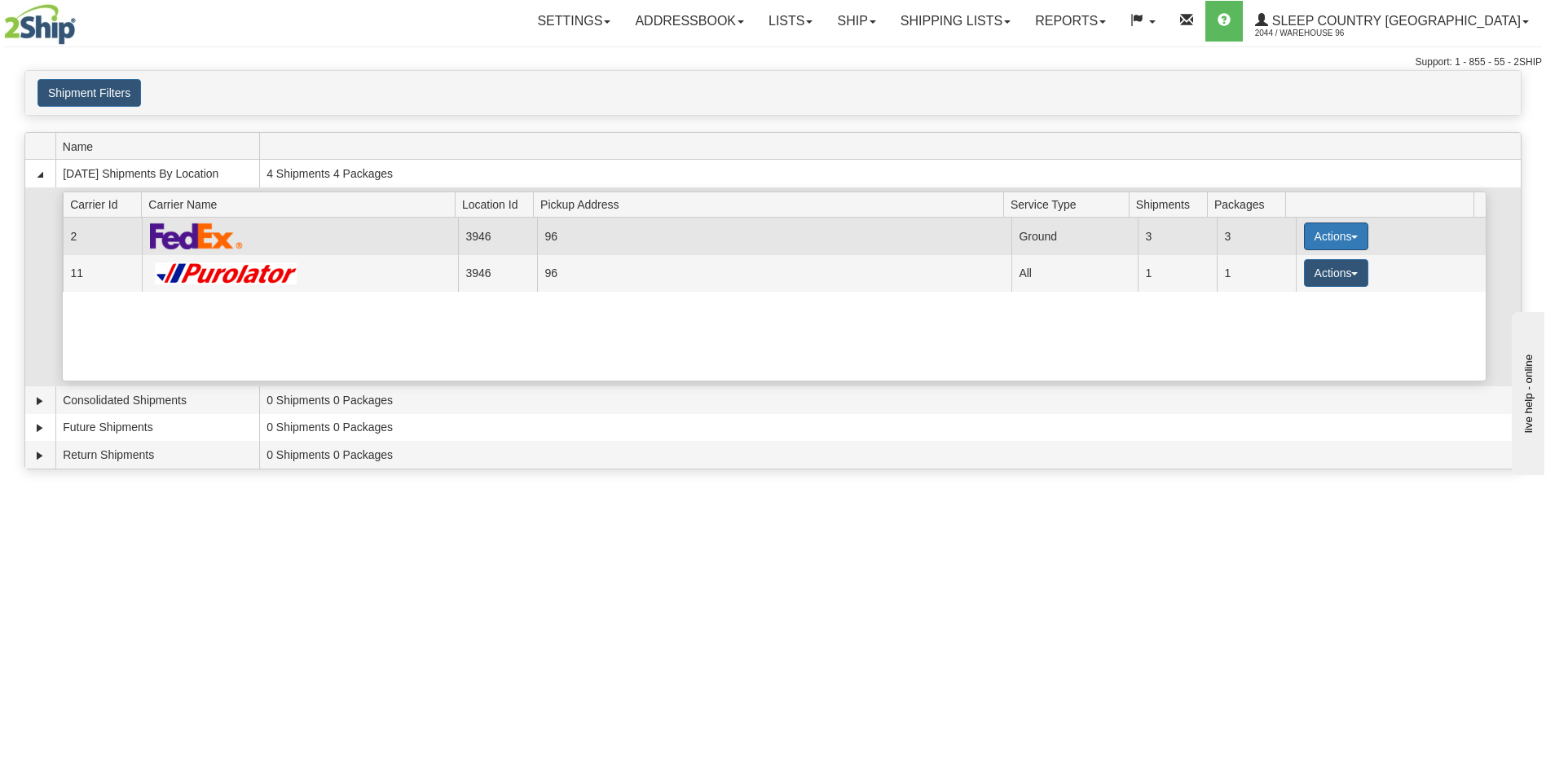
click at [1321, 241] on button "Actions" at bounding box center [1337, 235] width 65 height 27
click at [1314, 290] on link "Close" at bounding box center [1303, 288] width 131 height 21
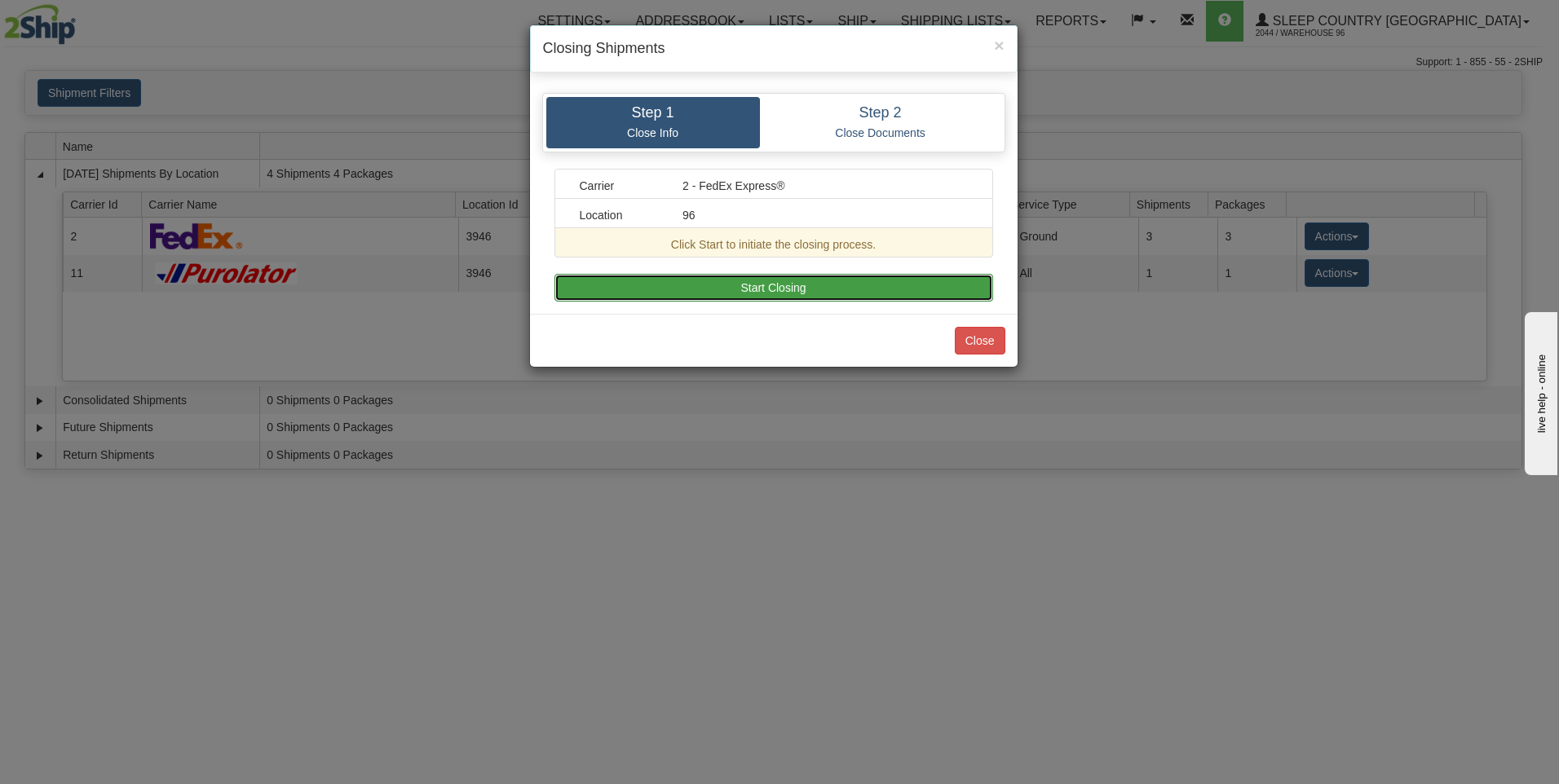
click at [723, 286] on button "Start Closing" at bounding box center [773, 287] width 438 height 27
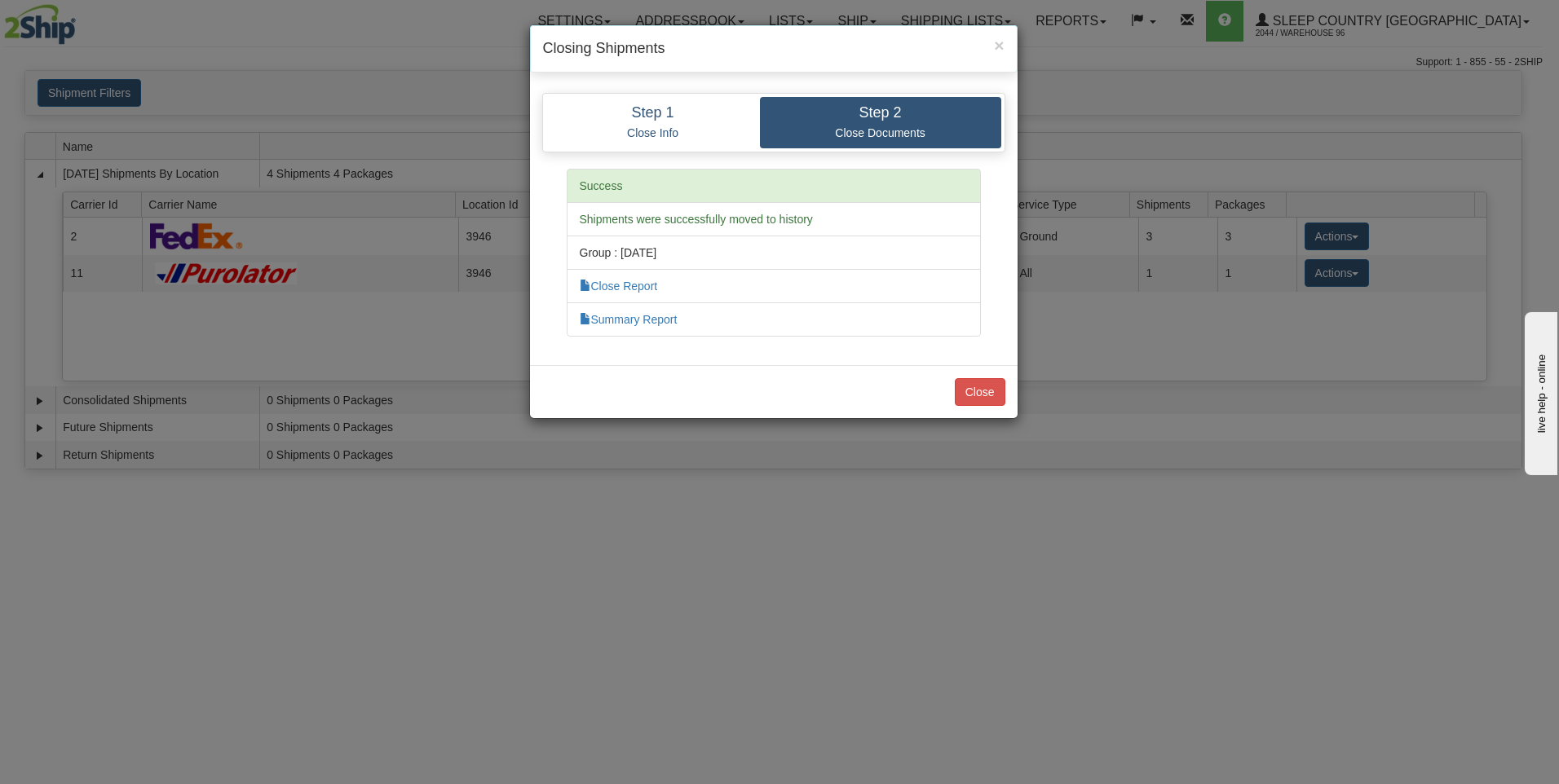
click at [1010, 376] on div "Close" at bounding box center [774, 392] width 488 height 53
click at [999, 387] on button "Close" at bounding box center [979, 392] width 50 height 27
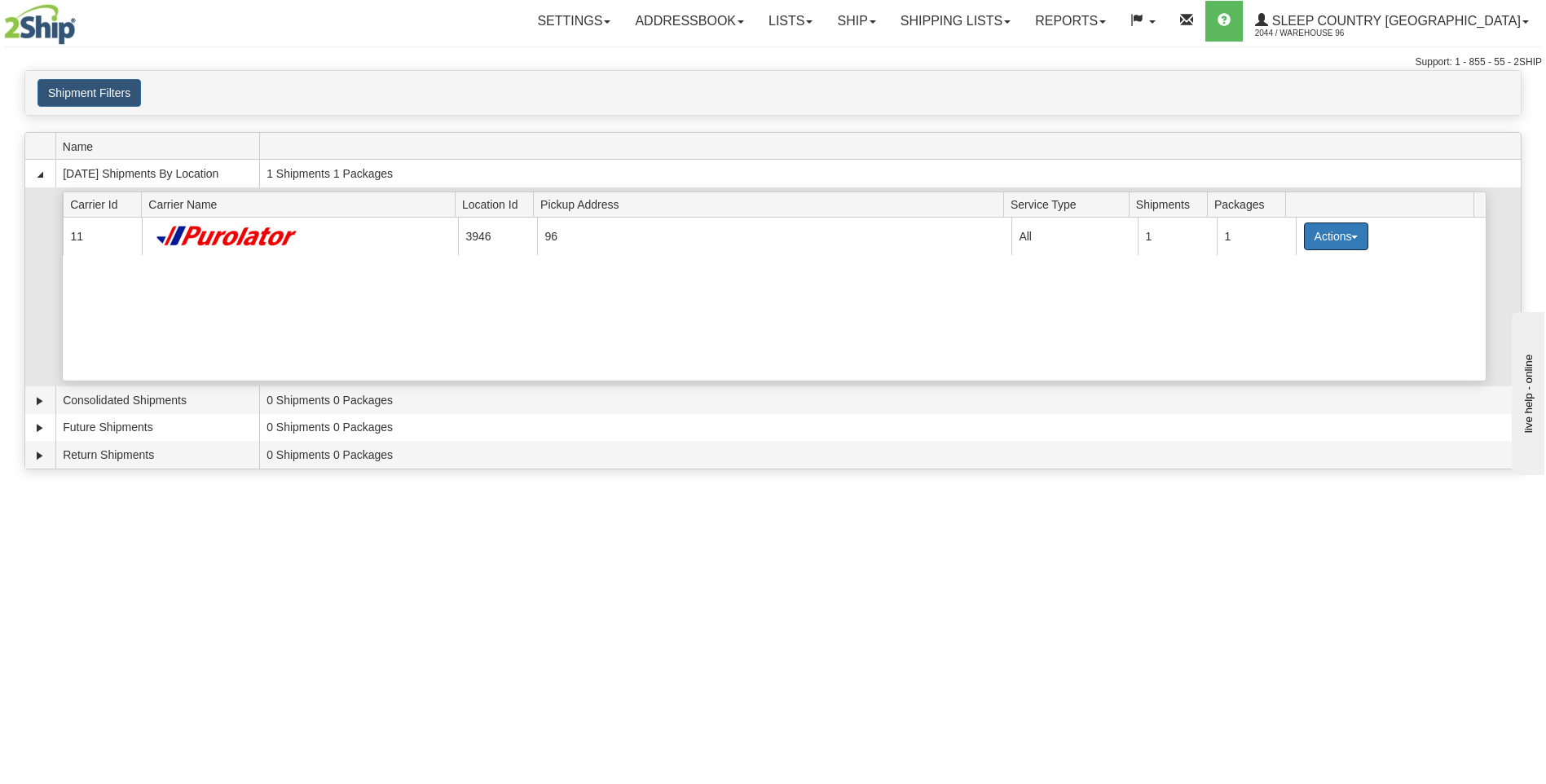
click at [1332, 234] on button "Actions" at bounding box center [1337, 235] width 65 height 27
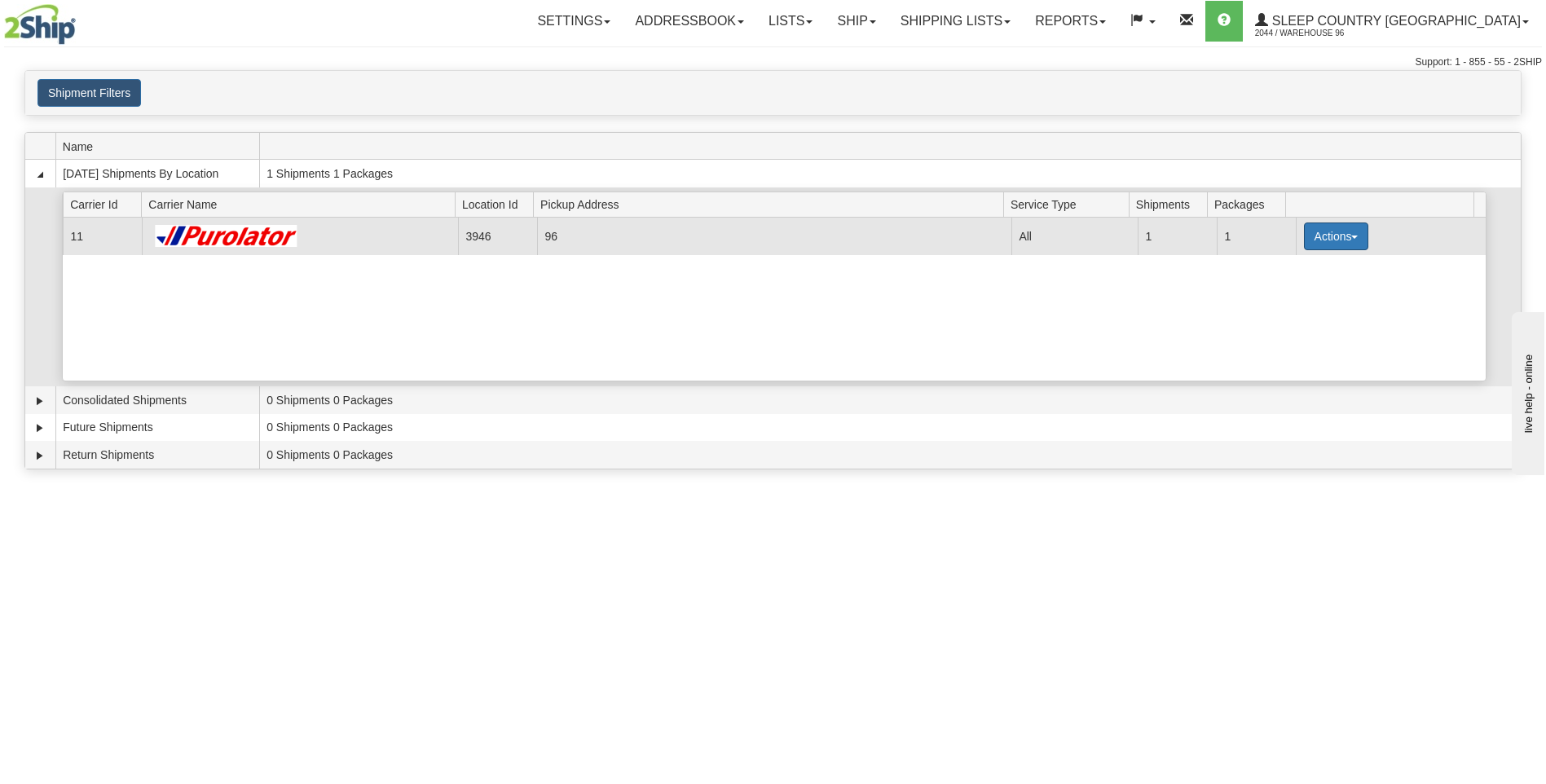
click at [1318, 235] on button "Actions" at bounding box center [1337, 235] width 65 height 27
click at [1303, 306] on link "Pickup" at bounding box center [1303, 310] width 131 height 21
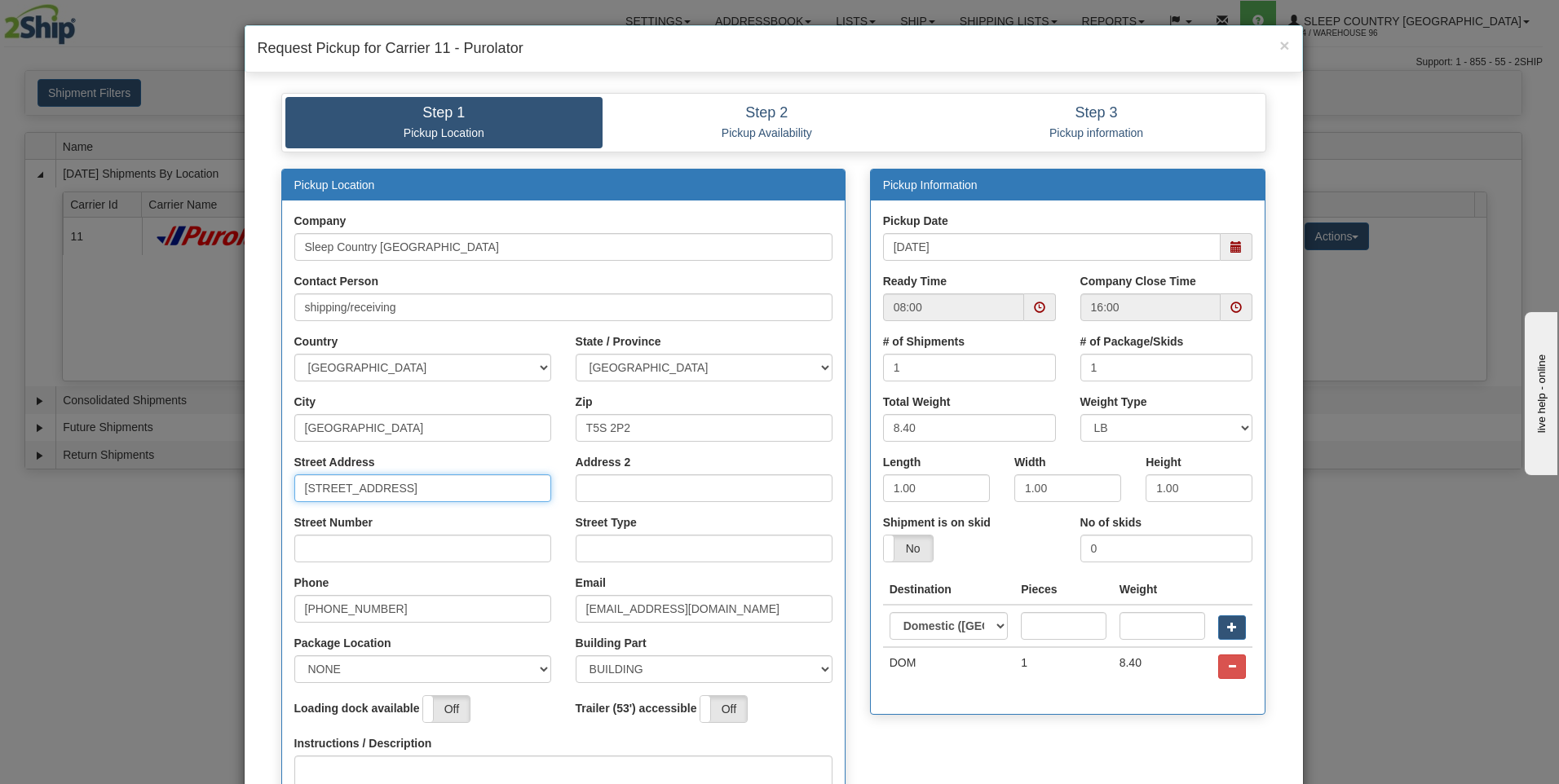
drag, startPoint x: 467, startPoint y: 498, endPoint x: 334, endPoint y: 492, distance: 133.1
click at [334, 492] on input "18137 111th Avenue NW" at bounding box center [423, 488] width 257 height 27
type input "18137"
drag, startPoint x: 381, startPoint y: 549, endPoint x: 376, endPoint y: 556, distance: 8.6
click at [381, 549] on input "Street Number" at bounding box center [423, 548] width 257 height 27
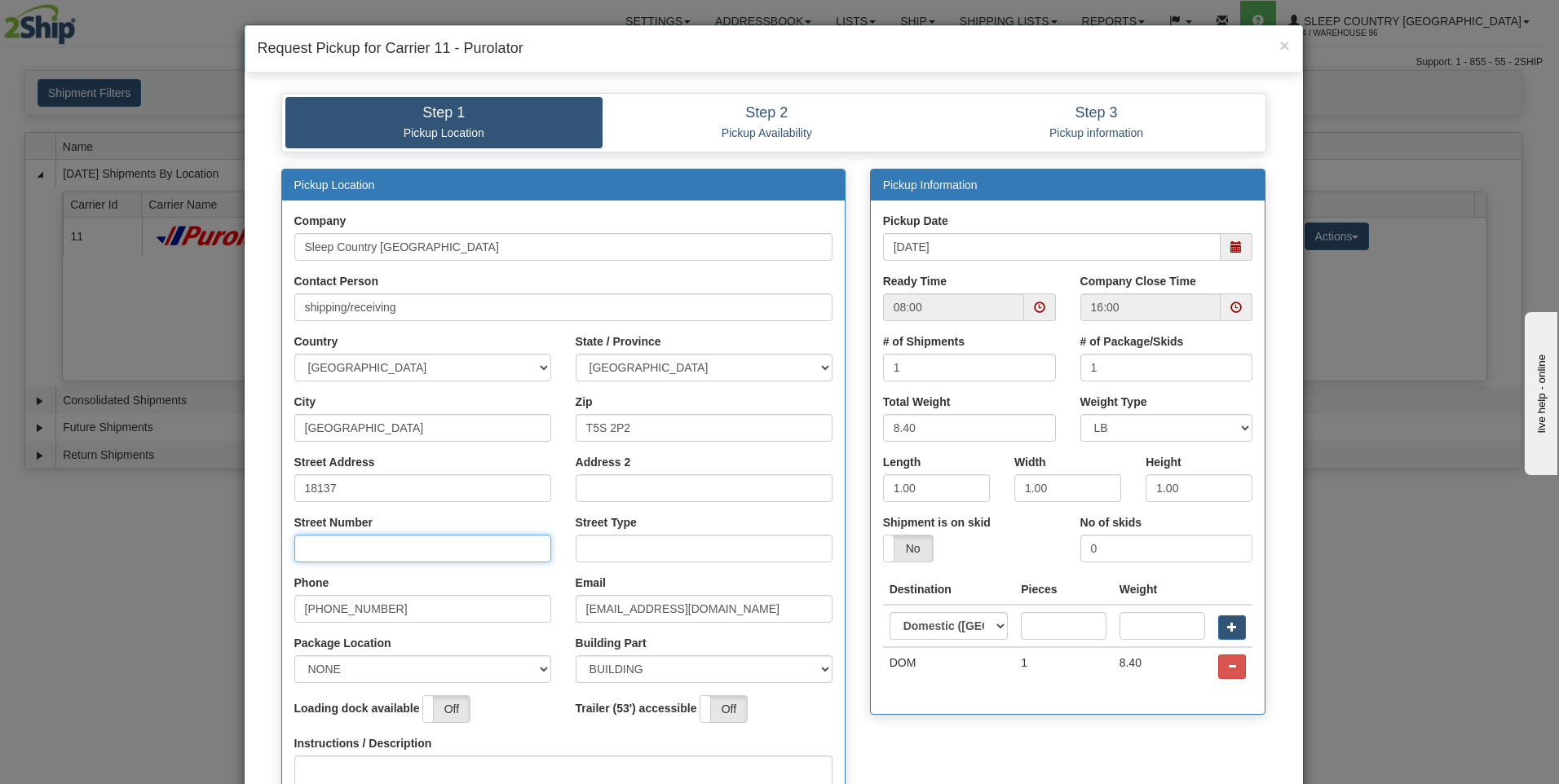
type input "111"
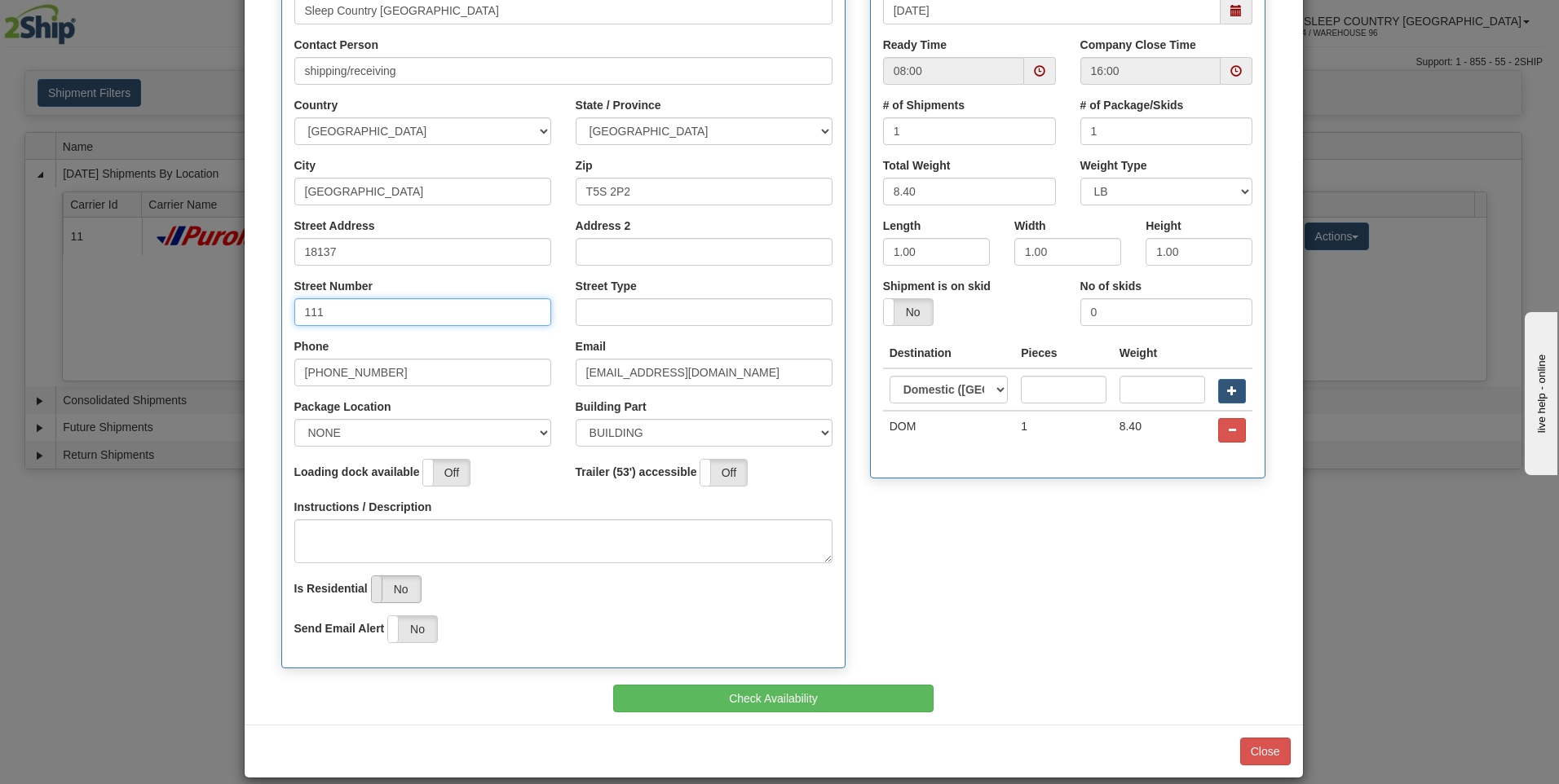
scroll to position [244, 0]
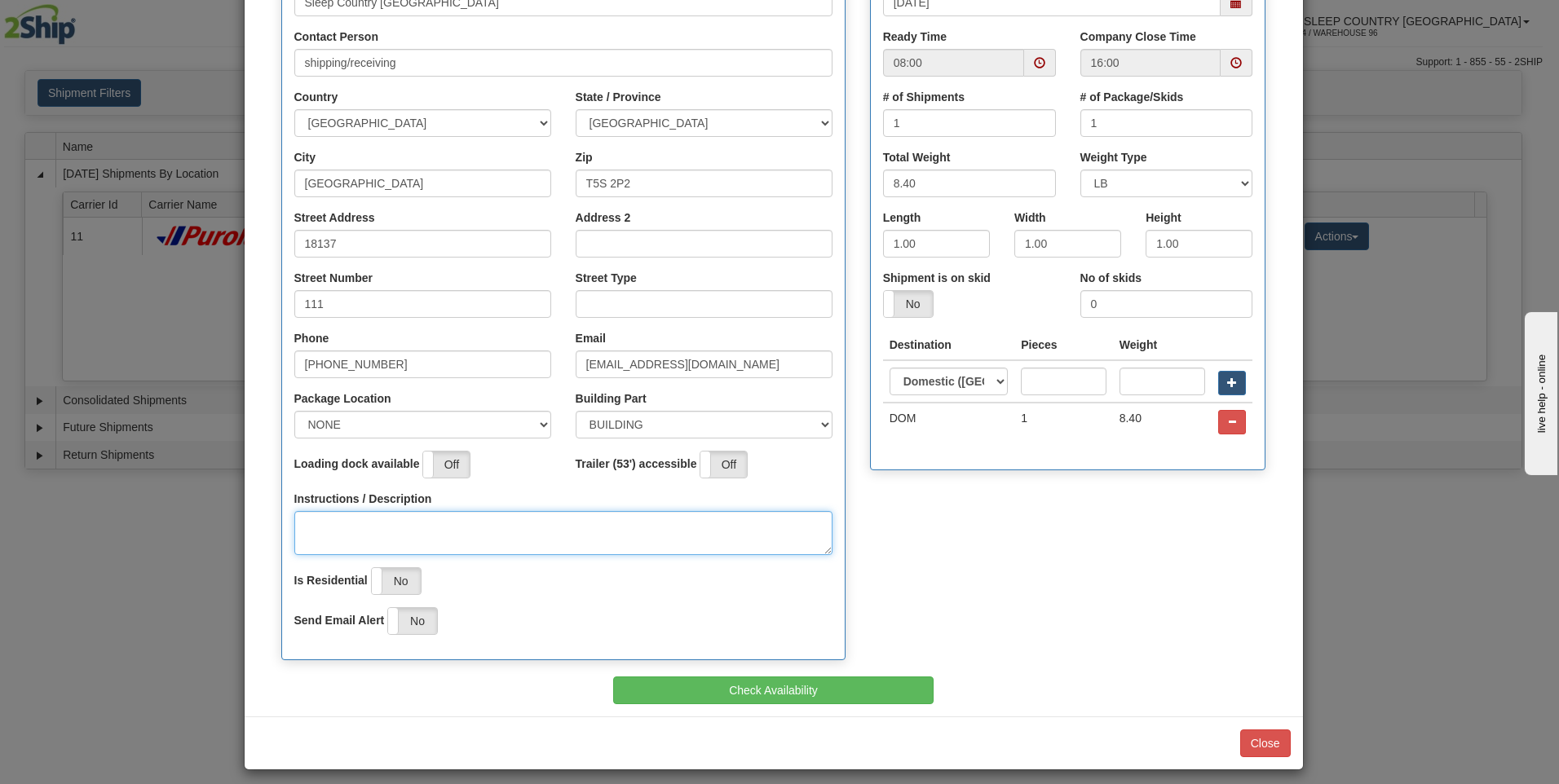
click at [377, 537] on textarea "Instructions / Description" at bounding box center [564, 533] width 538 height 44
click at [393, 414] on select "NONE FRONT REAR SIDE" at bounding box center [423, 424] width 257 height 27
select select "2"
click at [295, 411] on select "NONE FRONT REAR SIDE" at bounding box center [423, 424] width 257 height 27
click at [392, 528] on textarea "Instructions / Description" at bounding box center [564, 533] width 538 height 44
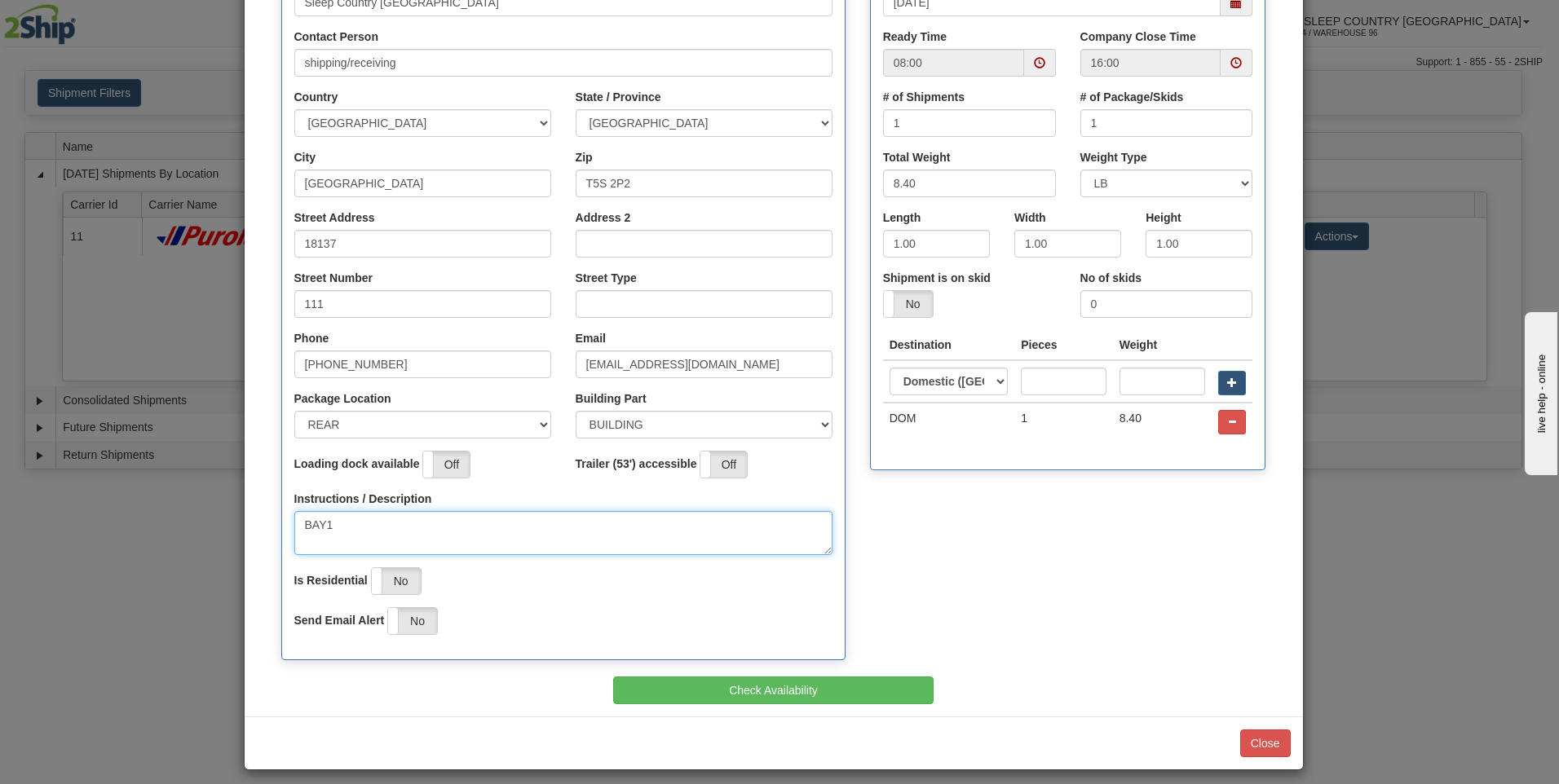
type textarea "BAY1"
drag, startPoint x: 711, startPoint y: 280, endPoint x: 710, endPoint y: 305, distance: 25.0
click at [710, 295] on div "Street Type" at bounding box center [703, 294] width 257 height 49
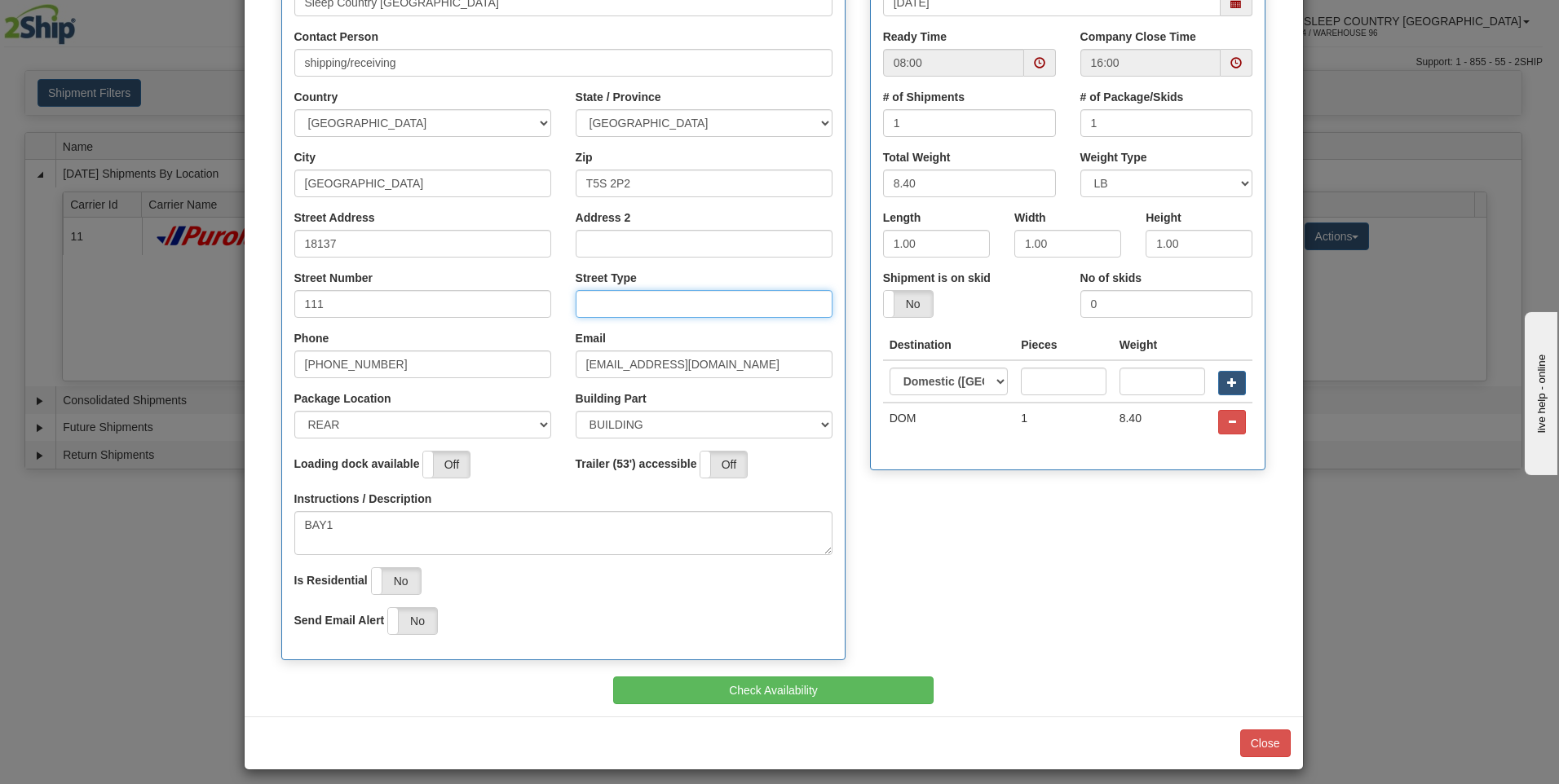
click at [710, 305] on input "Street Type" at bounding box center [703, 303] width 257 height 27
type input "AVE"
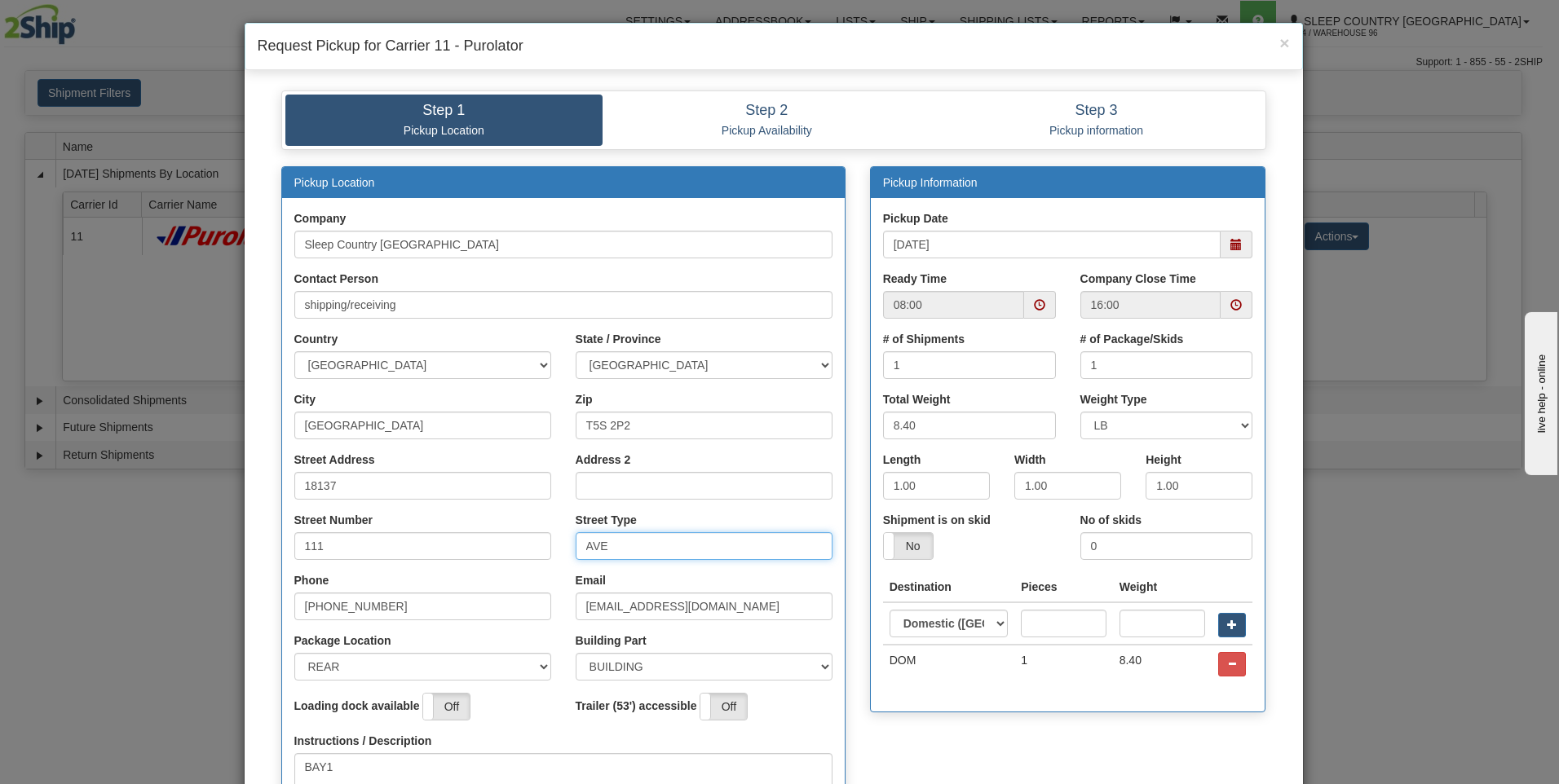
scroll to position [0, 0]
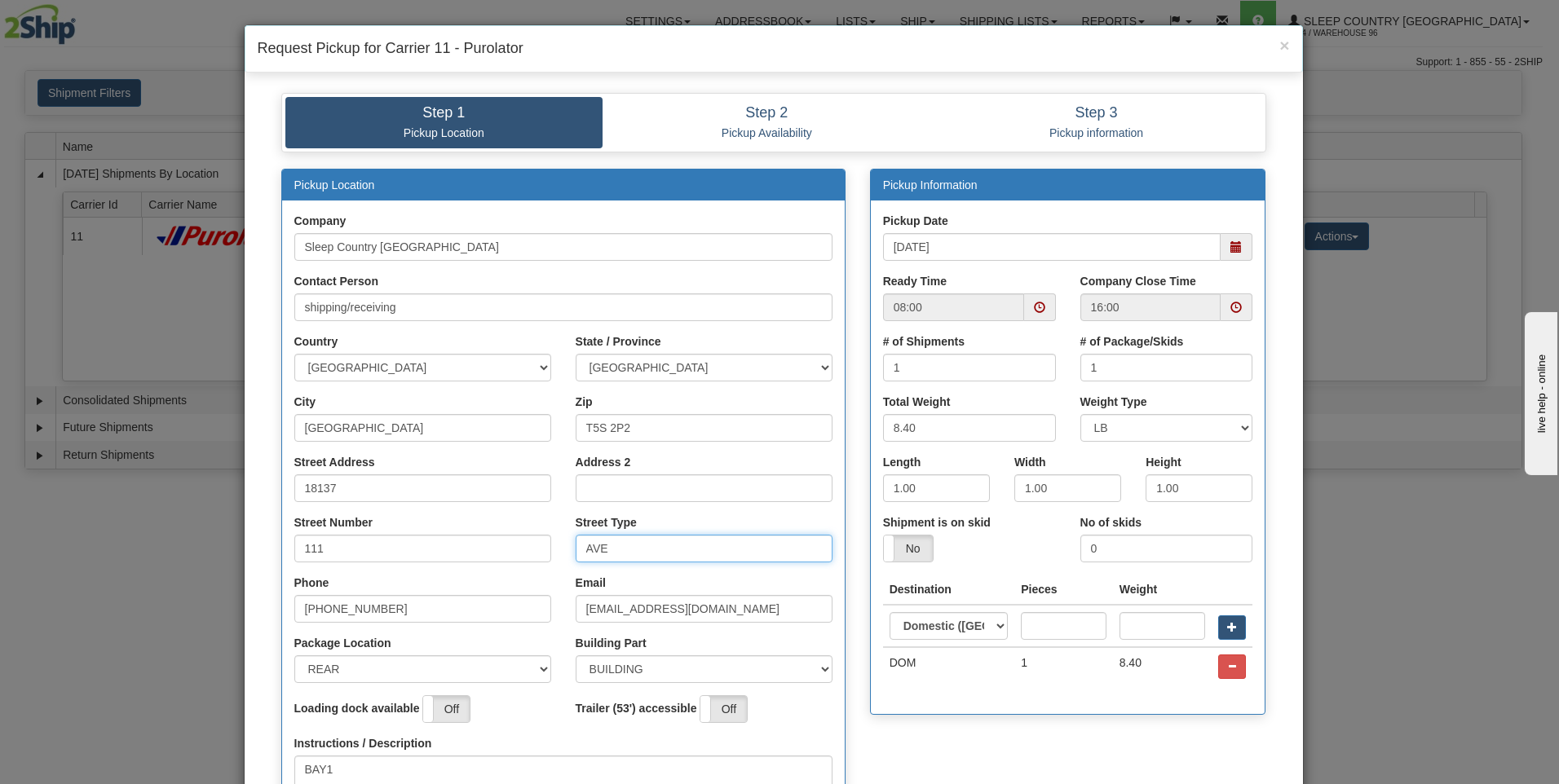
click at [1028, 301] on span at bounding box center [1040, 307] width 32 height 27
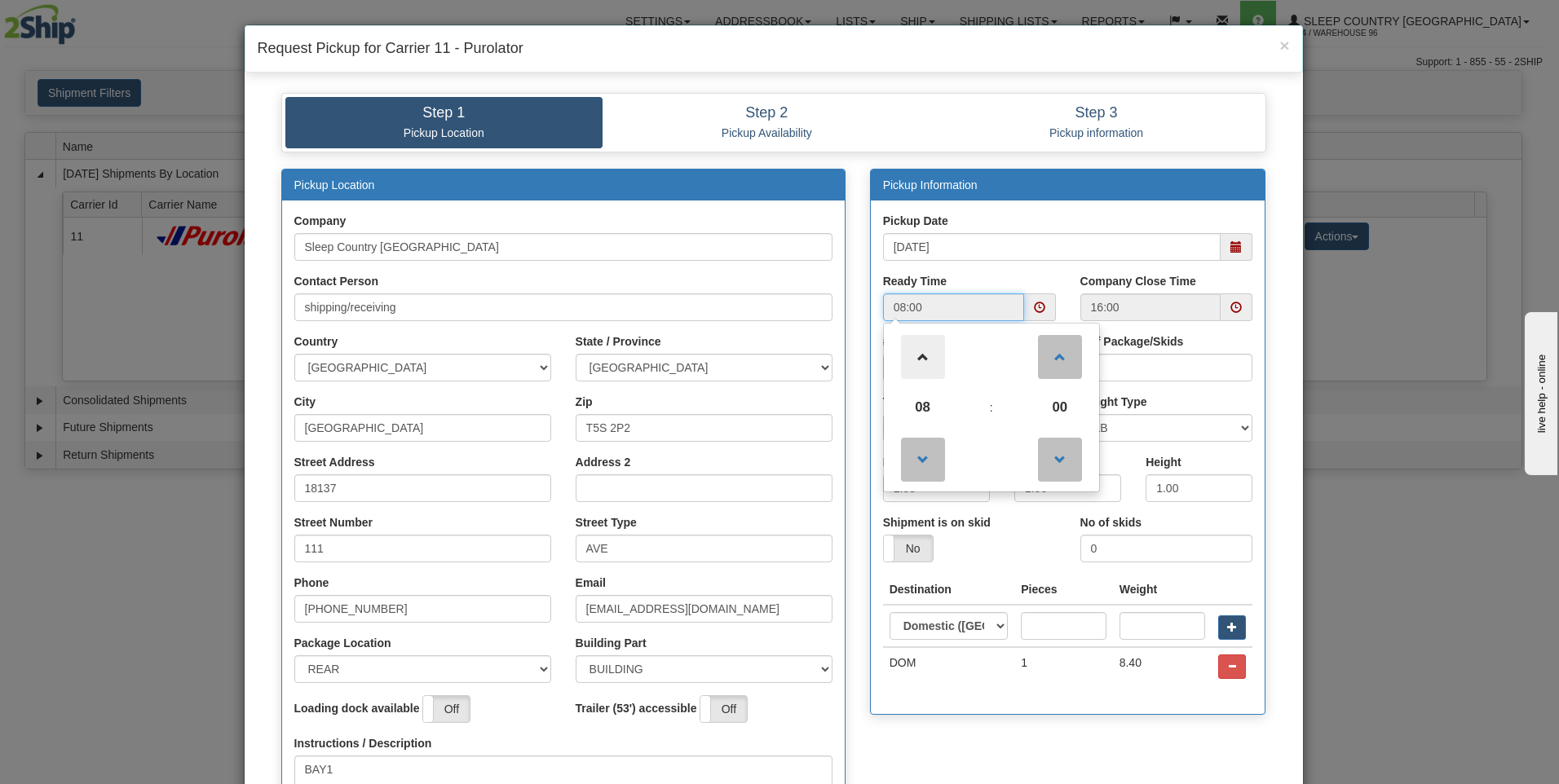
click at [901, 349] on span at bounding box center [923, 357] width 44 height 44
type input "12:00"
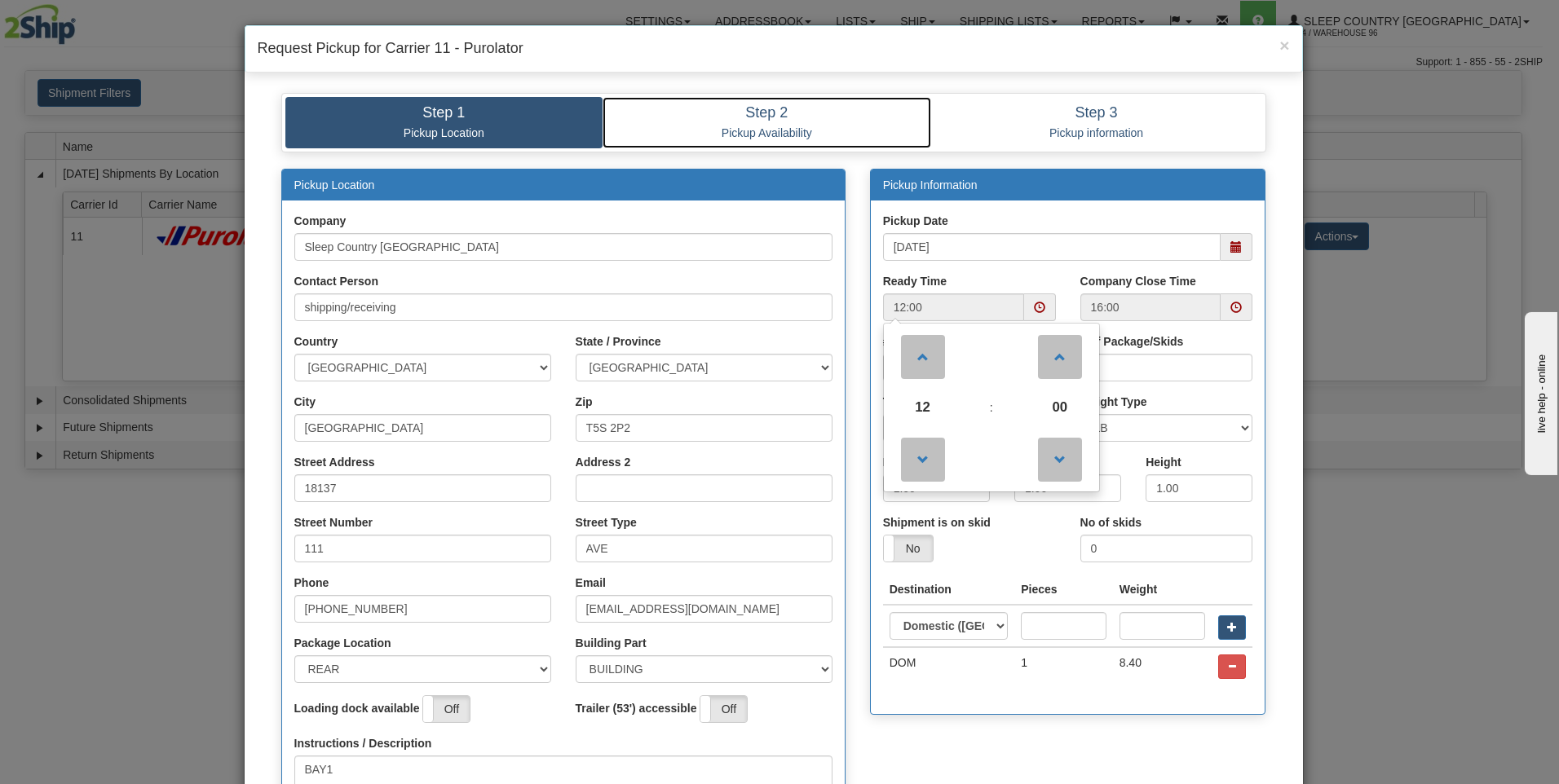
click at [911, 108] on h4 "Step 2" at bounding box center [767, 113] width 304 height 16
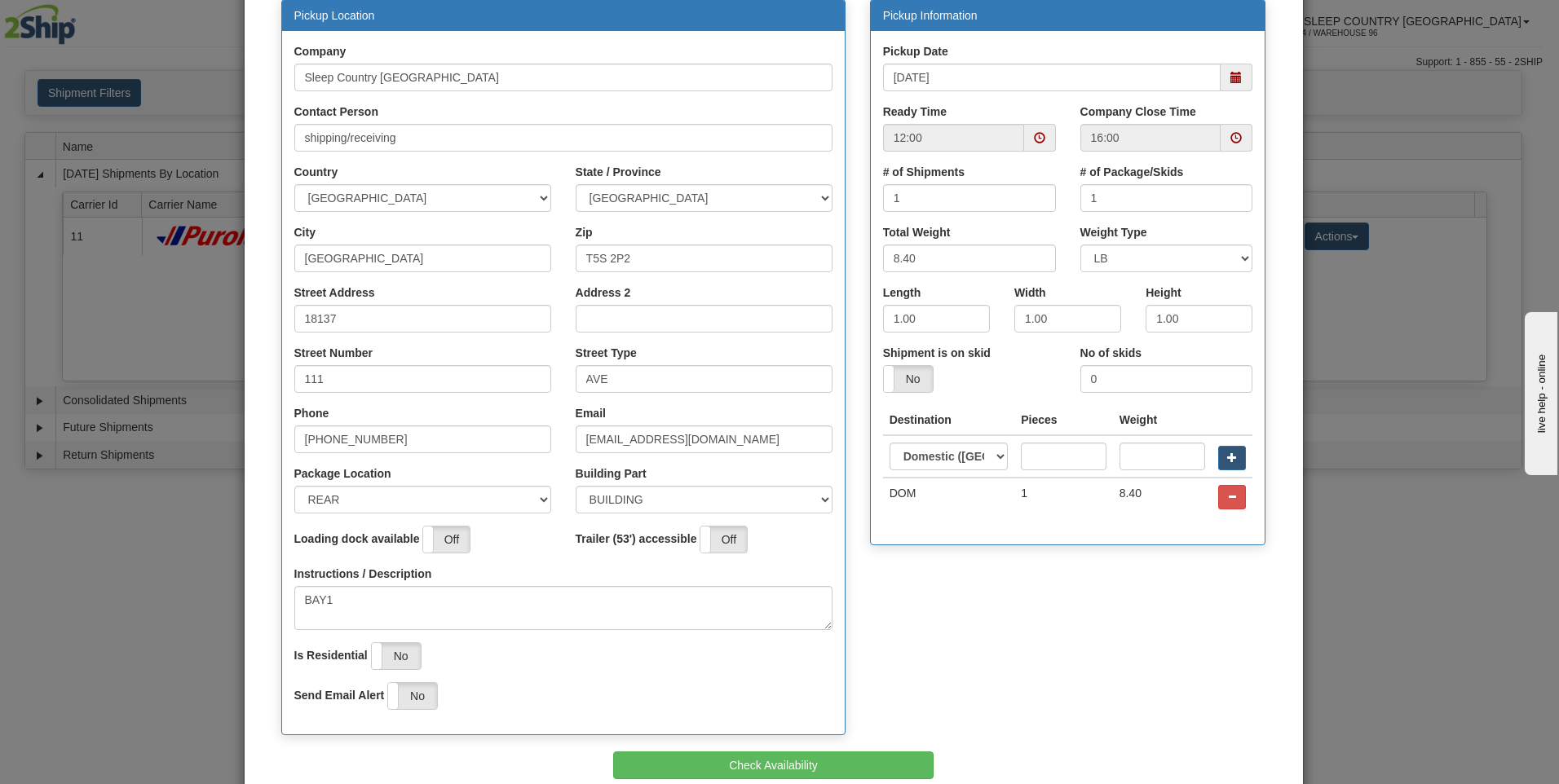
scroll to position [255, 0]
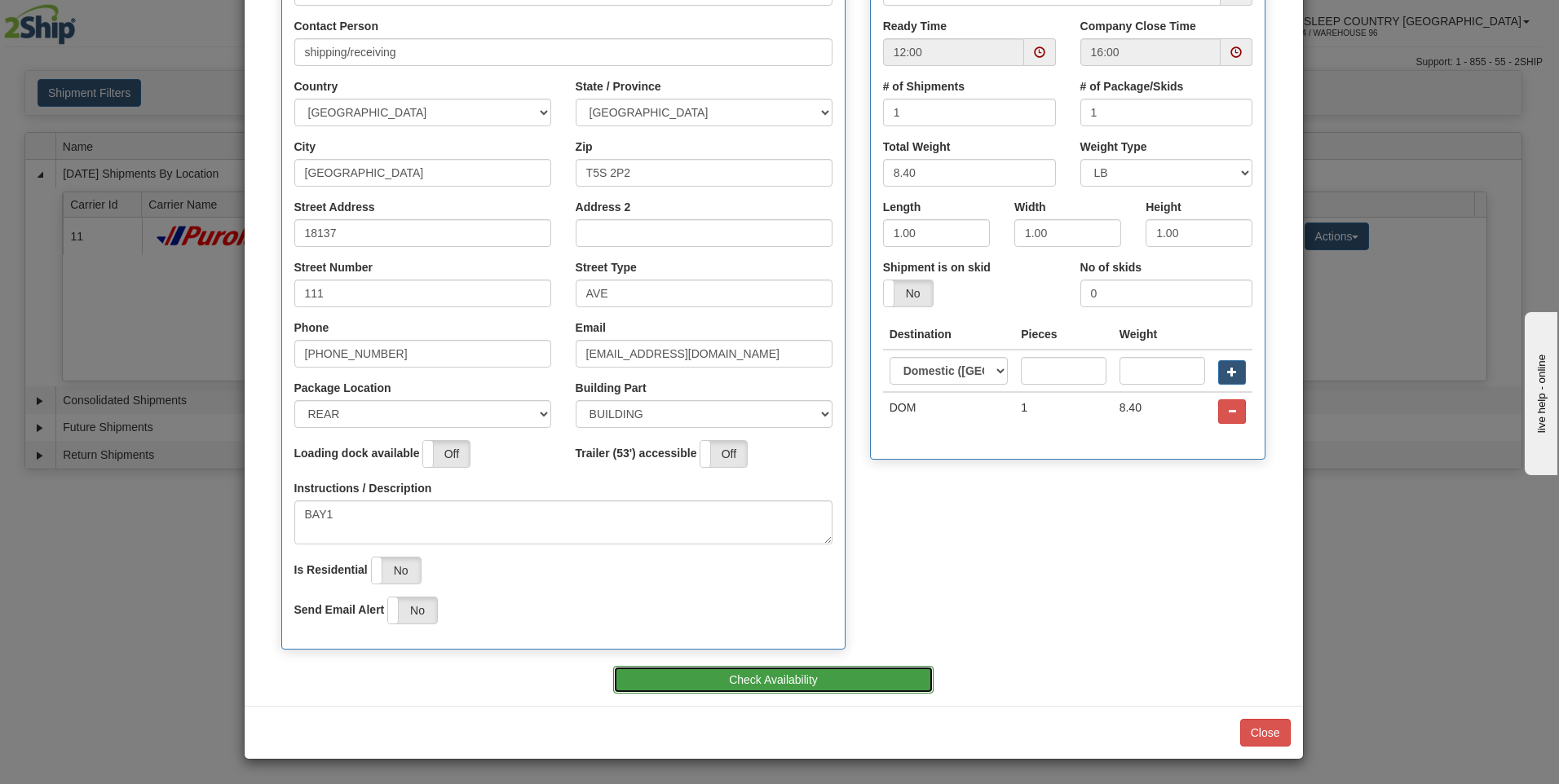
click at [802, 675] on button "Check Availability" at bounding box center [773, 679] width 320 height 27
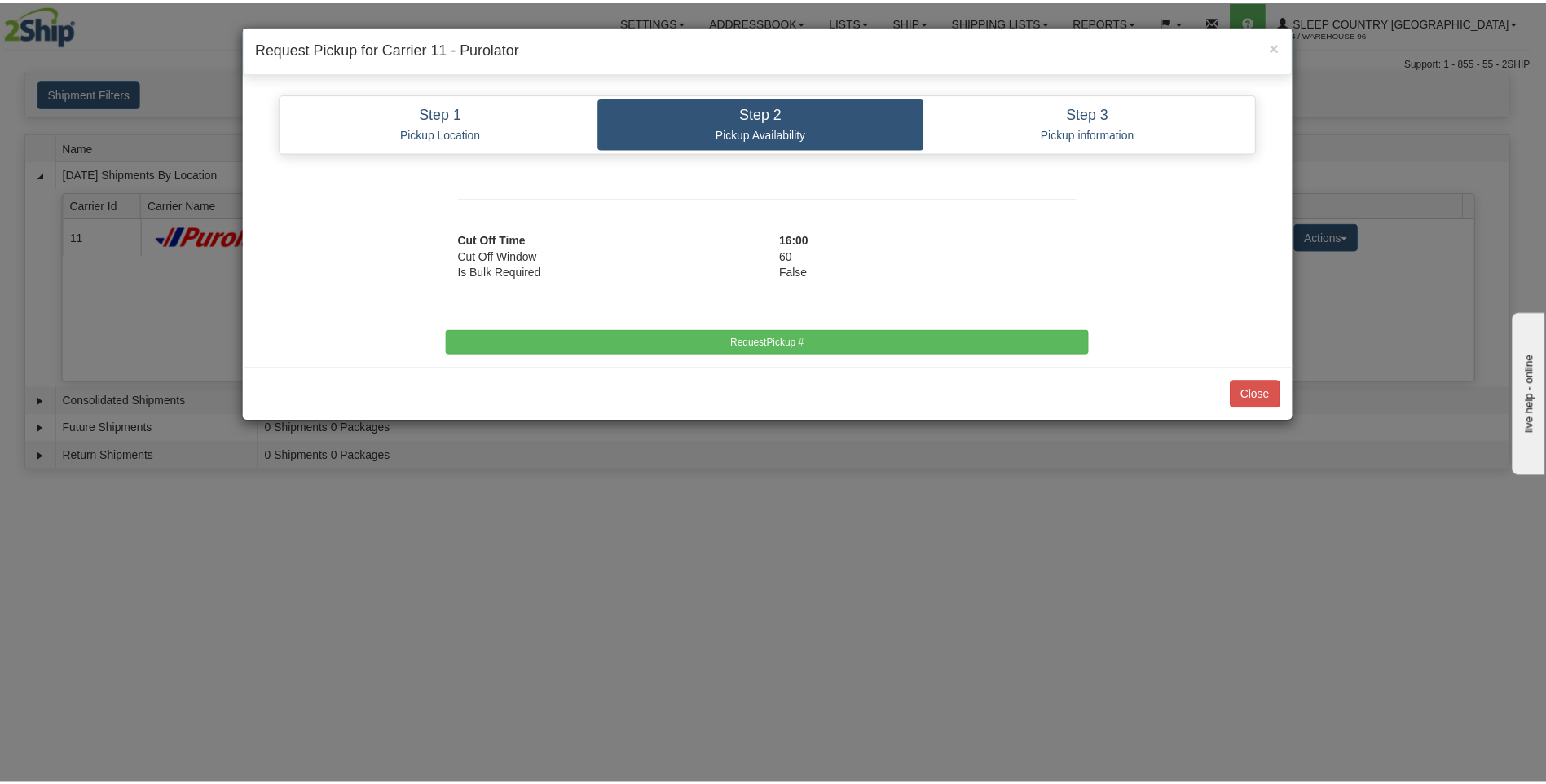
scroll to position [0, 0]
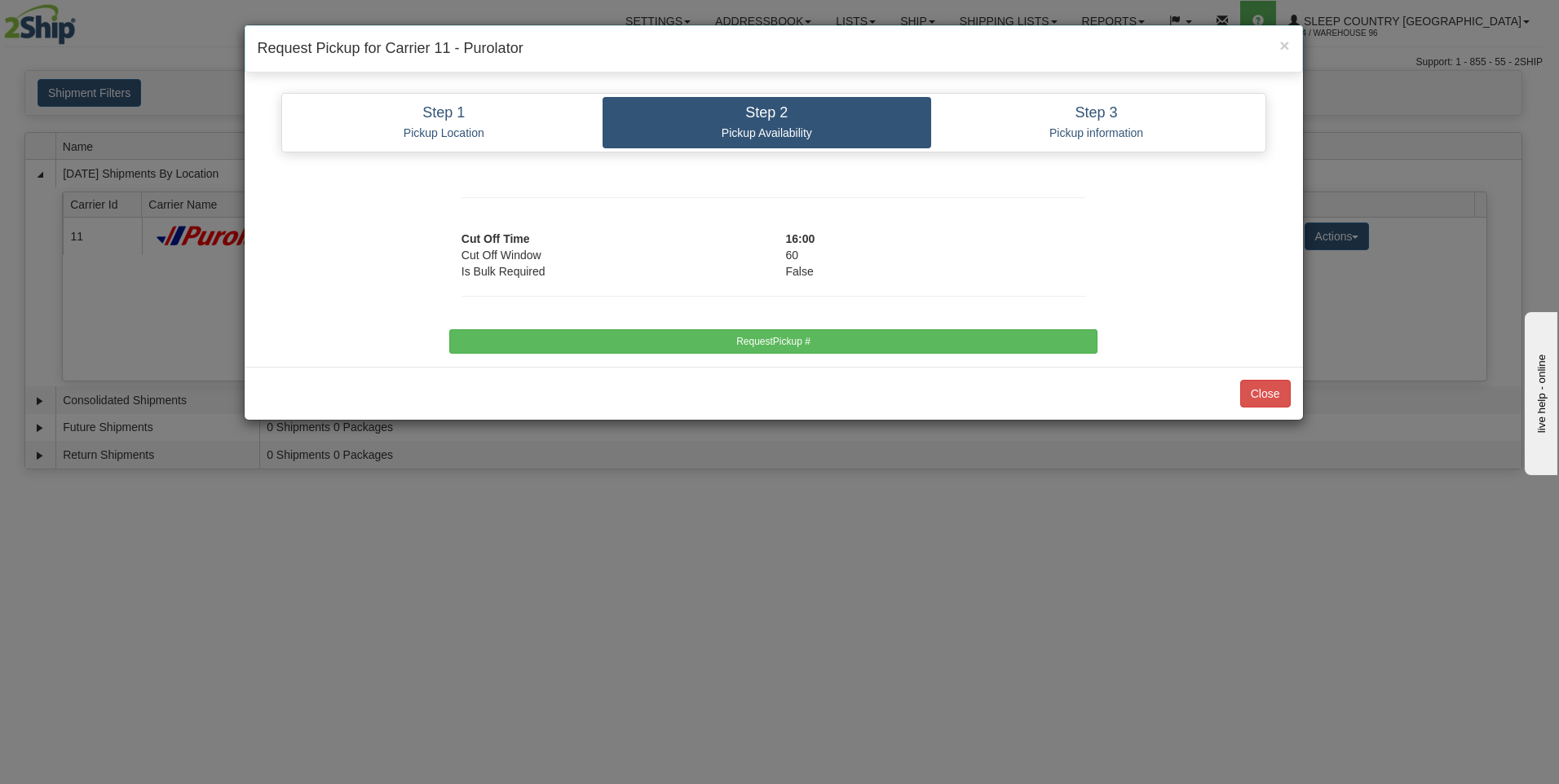
click at [1023, 385] on div "Close" at bounding box center [773, 393] width 1058 height 53
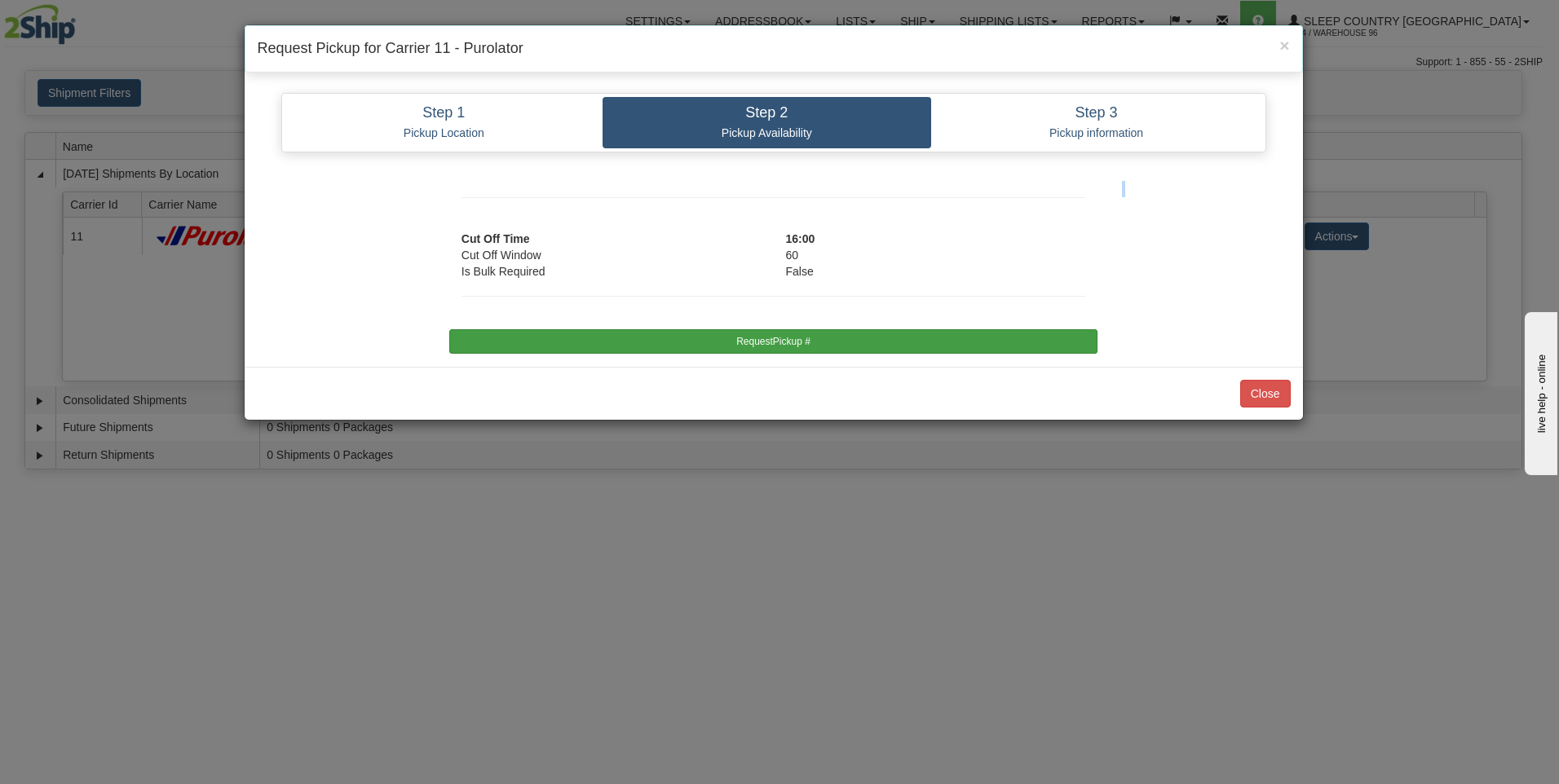
click at [1041, 348] on div "Step 1 Pickup Location Step 2 Pickup Availability Step 3 Pickup information Pic…" at bounding box center [773, 223] width 1058 height 286
click at [1035, 339] on button "RequestPickup #" at bounding box center [773, 341] width 648 height 25
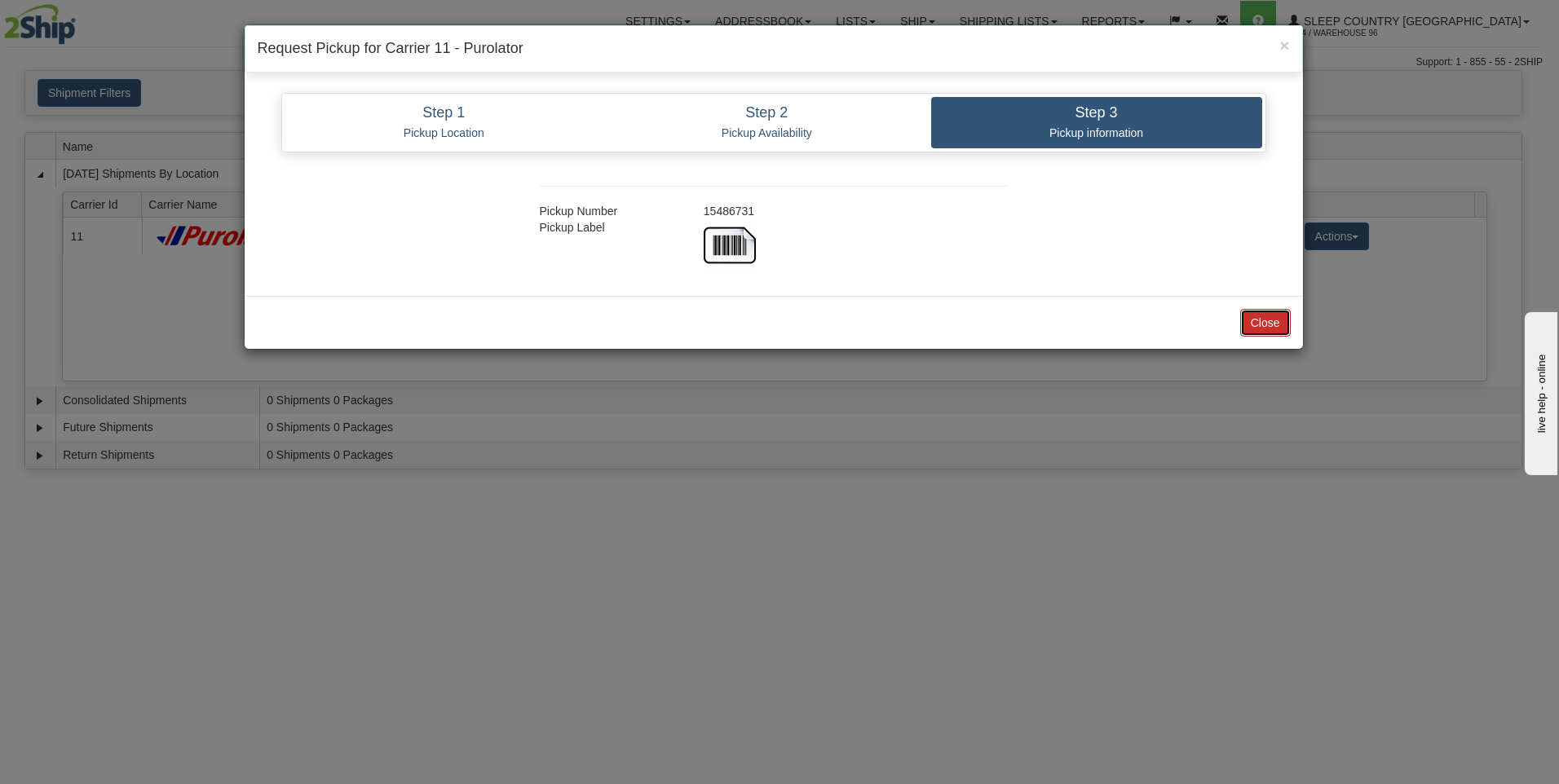
click at [1281, 321] on button "Close" at bounding box center [1265, 322] width 50 height 27
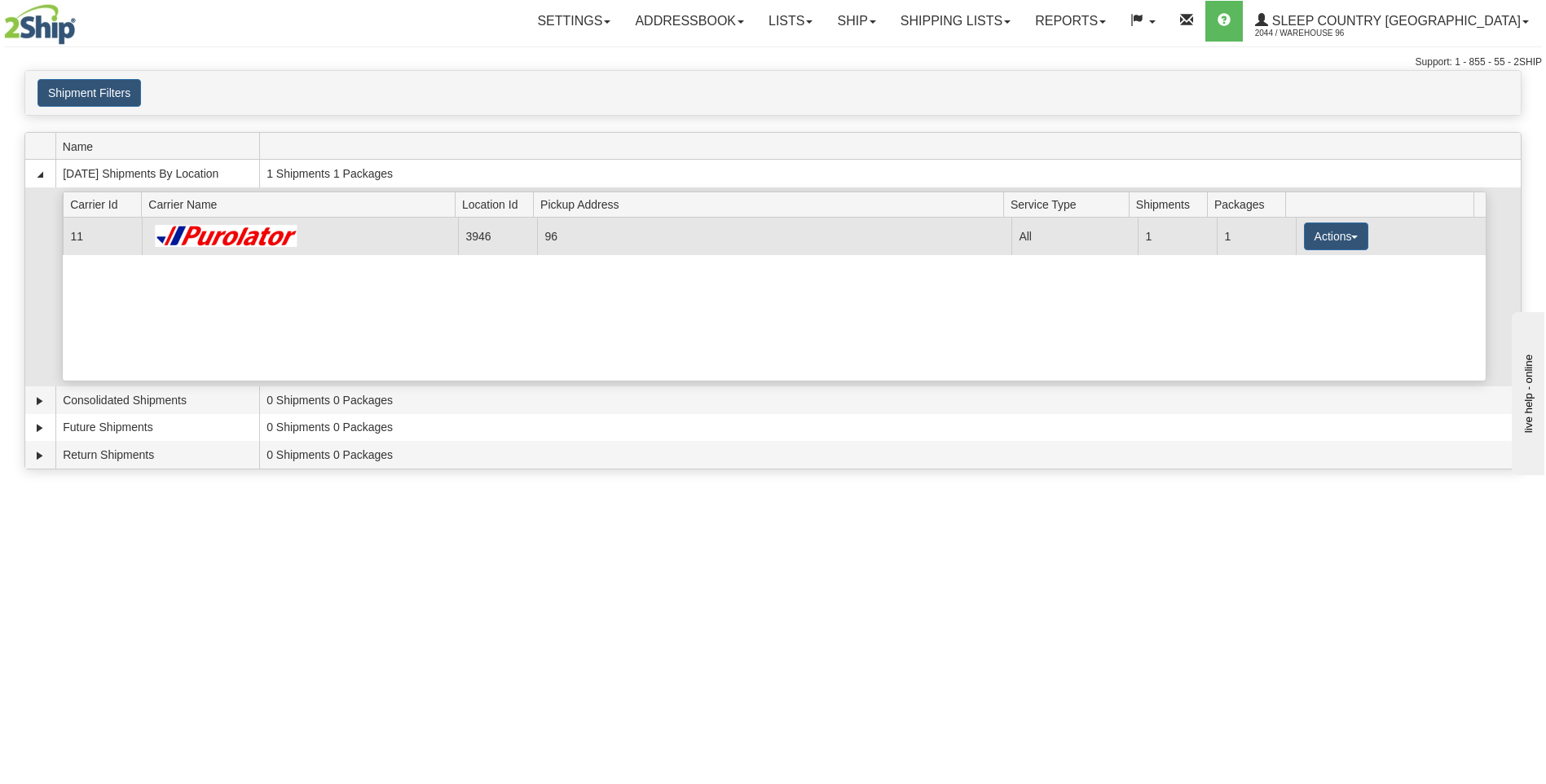
click at [1368, 235] on td "Actions Details Close Pickup Zip Print" at bounding box center [1390, 236] width 190 height 37
click at [1342, 250] on button "Actions" at bounding box center [1337, 235] width 65 height 27
click at [1319, 295] on link "Close" at bounding box center [1303, 288] width 131 height 21
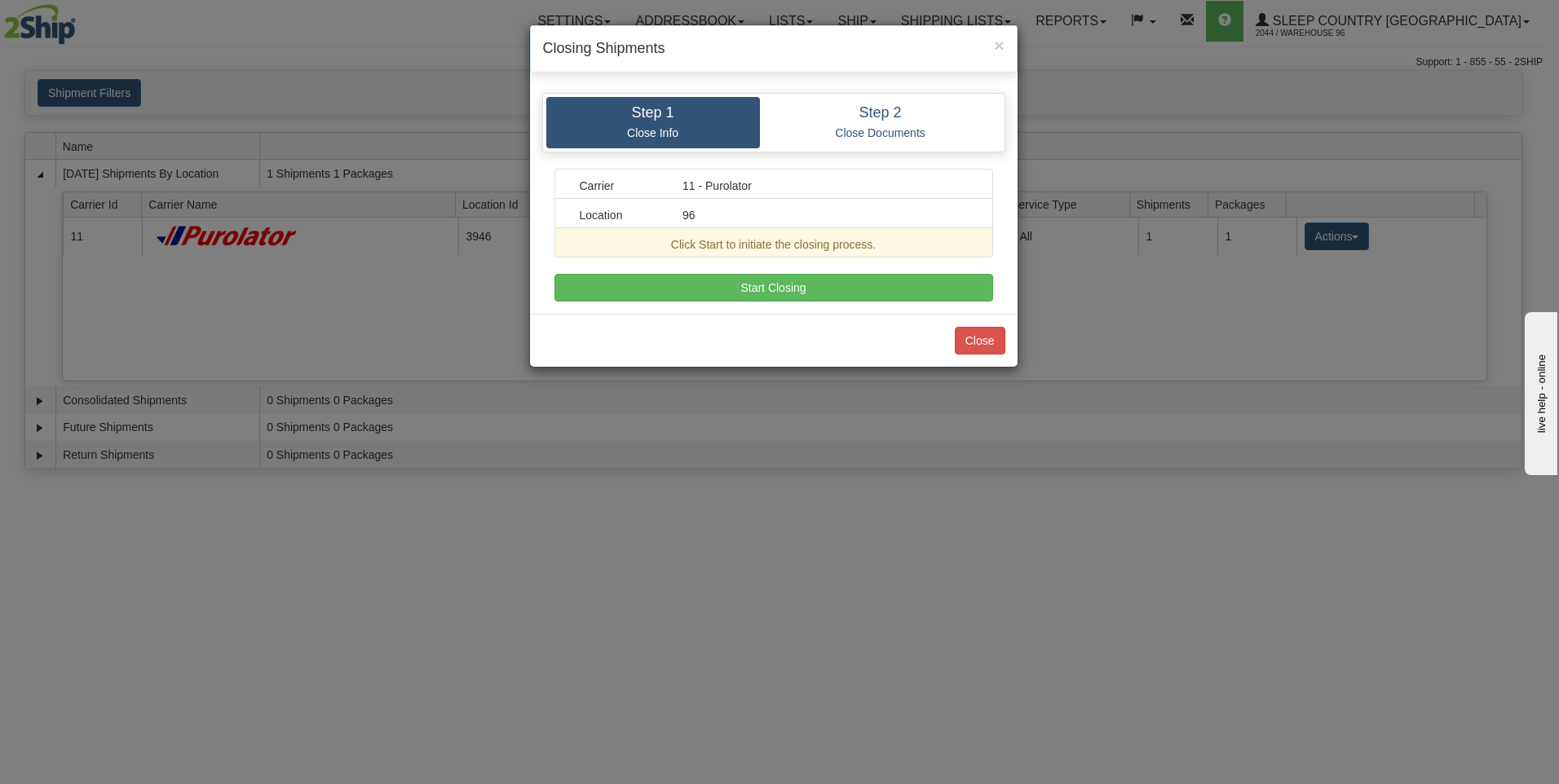
click at [725, 312] on div "Step 1 Close Info Step 2 Close Documents Carrier 11 - Purolator Location 96 Cli…" at bounding box center [774, 197] width 488 height 233
click at [757, 268] on div "Carrier 11 - Purolator Location 96 Click Start to initiate the closing process.…" at bounding box center [773, 235] width 438 height 133
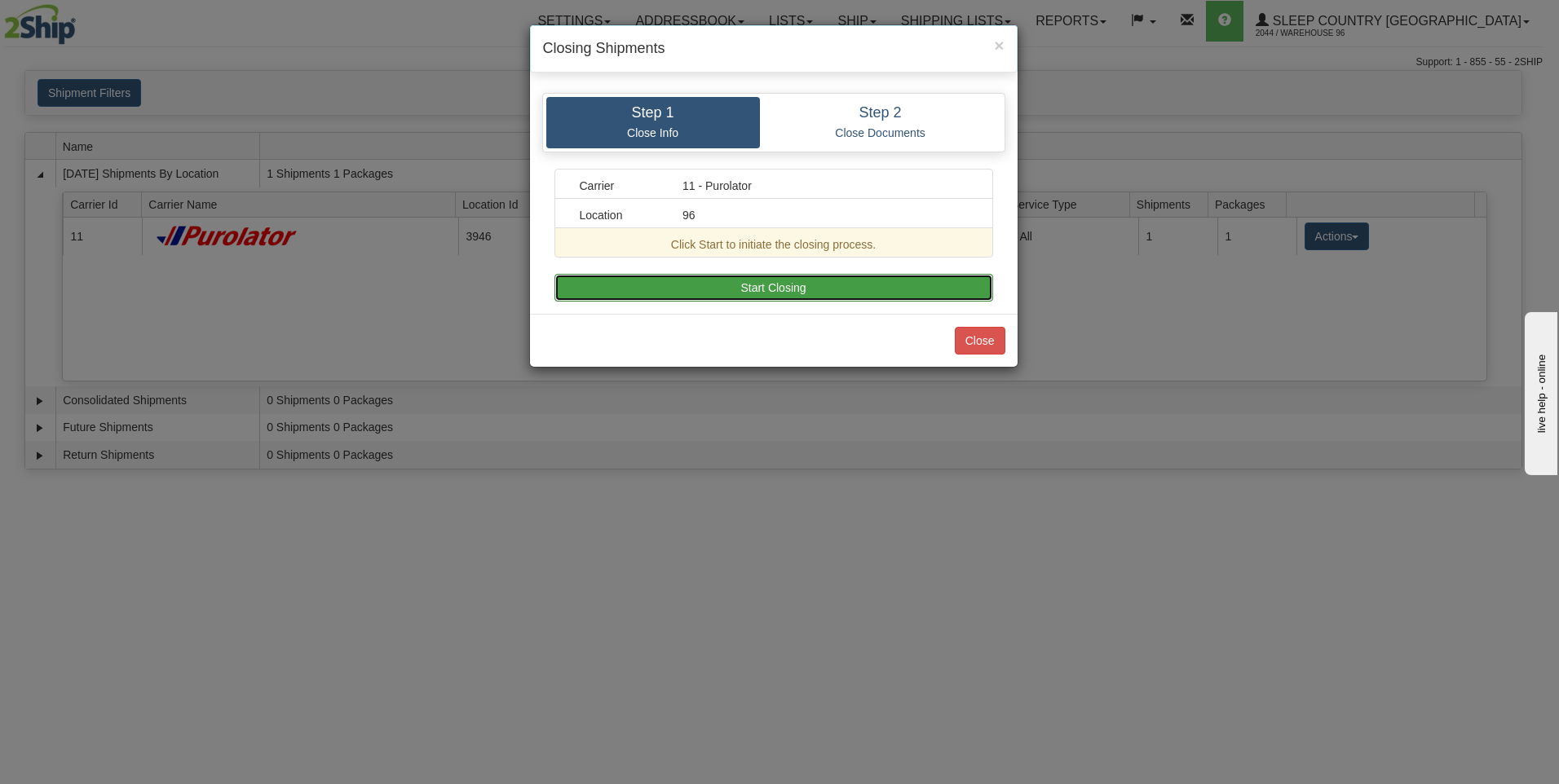
click at [759, 273] on button "Start Closing" at bounding box center [773, 287] width 438 height 27
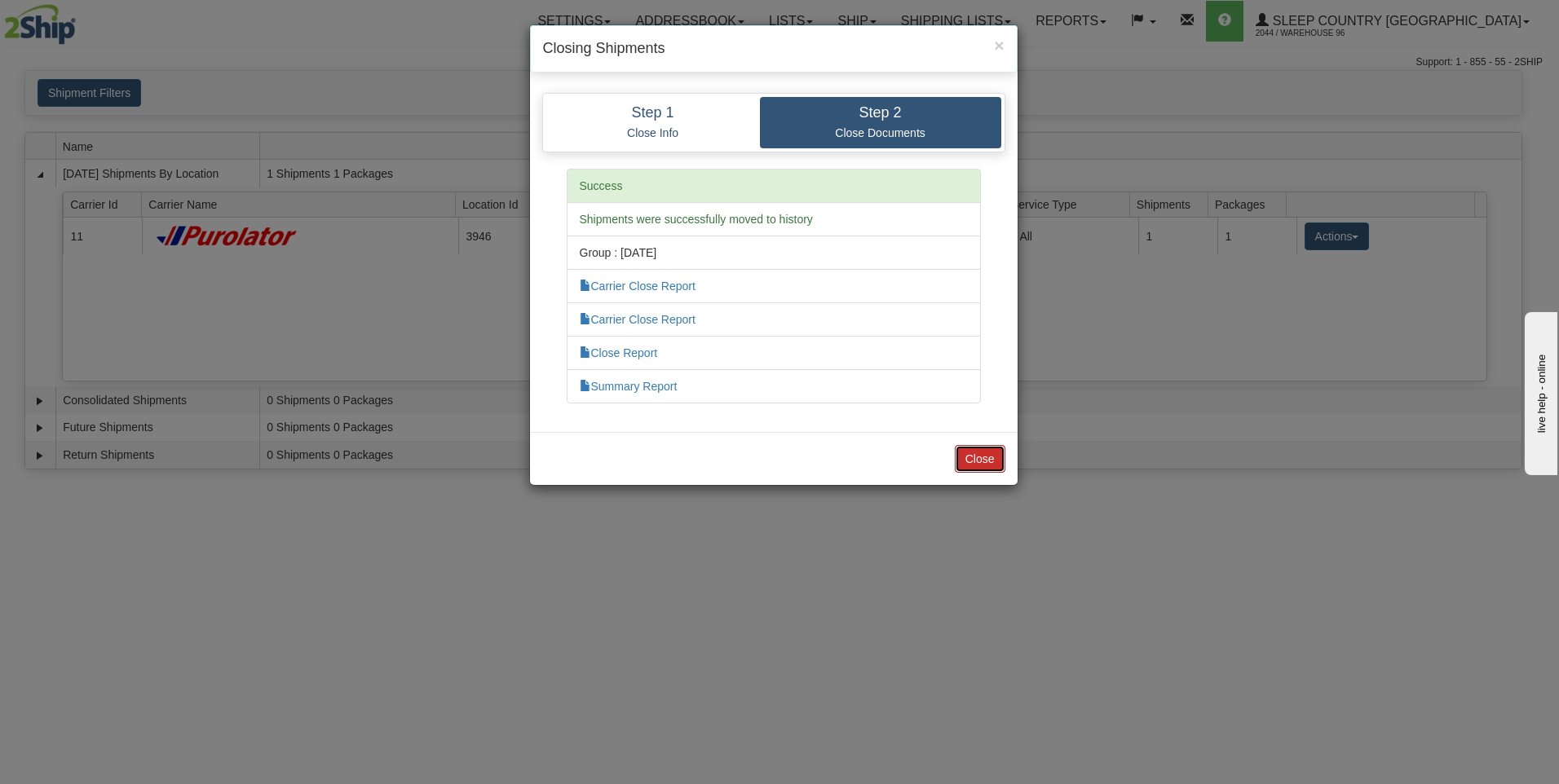
click at [967, 447] on button "Close" at bounding box center [979, 459] width 50 height 27
